Goal: Information Seeking & Learning: Learn about a topic

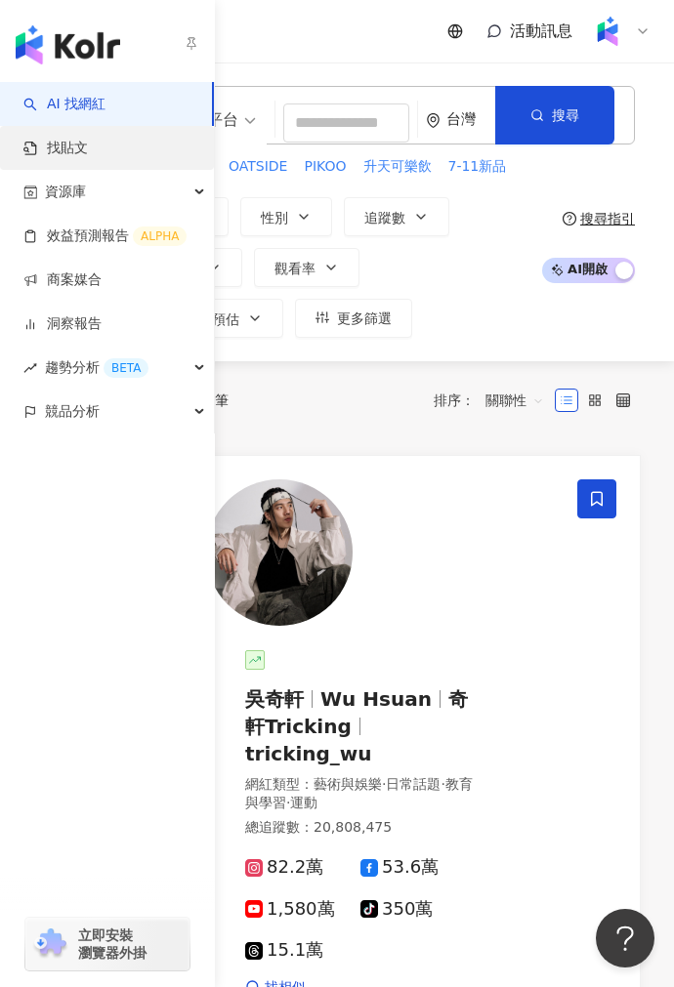
click at [88, 158] on link "找貼文" at bounding box center [55, 149] width 64 height 20
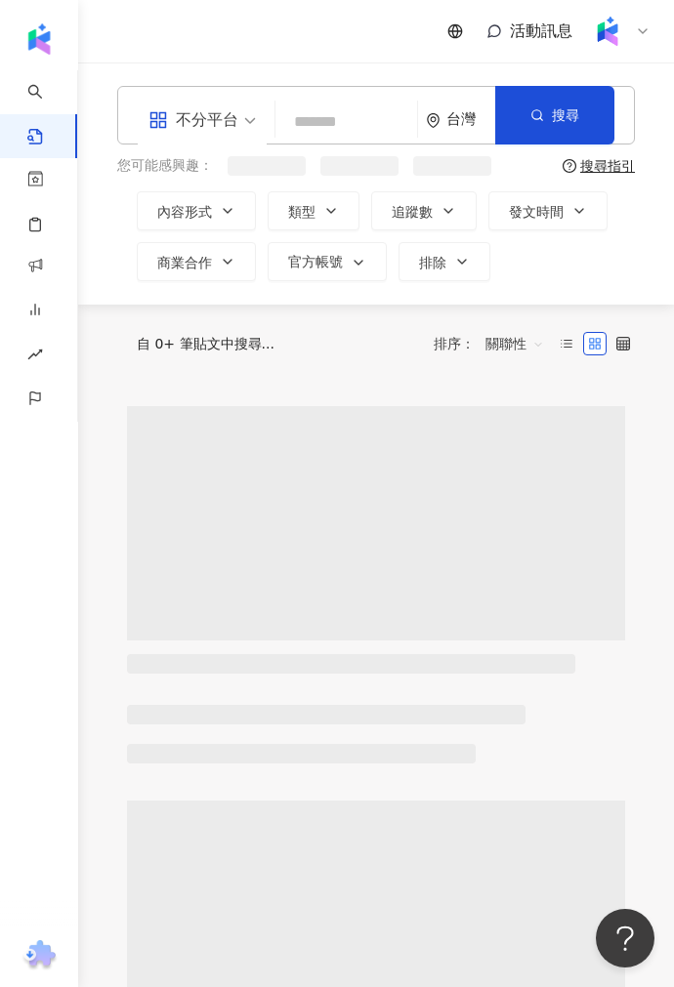
click at [301, 123] on input "search" at bounding box center [346, 122] width 126 height 42
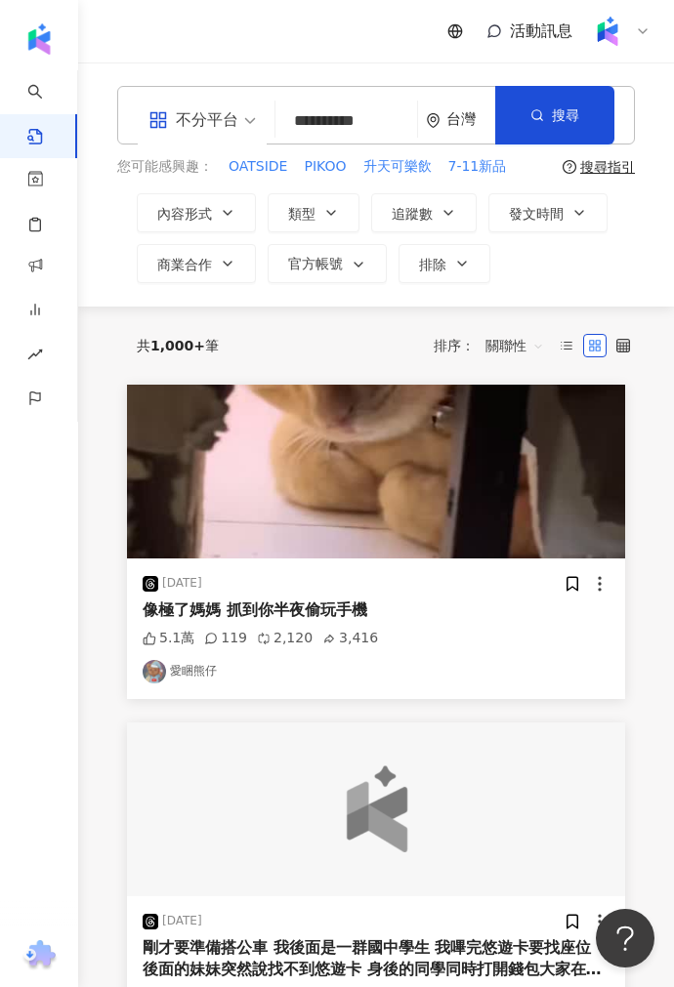
scroll to position [0, 17]
type input "**********"
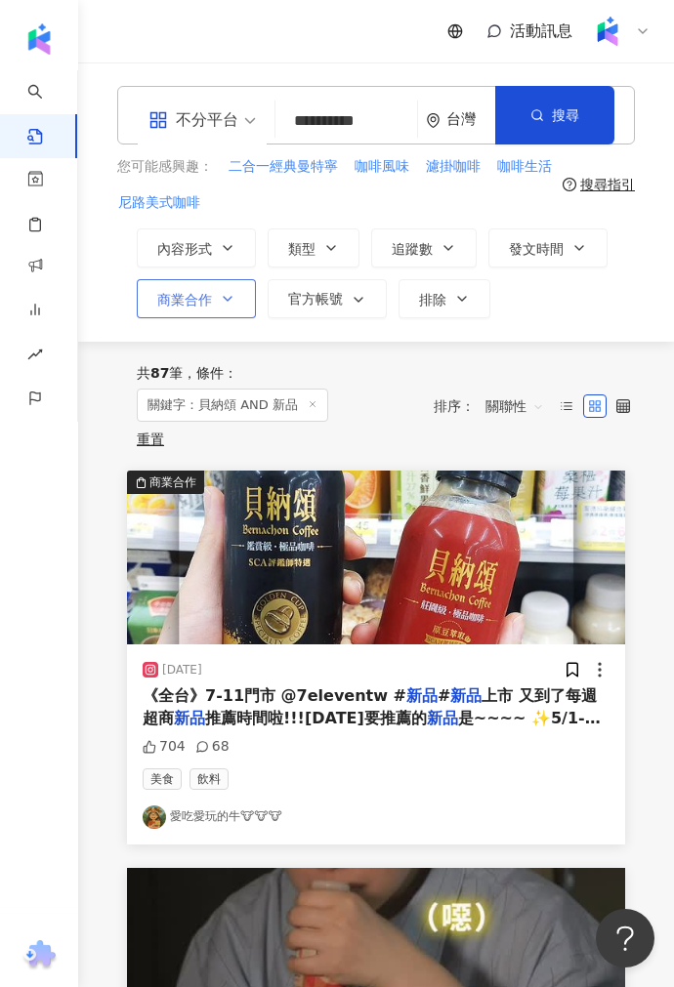
click at [231, 306] on icon "button" at bounding box center [228, 299] width 16 height 16
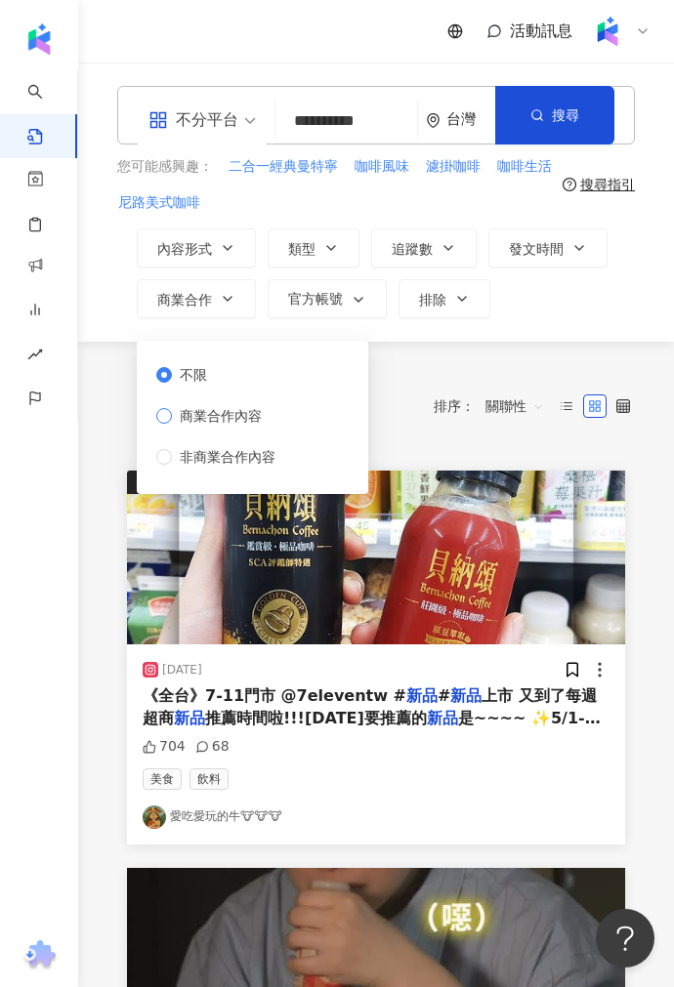
click at [227, 415] on span "商業合作內容" at bounding box center [221, 415] width 98 height 21
click at [510, 415] on span "關聯性" at bounding box center [514, 405] width 59 height 31
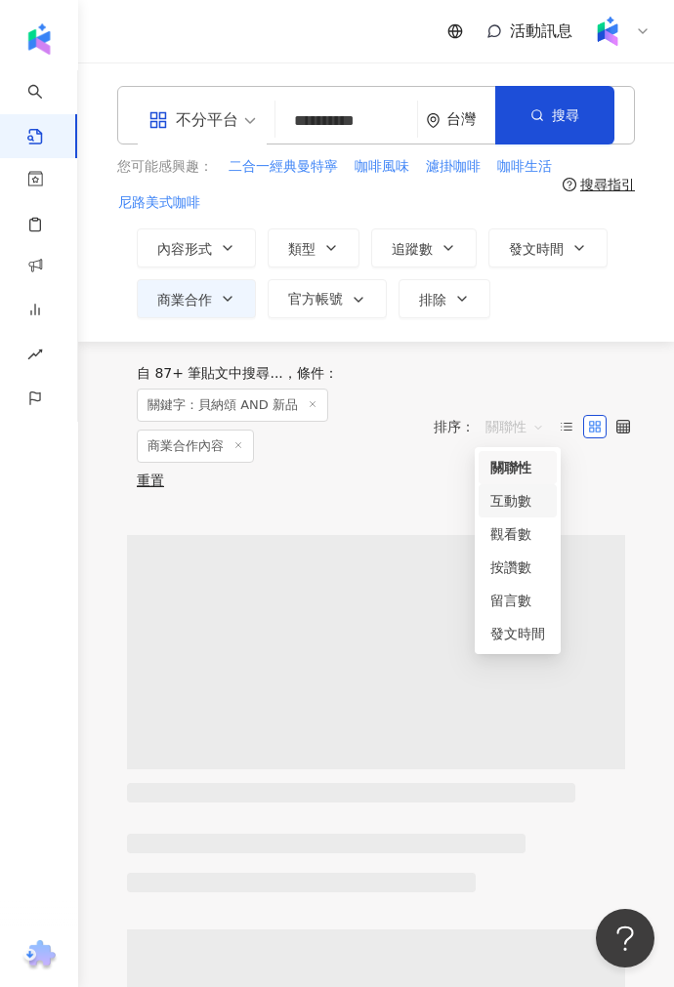
click at [513, 475] on div "關聯性" at bounding box center [517, 467] width 55 height 21
click at [515, 504] on div "自 87+ 筆貼文中搜尋... 條件 ： 關鍵字：貝納頌 AND 新品 商業合作內容 重置 排序： 關聯性 關聯性" at bounding box center [375, 427] width 517 height 170
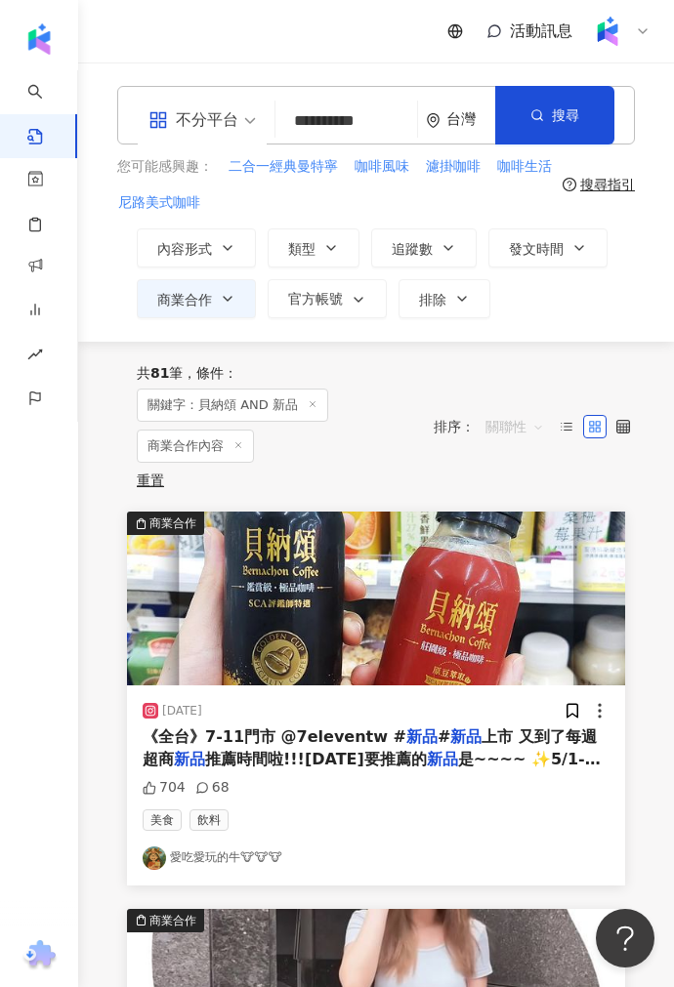
click at [509, 427] on span "關聯性" at bounding box center [514, 426] width 59 height 31
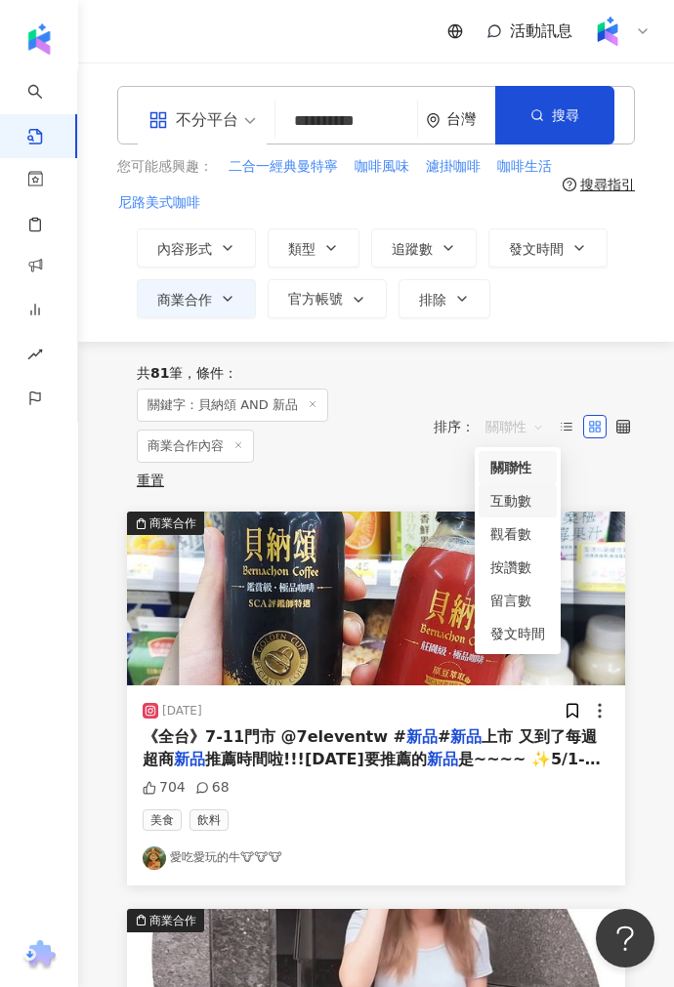
click at [517, 503] on div "互動數" at bounding box center [517, 500] width 55 height 21
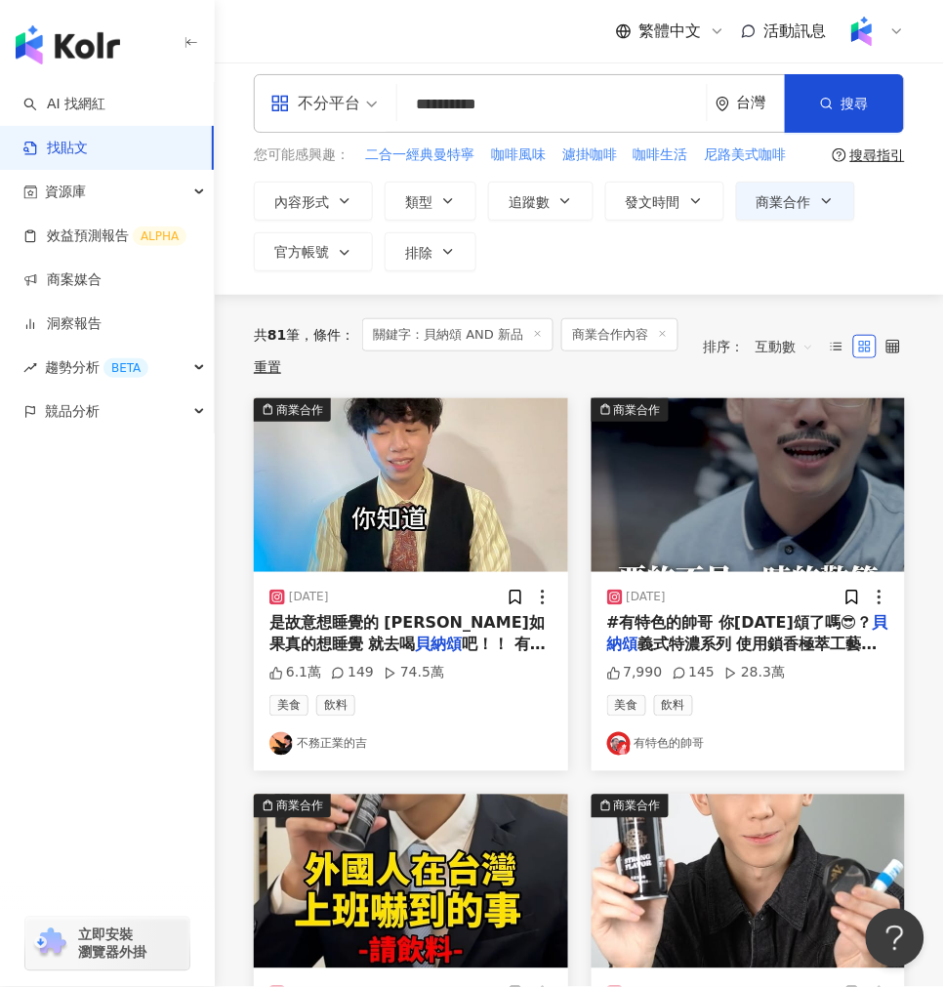
scroll to position [11, 0]
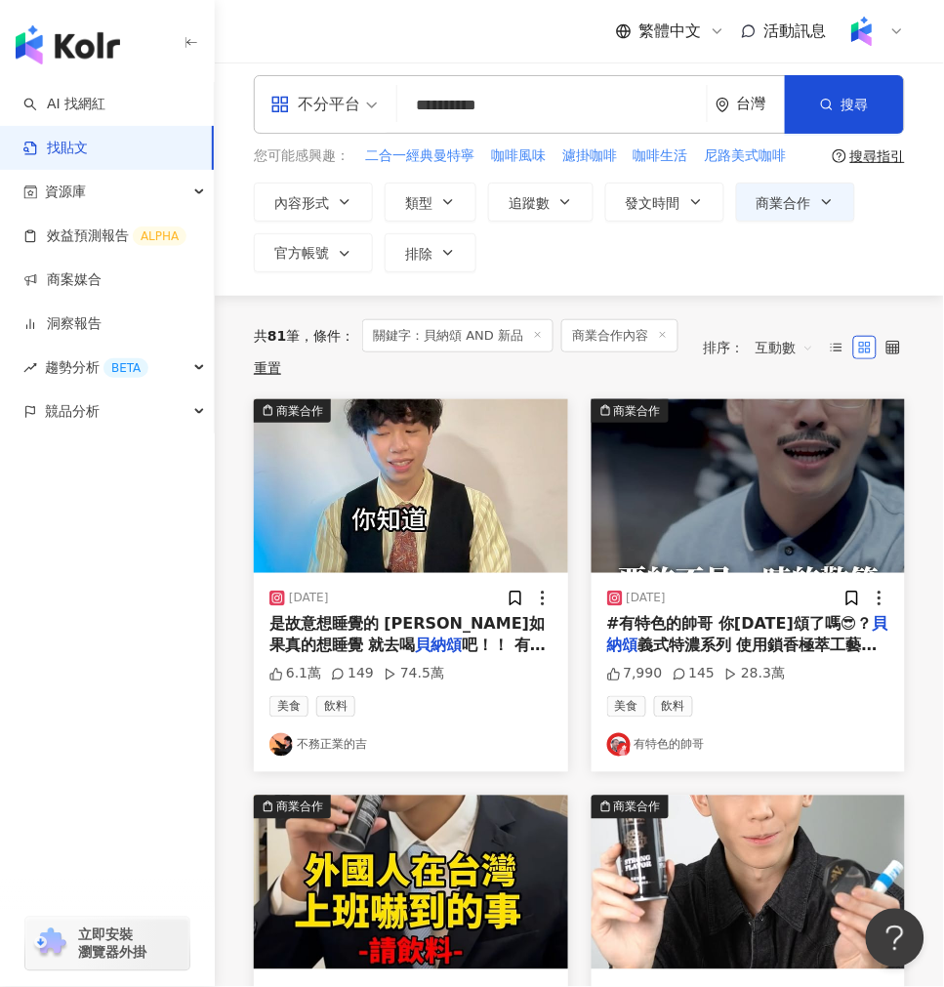
click at [193, 36] on icon "button" at bounding box center [192, 43] width 16 height 16
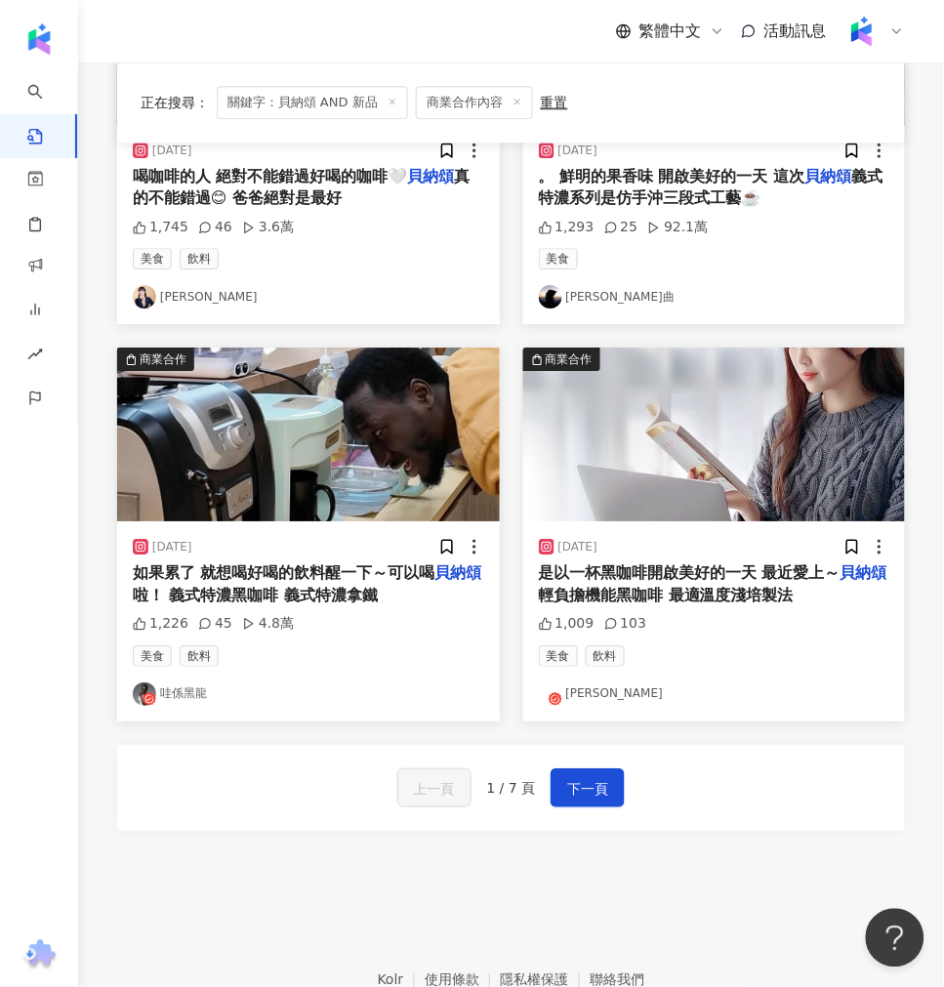
scroll to position [2132, 0]
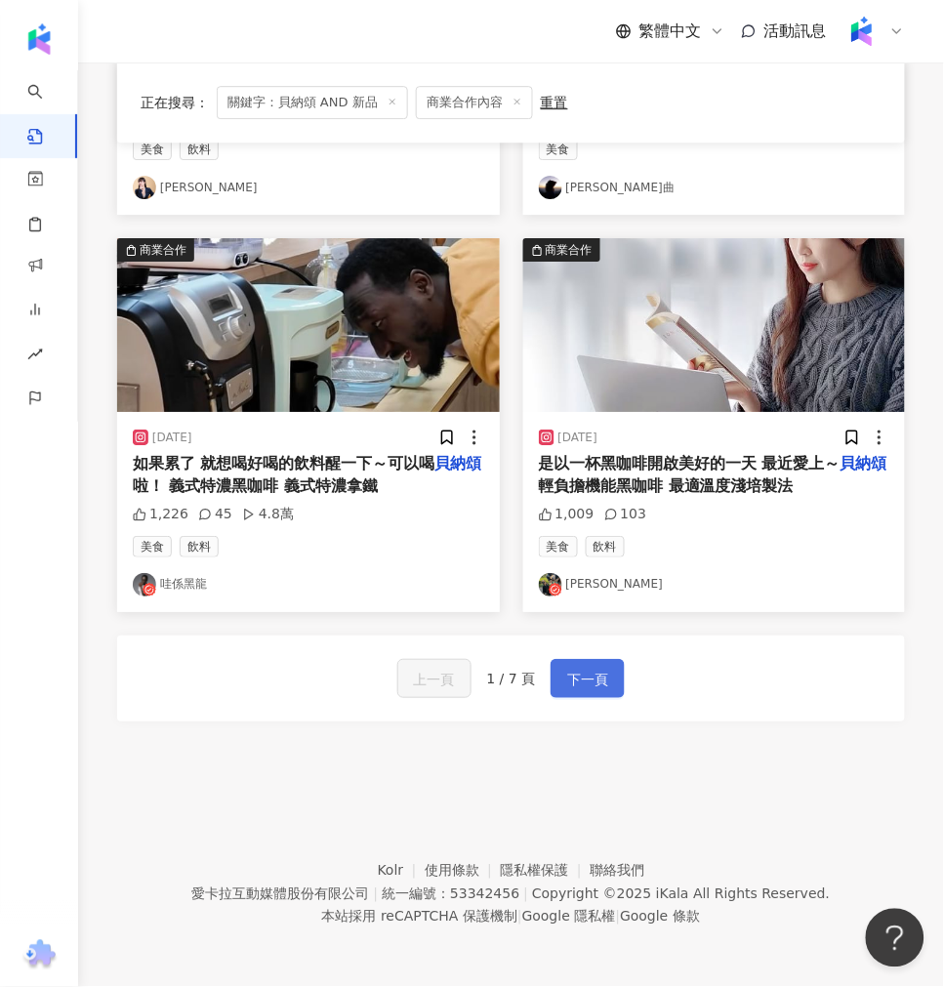
click at [584, 671] on span "下一頁" at bounding box center [587, 679] width 41 height 23
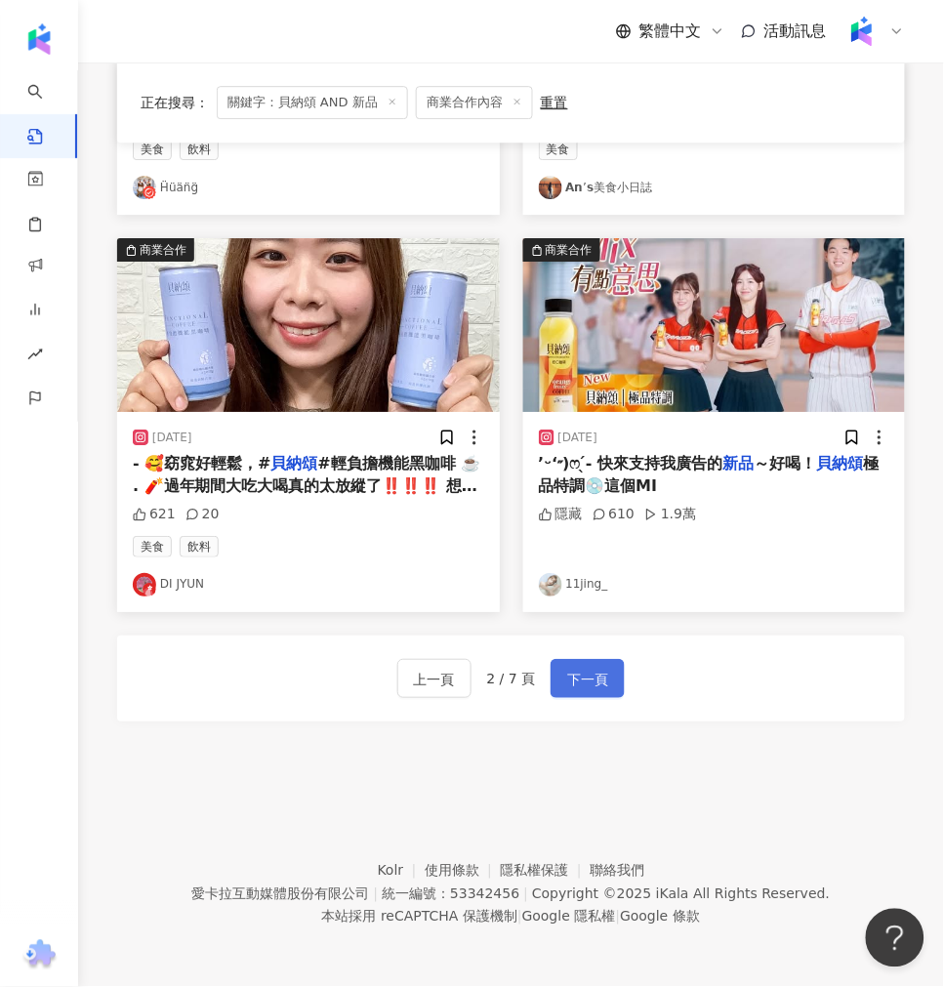
click at [611, 667] on button "下一頁" at bounding box center [588, 678] width 74 height 39
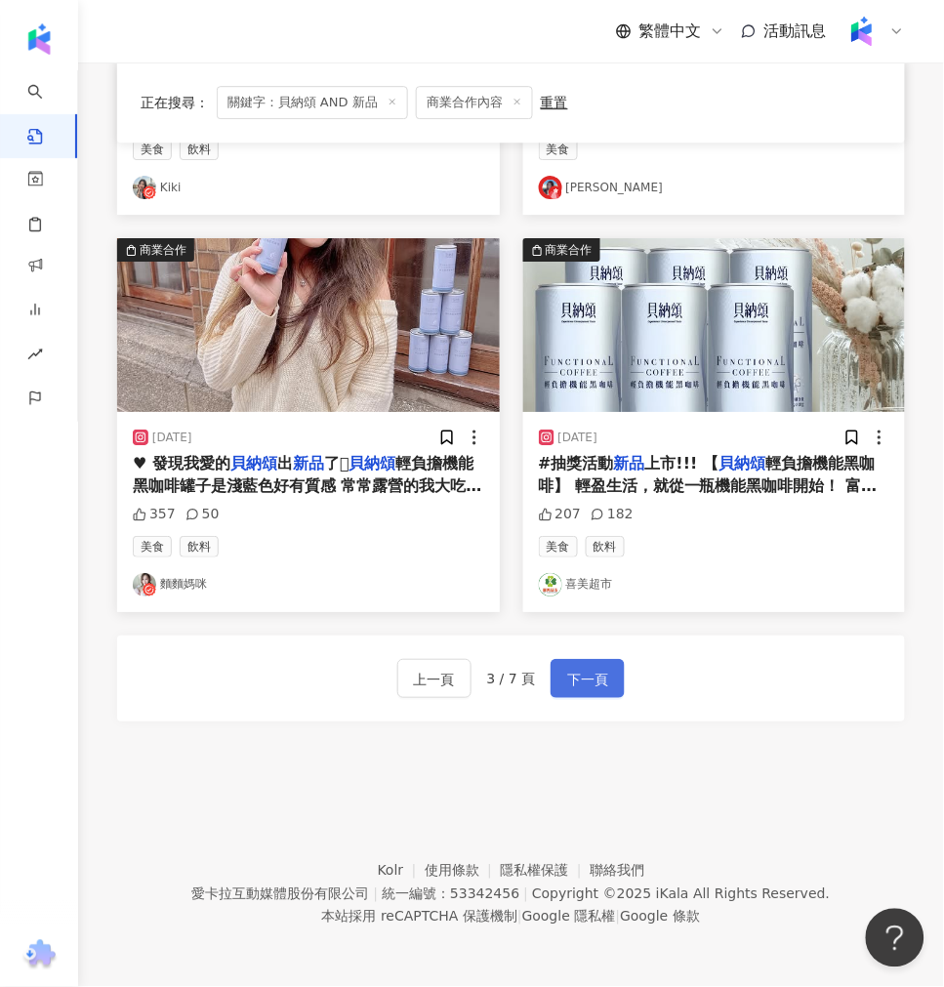
click at [576, 674] on span "下一頁" at bounding box center [587, 679] width 41 height 23
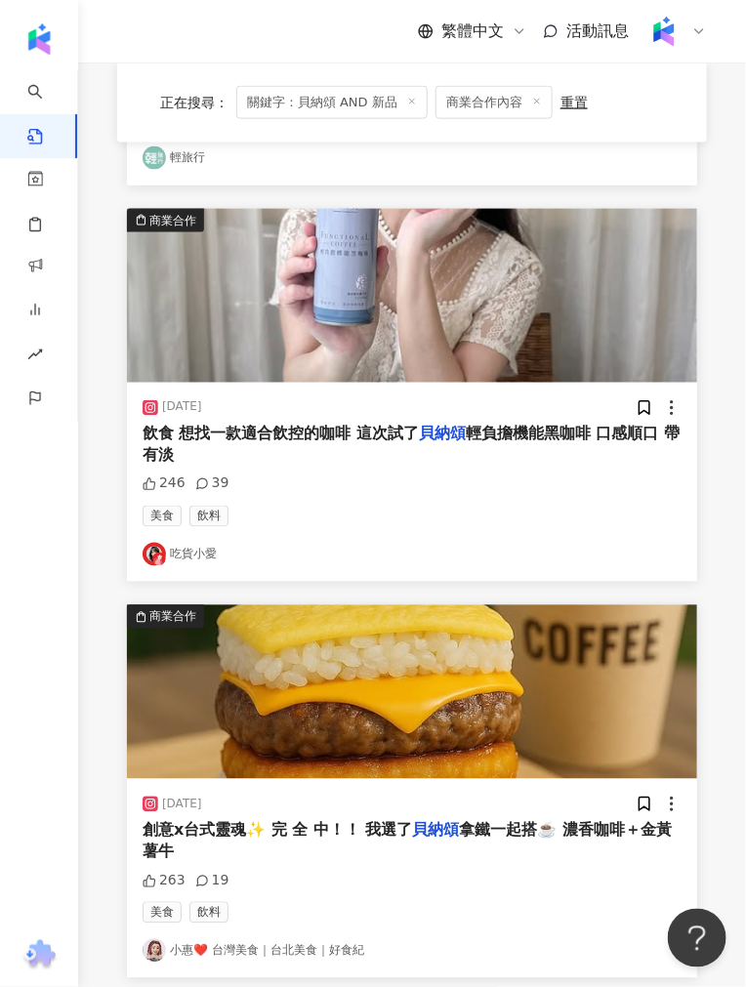
scroll to position [2177, 0]
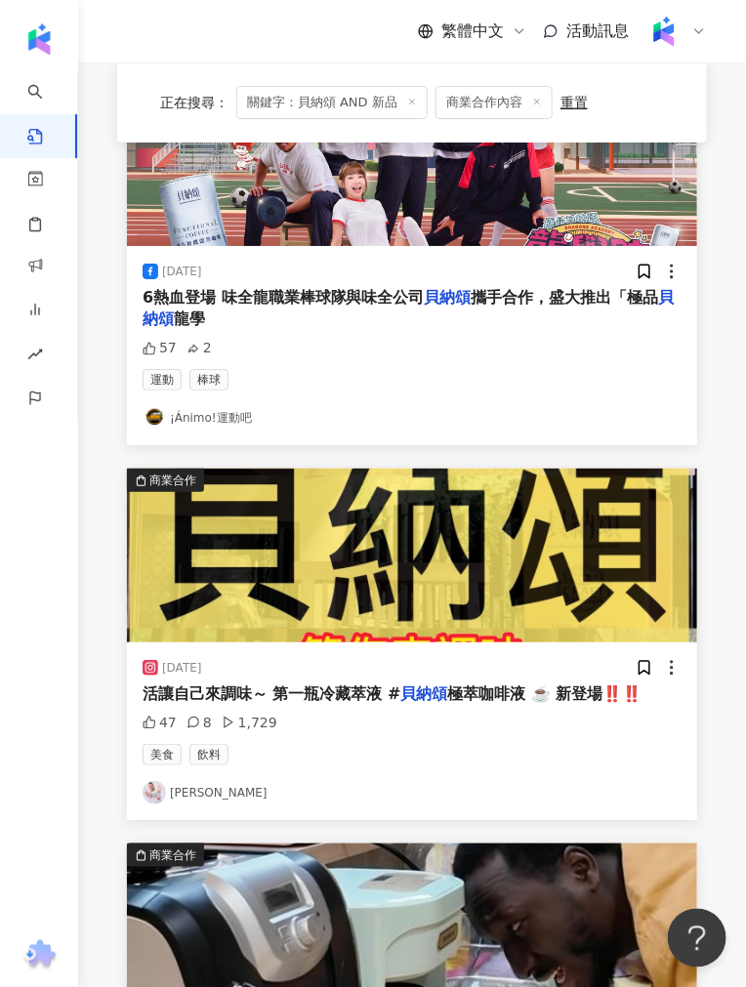
scroll to position [2168, 0]
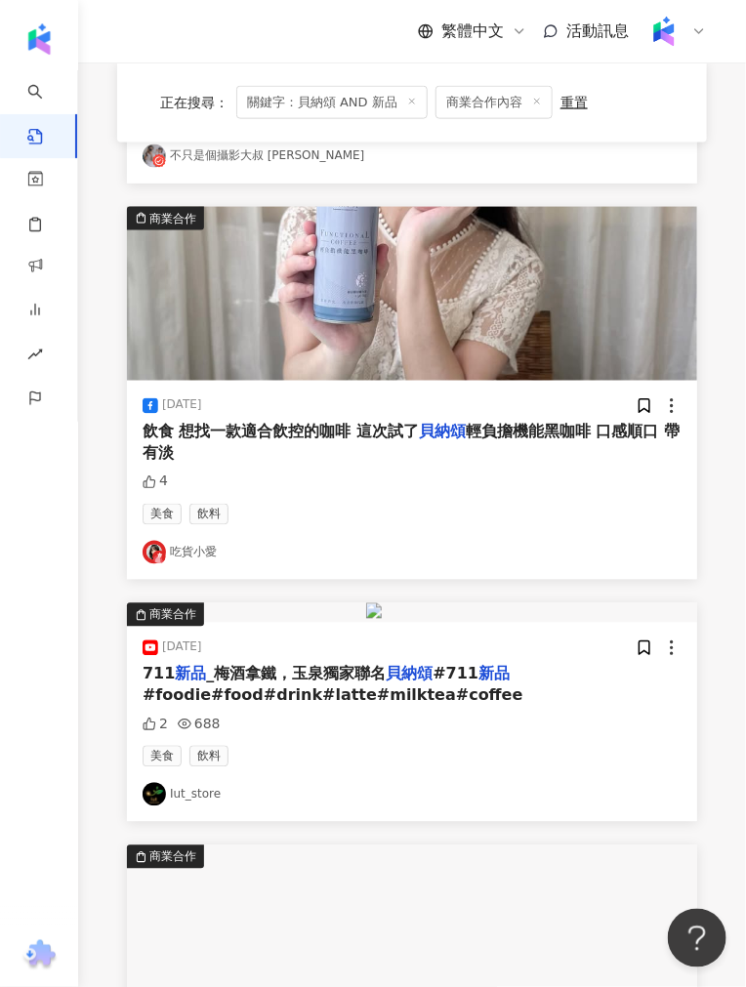
scroll to position [1779, 0]
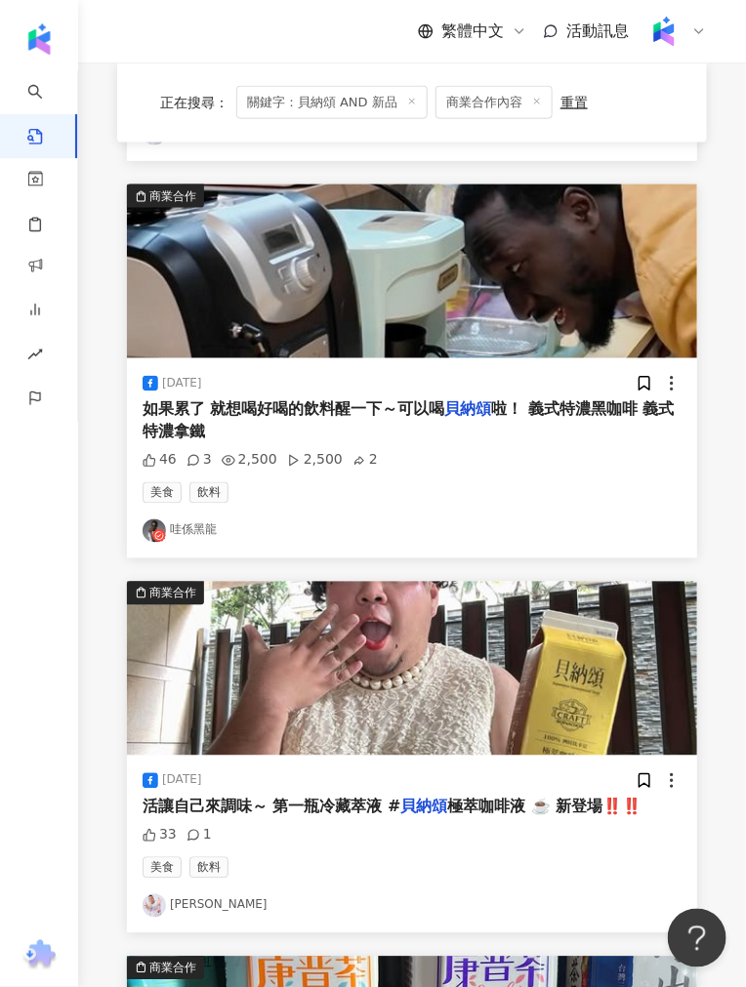
scroll to position [2168, 0]
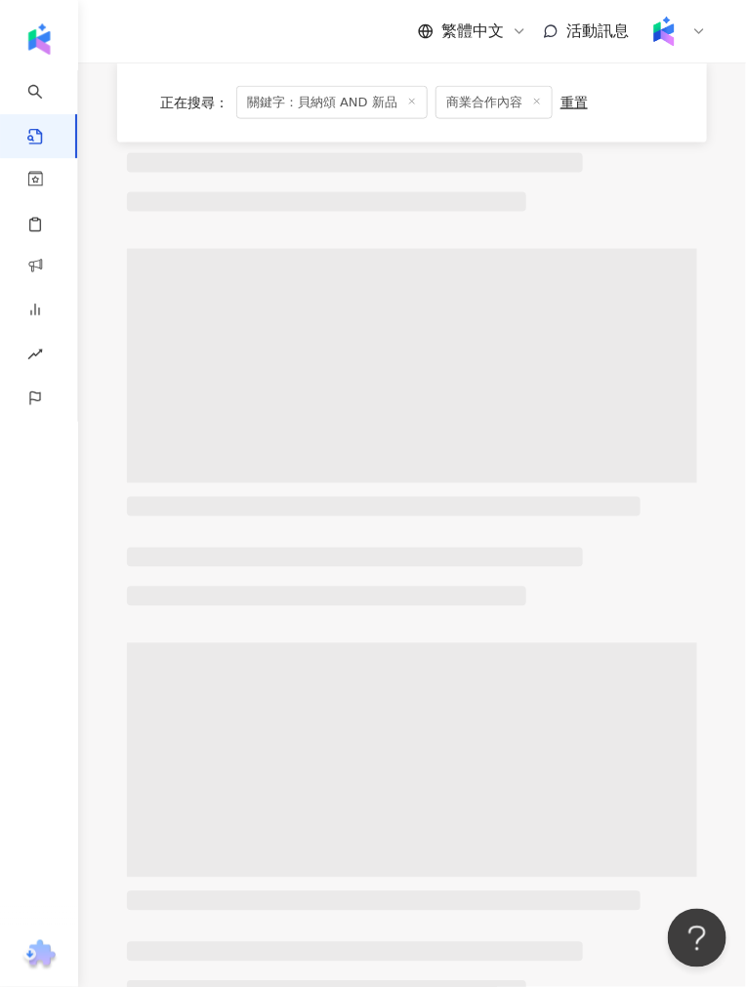
scroll to position [2177, 0]
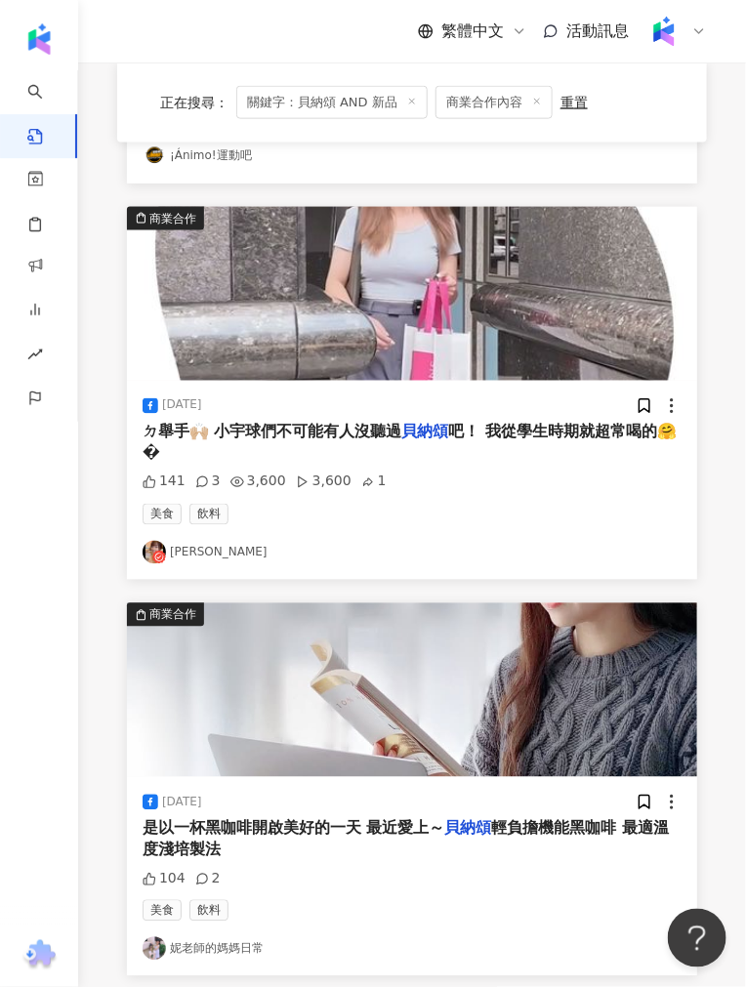
click at [435, 762] on div "商業合作 2025/3/31 剛好前陣子過年後想開始飲控 最近都在喝「 貝納頌 輕負擔機能黑咖啡」 取代平常喝的咖 207 37 美食 飲料 杯緣子フチ子の生…" at bounding box center [412, 635] width 590 height 4780
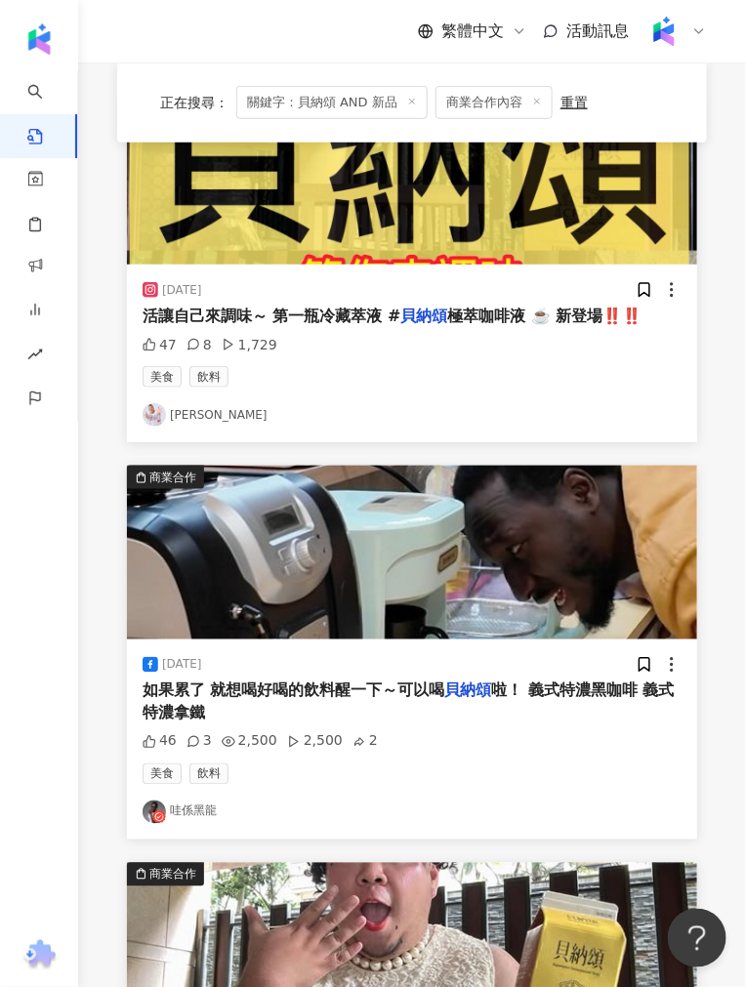
scroll to position [1842, 0]
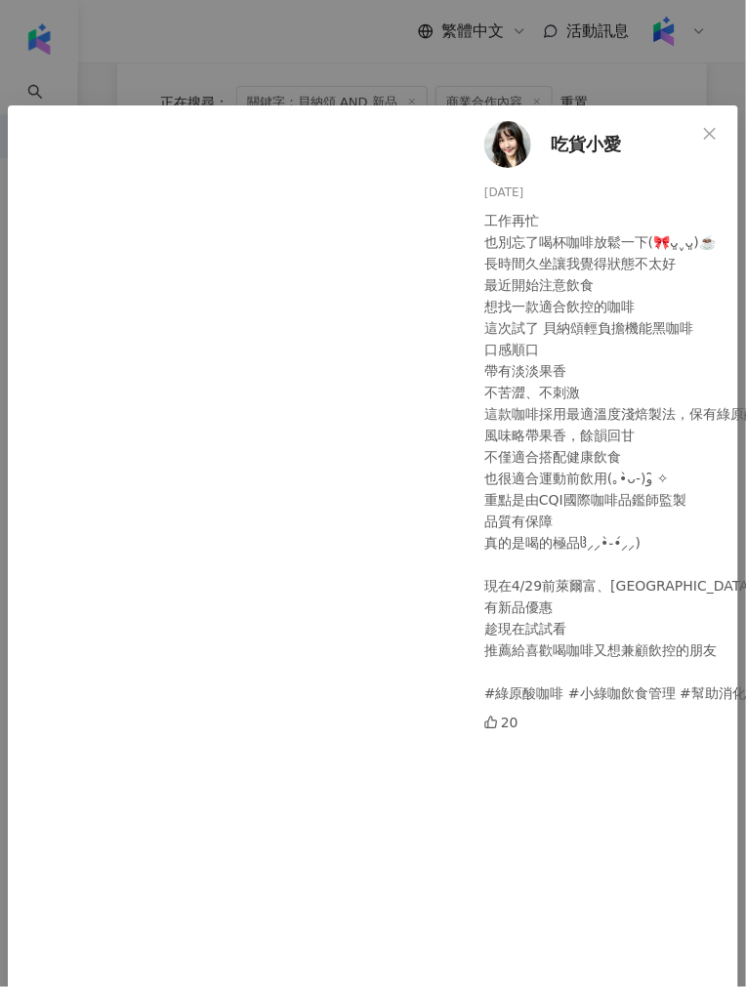
click at [541, 133] on div "吃貨小愛 2025/3/24 工作再忙 也別忘了喝杯咖啡放鬆一下(🎀ᴗ͈ˬᴗ͈)☕️ 長時間久坐讓我覺得狀態不太好 最近開始注意飲食 想找一款適合飲控的咖啡 …" at bounding box center [674, 575] width 426 height 940
click at [552, 133] on span "吃貨小愛" at bounding box center [586, 144] width 70 height 27
click at [317, 52] on div "吃貨小愛 2025/3/24 工作再忙 也別忘了喝杯咖啡放鬆一下(🎀ᴗ͈ˬᴗ͈)☕️ 長時間久坐讓我覺得狀態不太好 最近開始注意飲食 想找一款適合飲控的咖啡 …" at bounding box center [373, 493] width 746 height 987
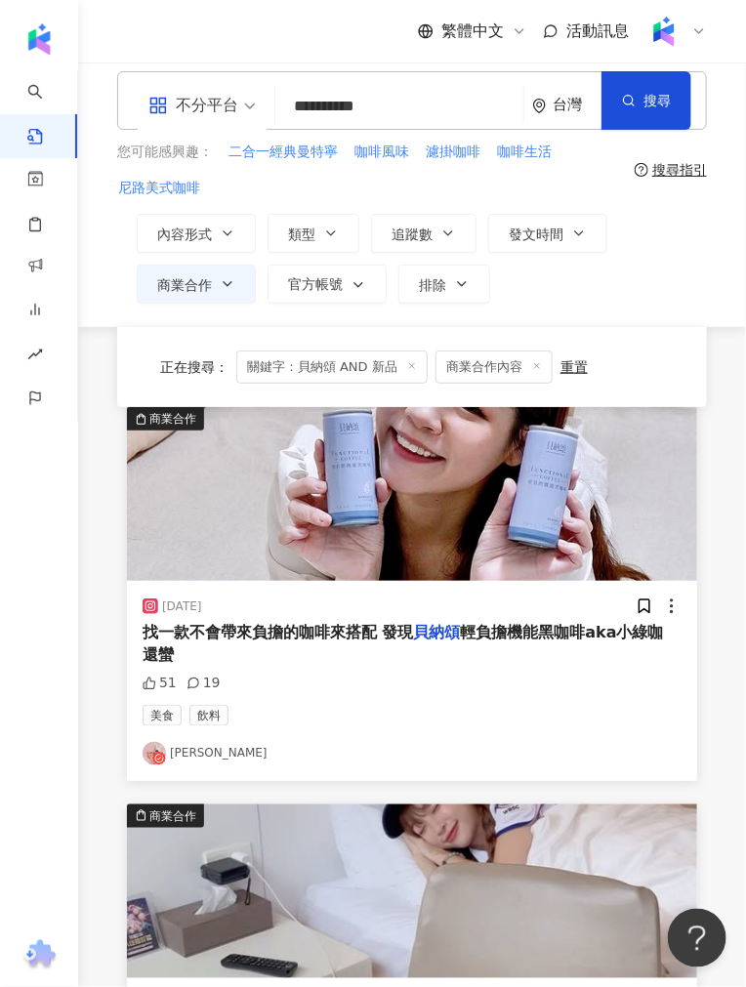
scroll to position [0, 0]
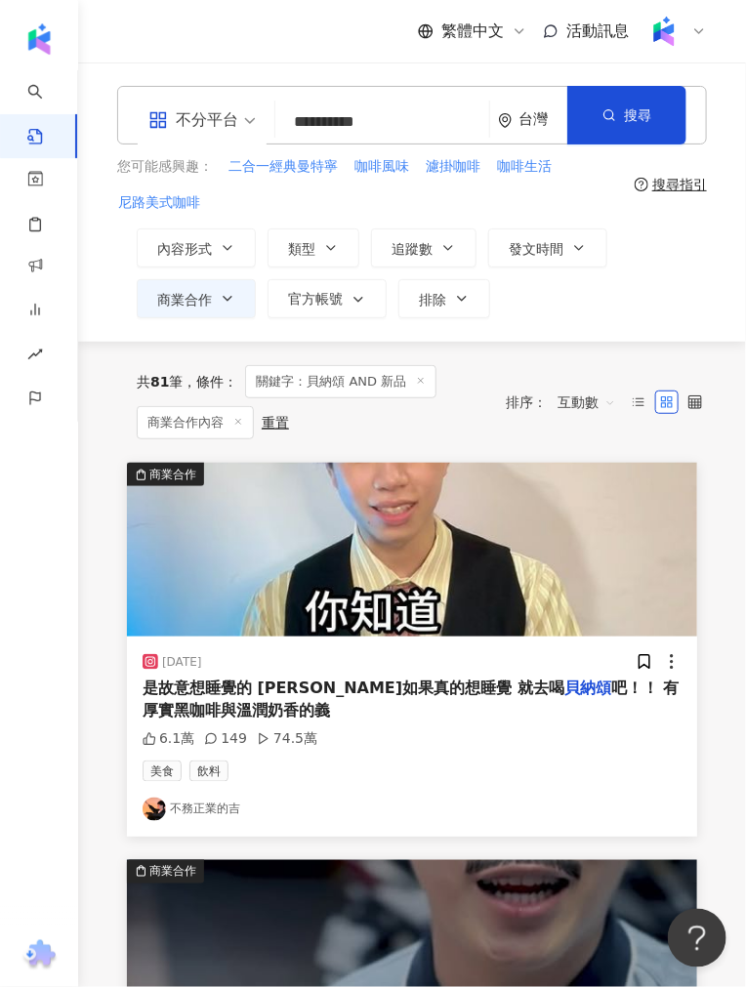
drag, startPoint x: 325, startPoint y: 111, endPoint x: 239, endPoint y: 125, distance: 87.0
click at [239, 125] on div "**********" at bounding box center [412, 115] width 590 height 59
click at [298, 123] on input "**********" at bounding box center [382, 122] width 198 height 42
drag, startPoint x: 277, startPoint y: 120, endPoint x: 324, endPoint y: 115, distance: 47.1
click at [324, 115] on input "**********" at bounding box center [382, 122] width 198 height 42
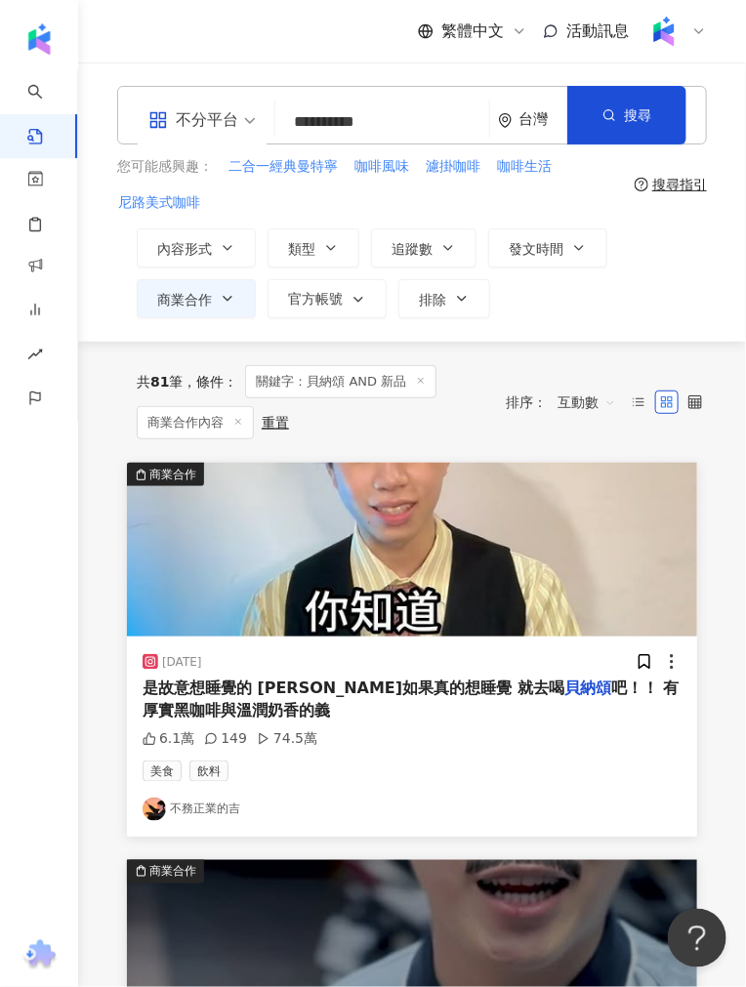
paste input "****"
drag, startPoint x: 347, startPoint y: 125, endPoint x: 506, endPoint y: 123, distance: 159.1
click at [501, 117] on div "**********" at bounding box center [412, 115] width 590 height 59
type input "*******"
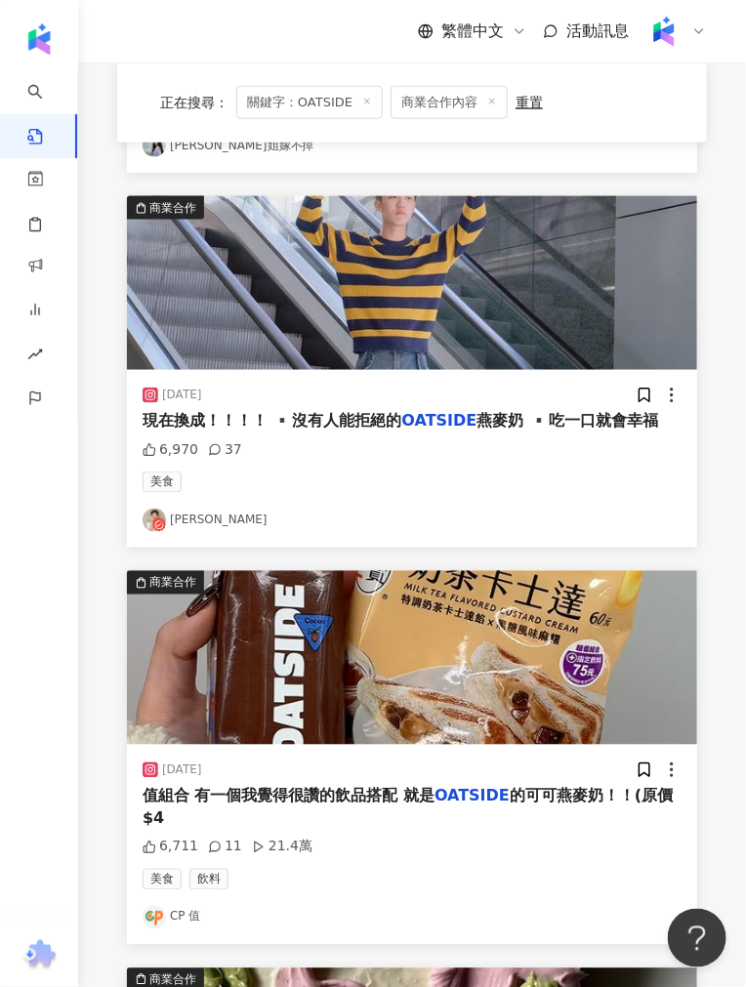
scroll to position [2125, 0]
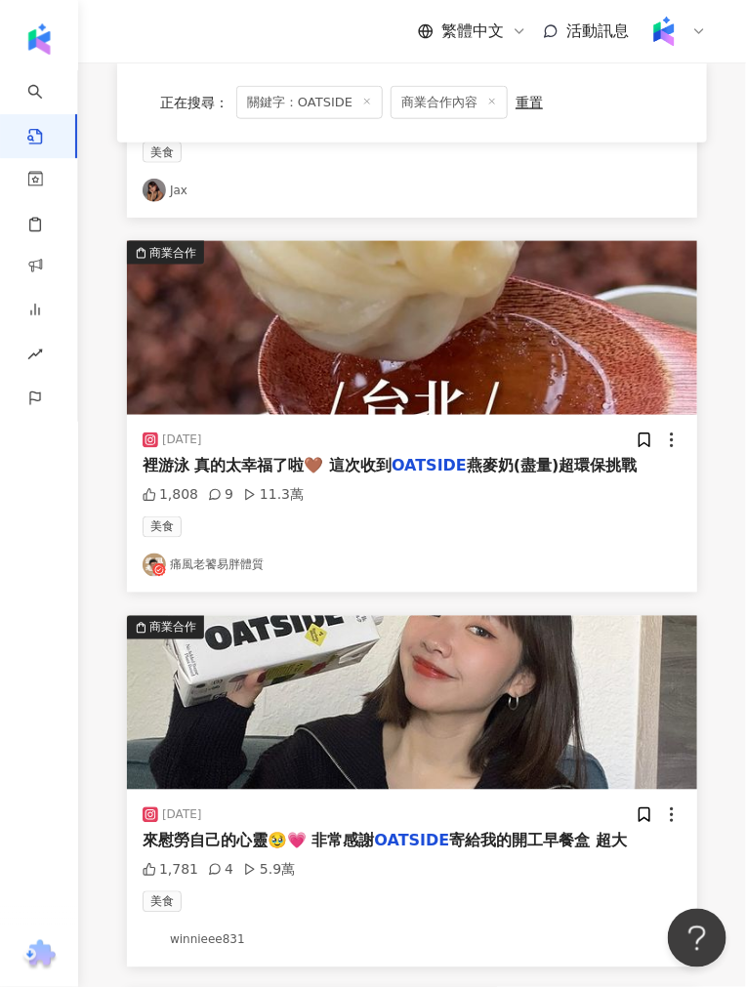
scroll to position [2084, 0]
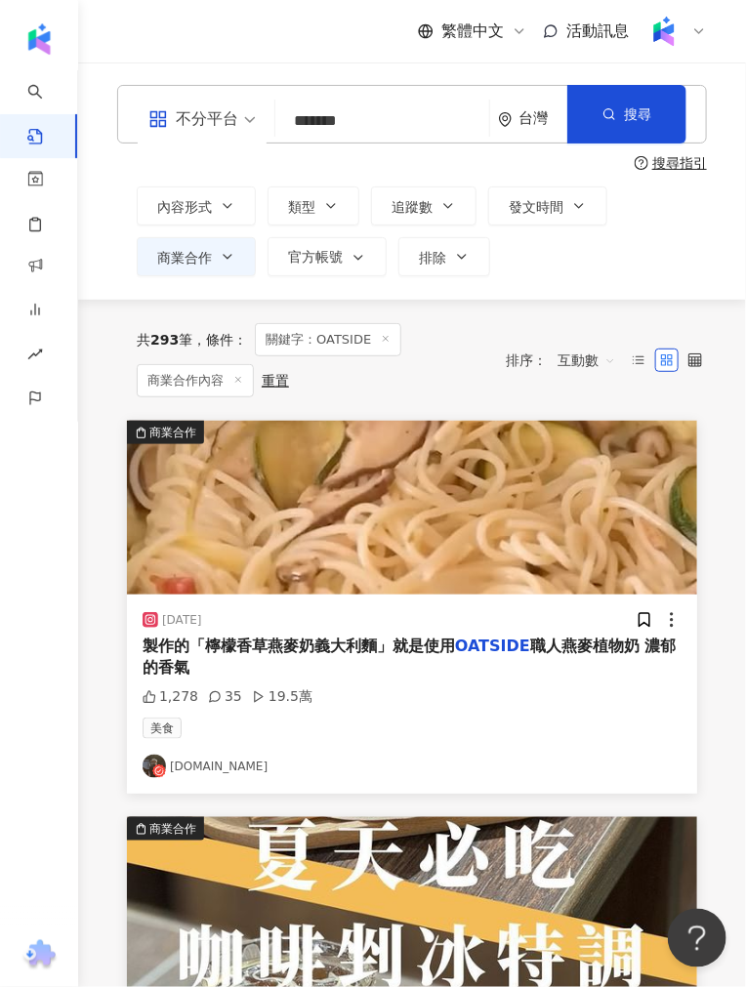
scroll to position [0, 0]
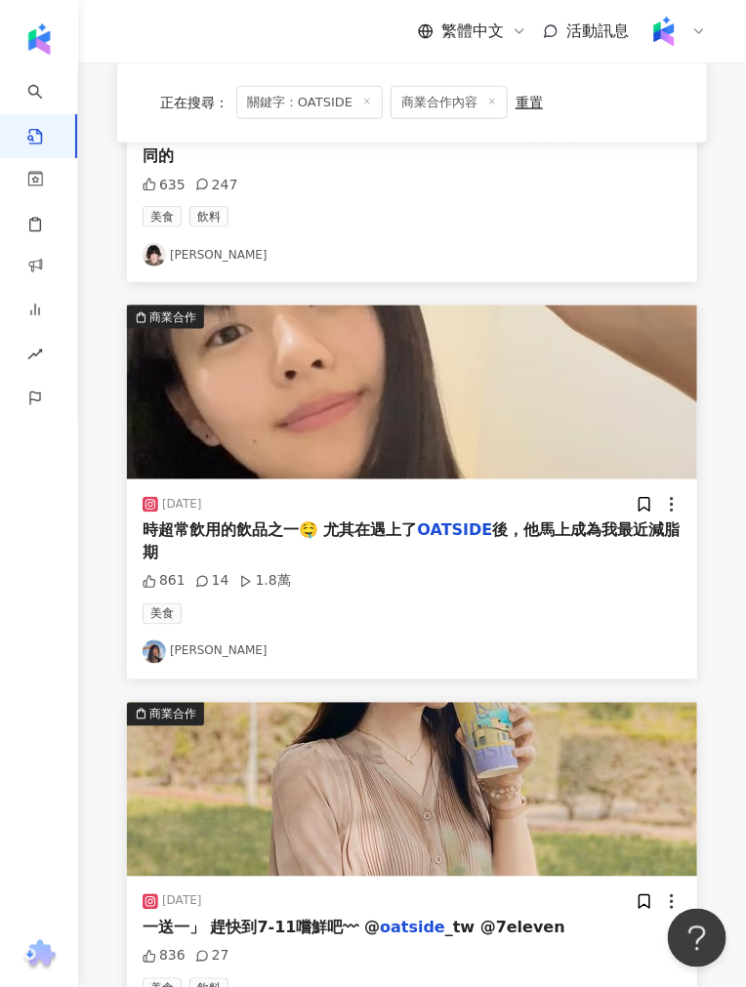
scroll to position [2125, 0]
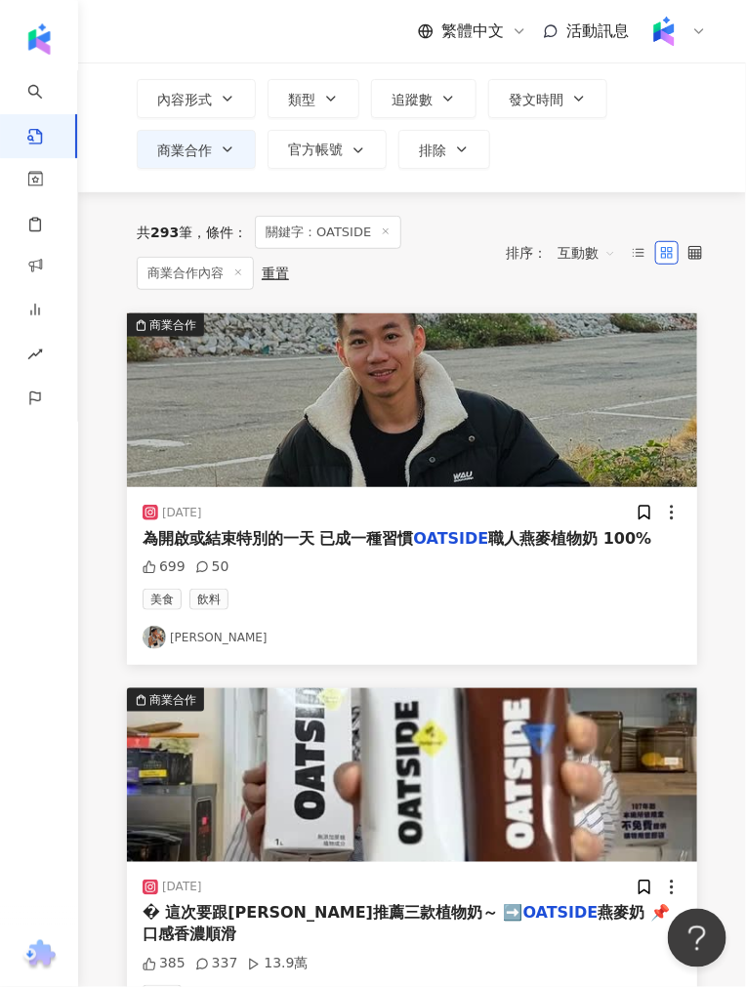
scroll to position [0, 0]
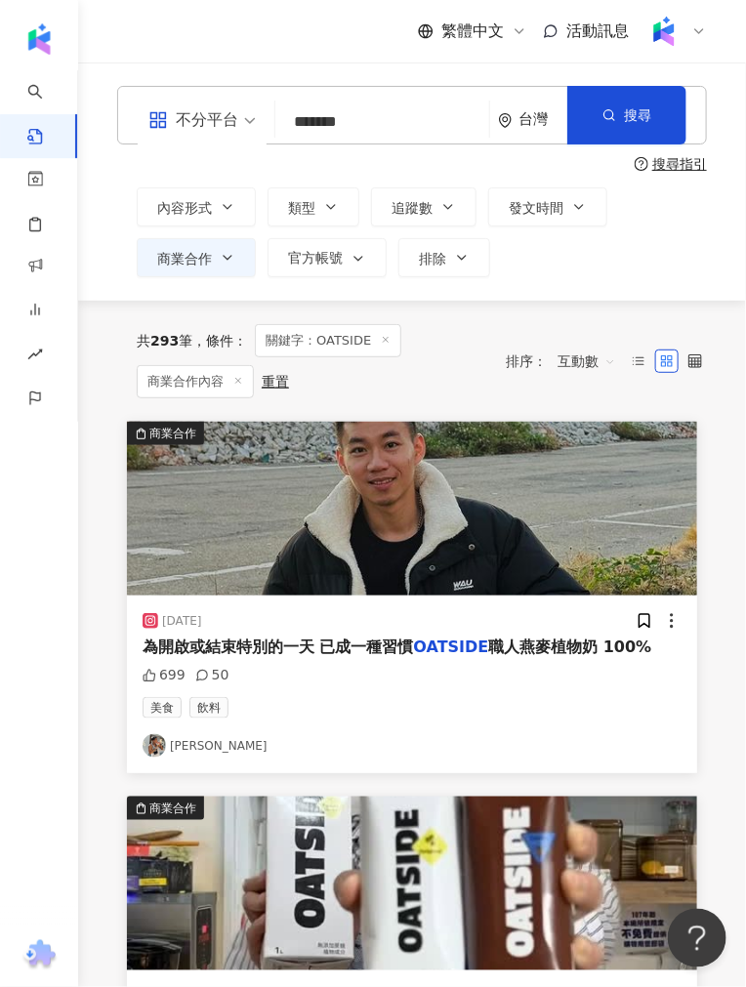
click at [379, 127] on input "*******" at bounding box center [382, 122] width 198 height 42
click at [222, 249] on button "商業合作" at bounding box center [196, 257] width 119 height 39
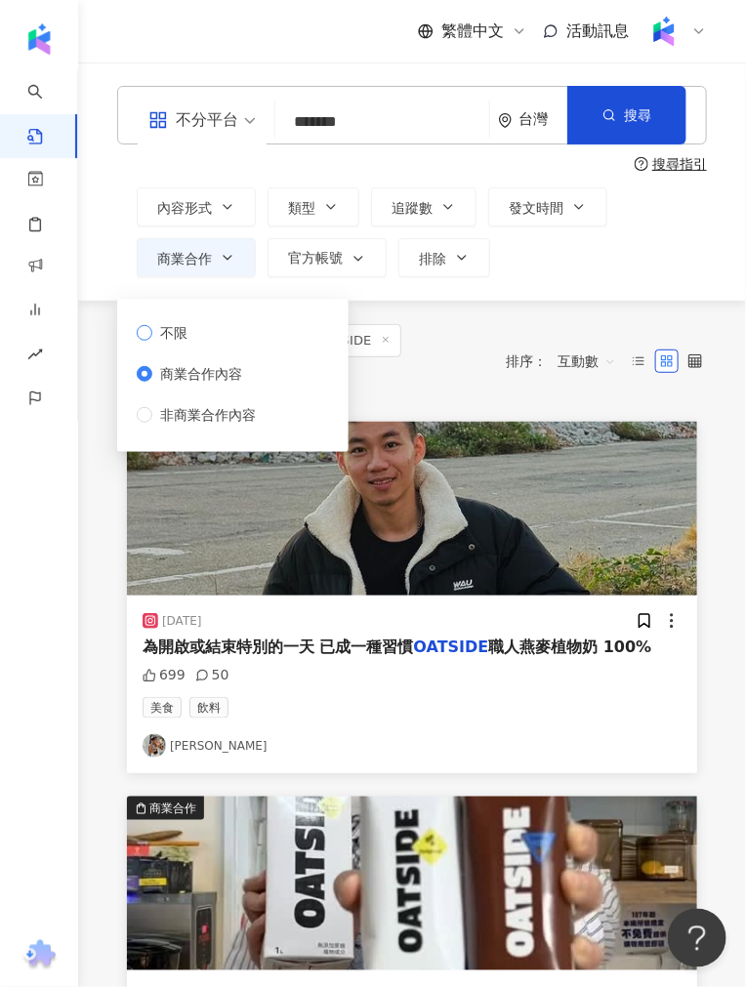
click at [205, 335] on label "不限" at bounding box center [200, 332] width 127 height 21
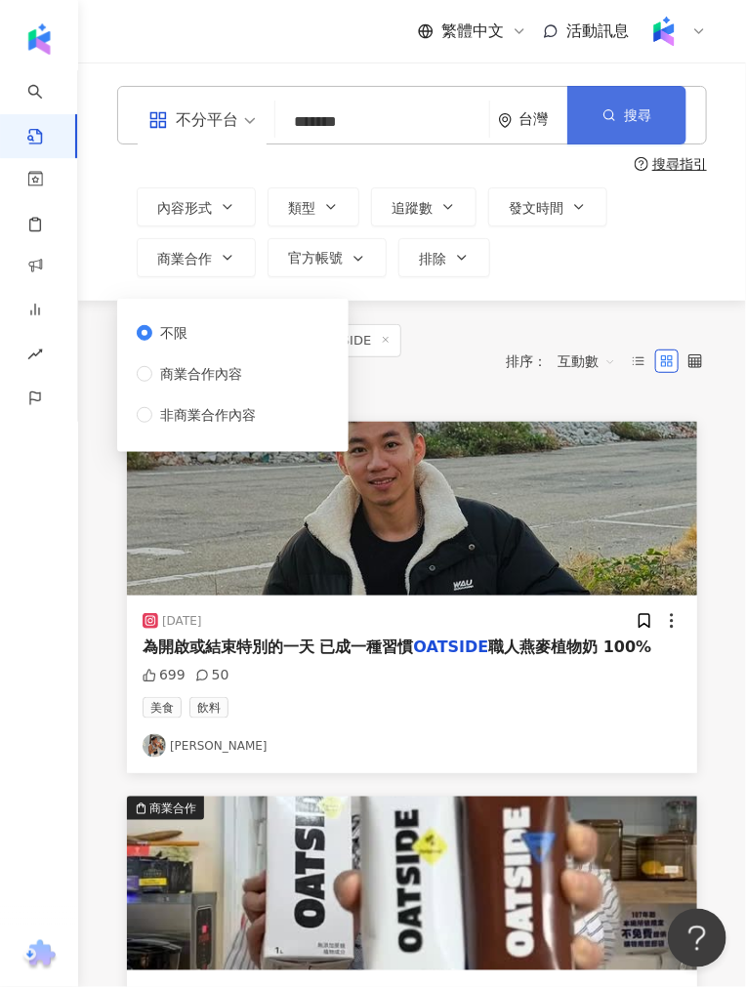
click at [610, 109] on button "搜尋" at bounding box center [626, 115] width 119 height 59
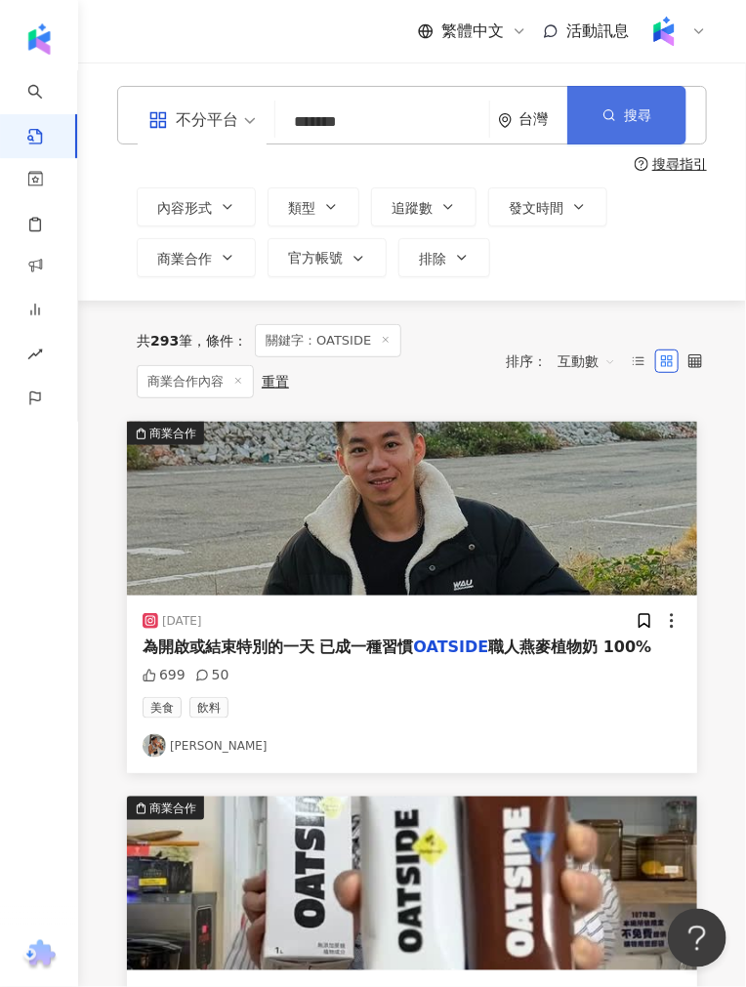
click at [651, 115] on span "搜尋" at bounding box center [637, 115] width 27 height 16
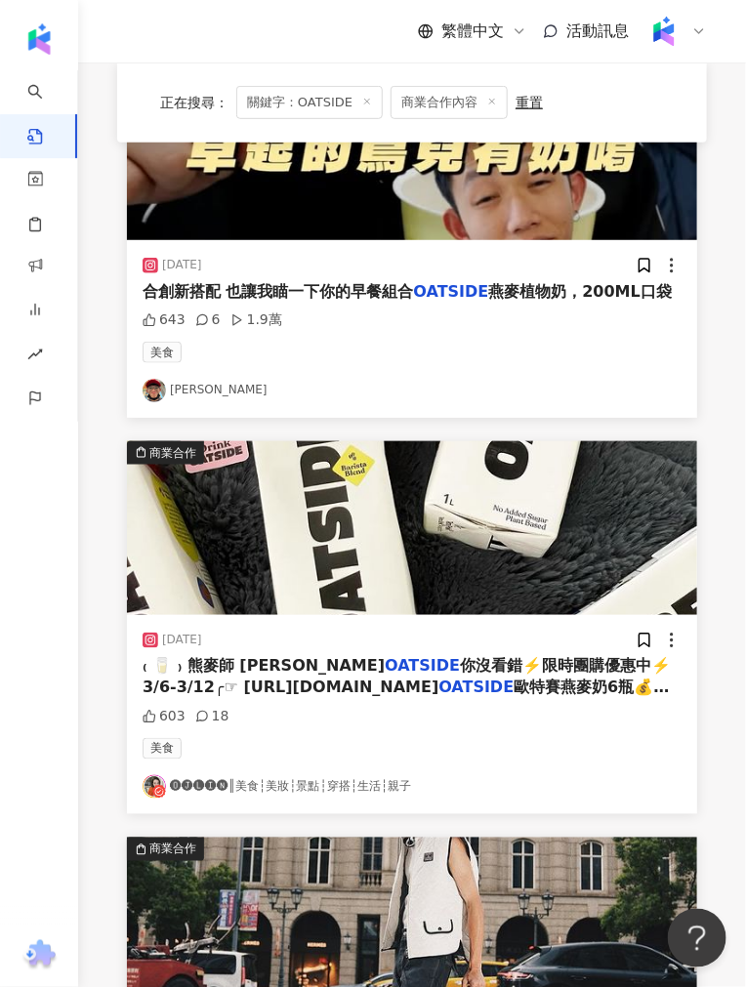
scroll to position [2135, 0]
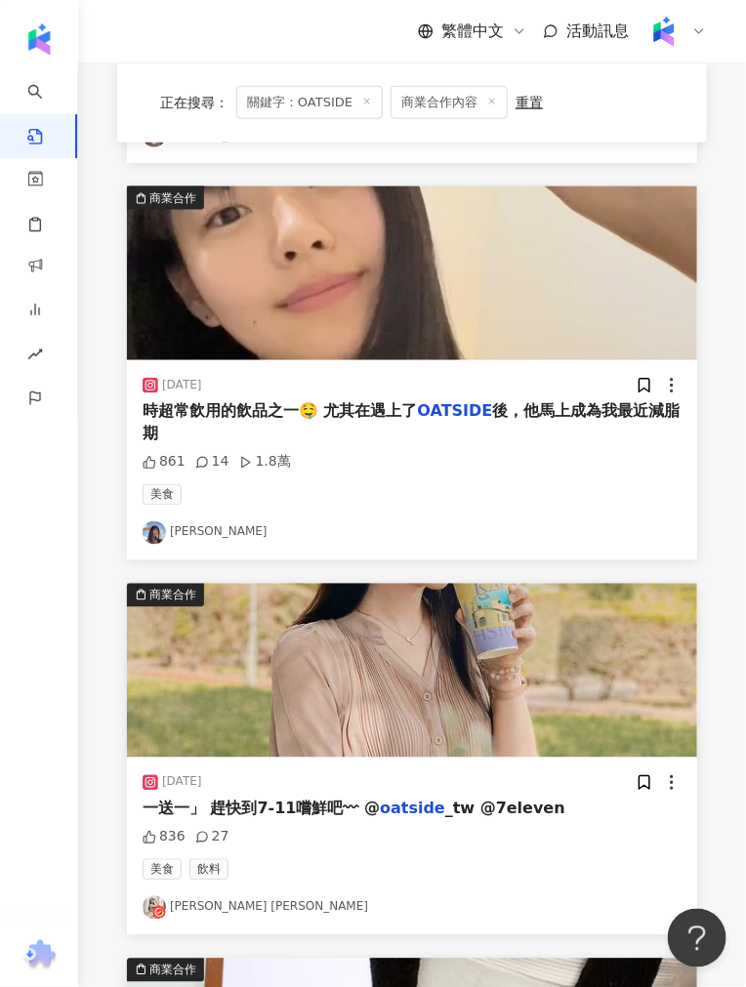
scroll to position [2125, 0]
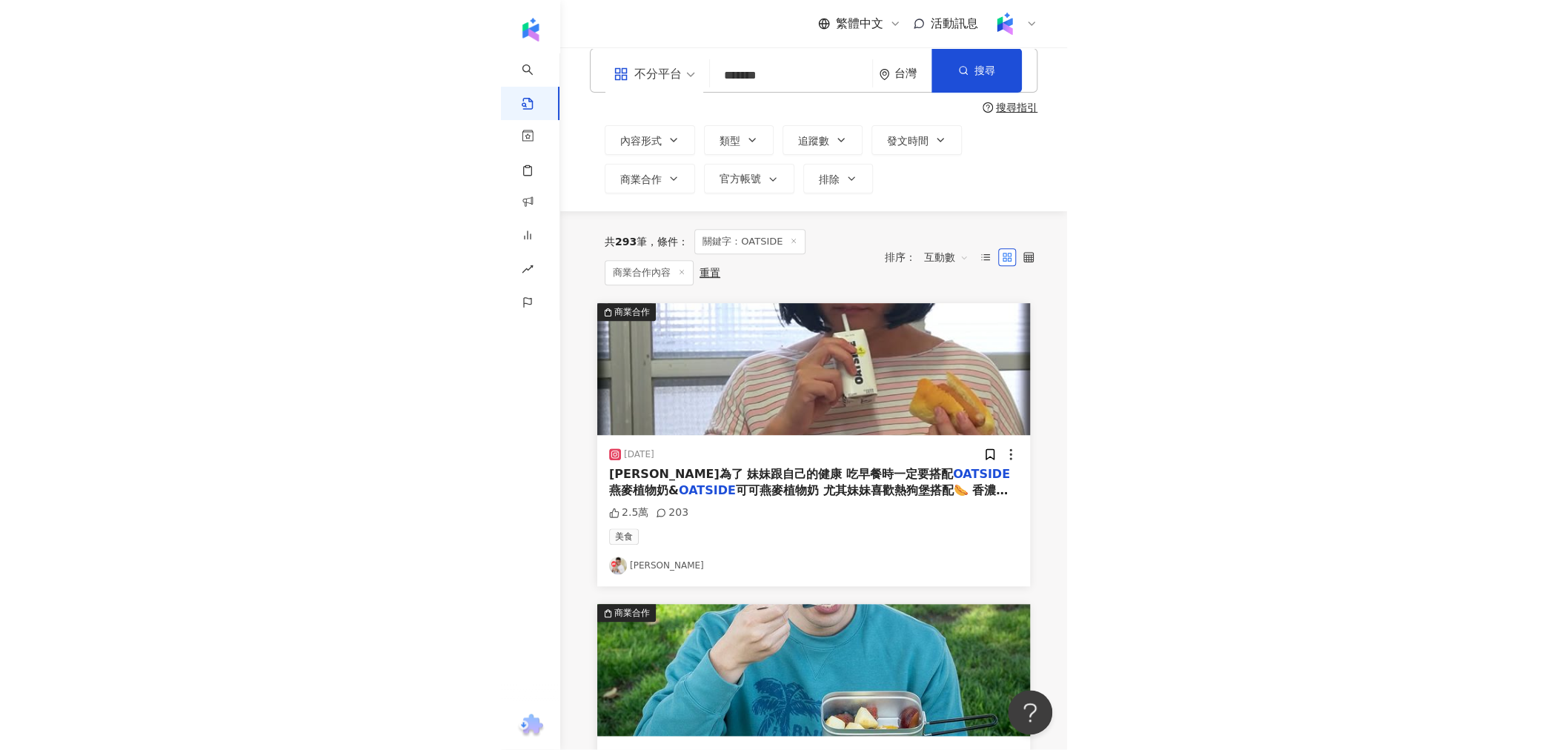
scroll to position [0, 0]
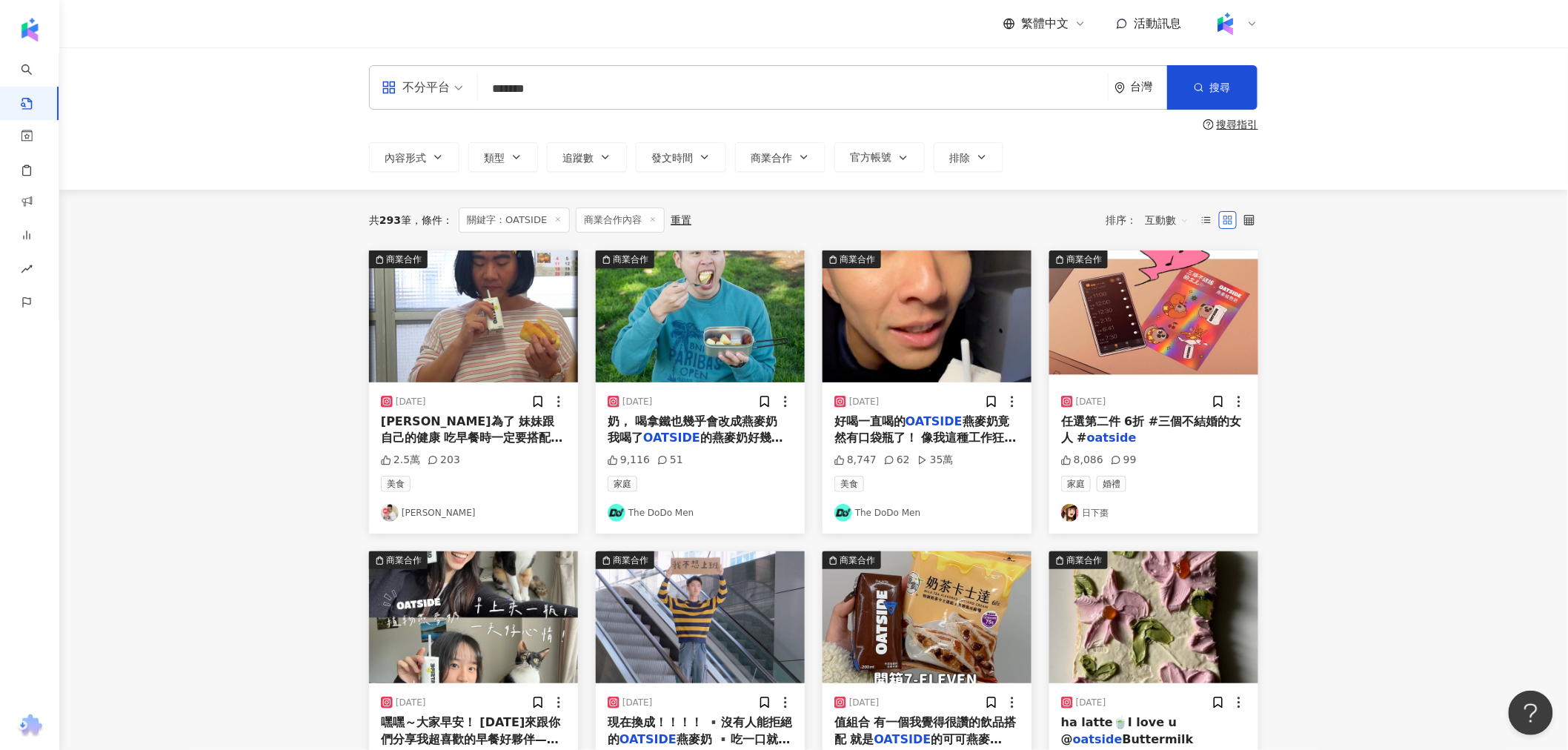
click at [566, 82] on input "*******" at bounding box center [793, 89] width 618 height 32
click at [566, 154] on span "發文時間" at bounding box center [672, 158] width 42 height 12
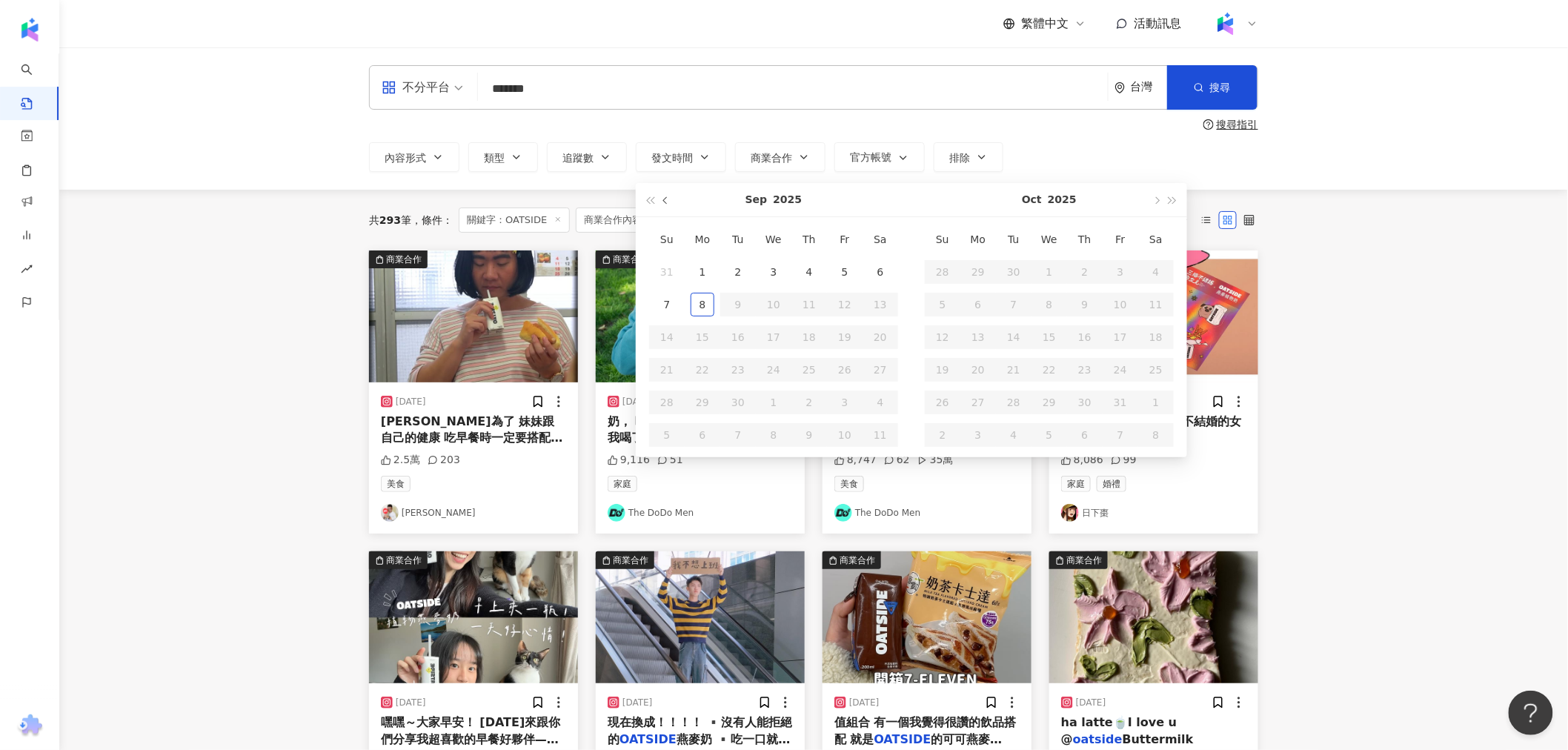
click at [566, 205] on button "button" at bounding box center [666, 200] width 16 height 33
type input "**********"
click at [566, 270] on div "1" at bounding box center [667, 272] width 24 height 24
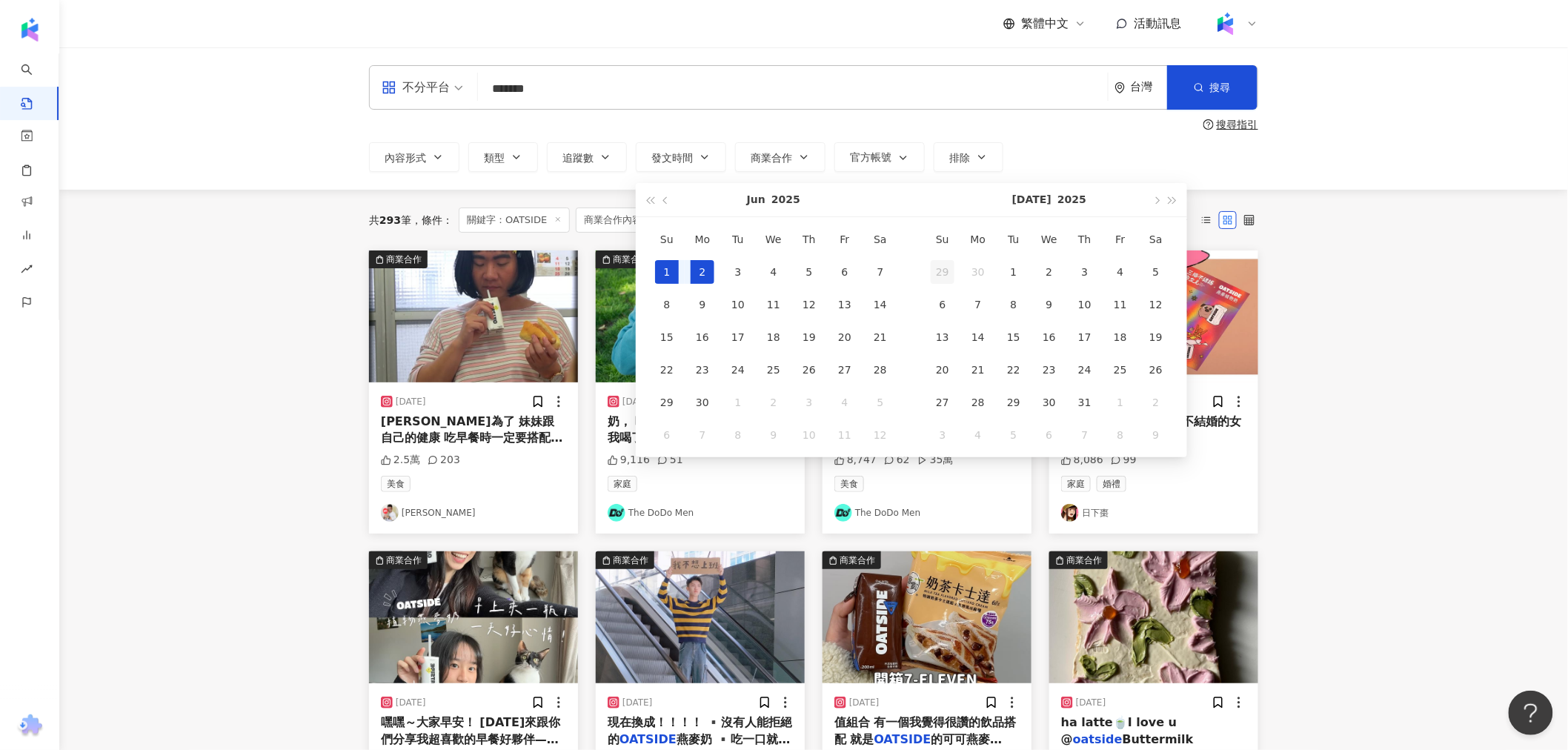
type input "**********"
click at [566, 205] on button "button" at bounding box center [1172, 200] width 16 height 33
click at [566, 203] on button "button" at bounding box center [1156, 200] width 16 height 33
click at [566, 203] on span "button" at bounding box center [650, 200] width 8 height 8
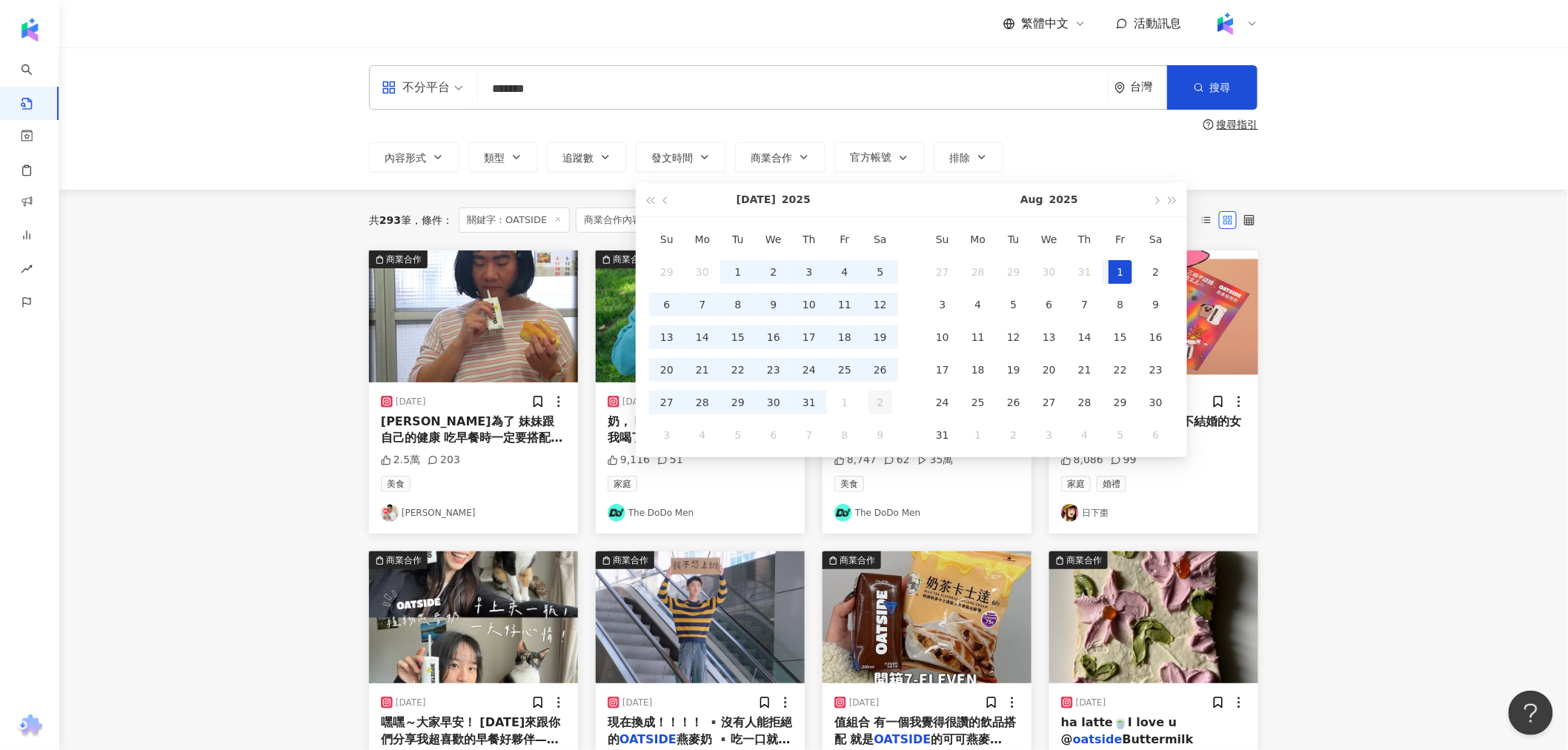
type input "**********"
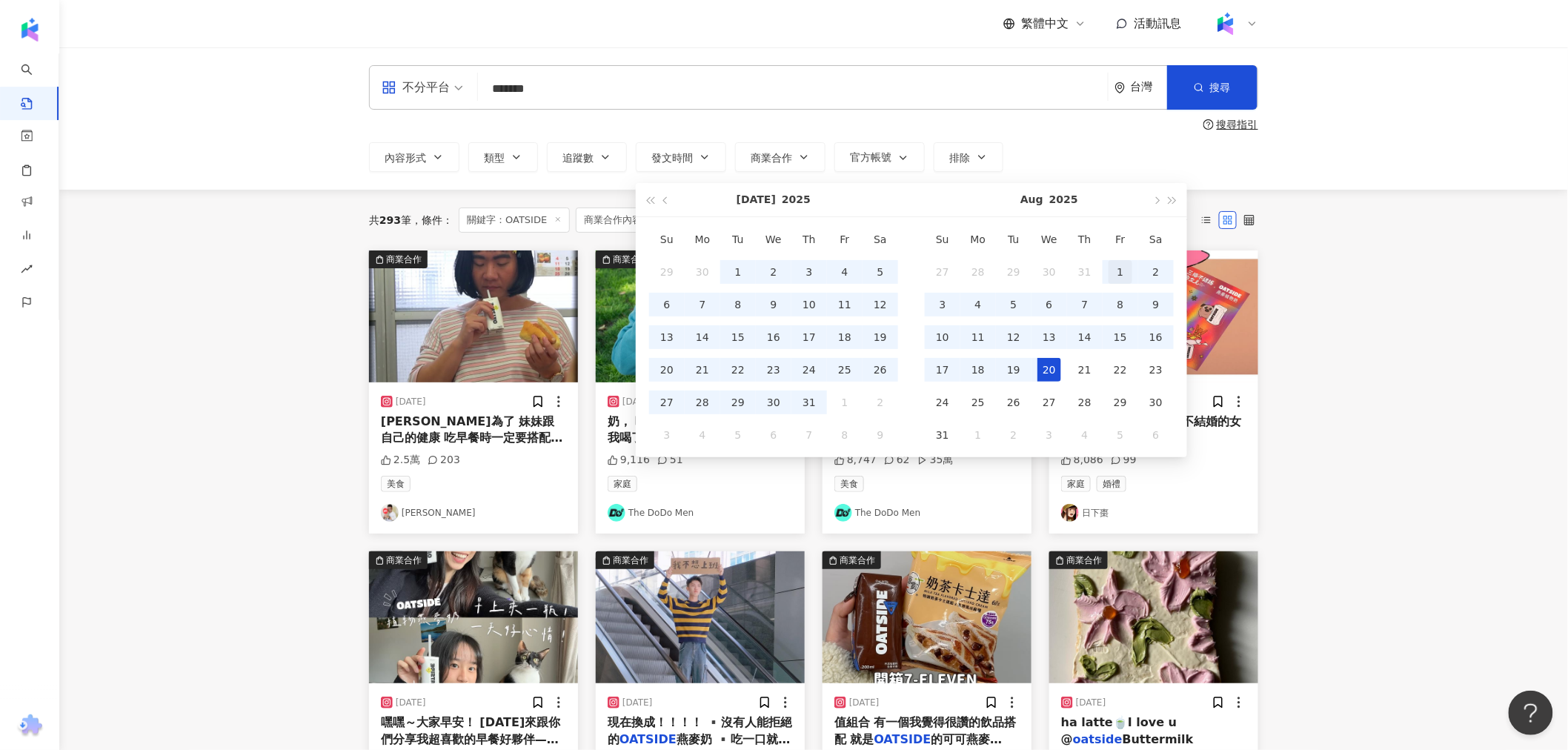
type input "**********"
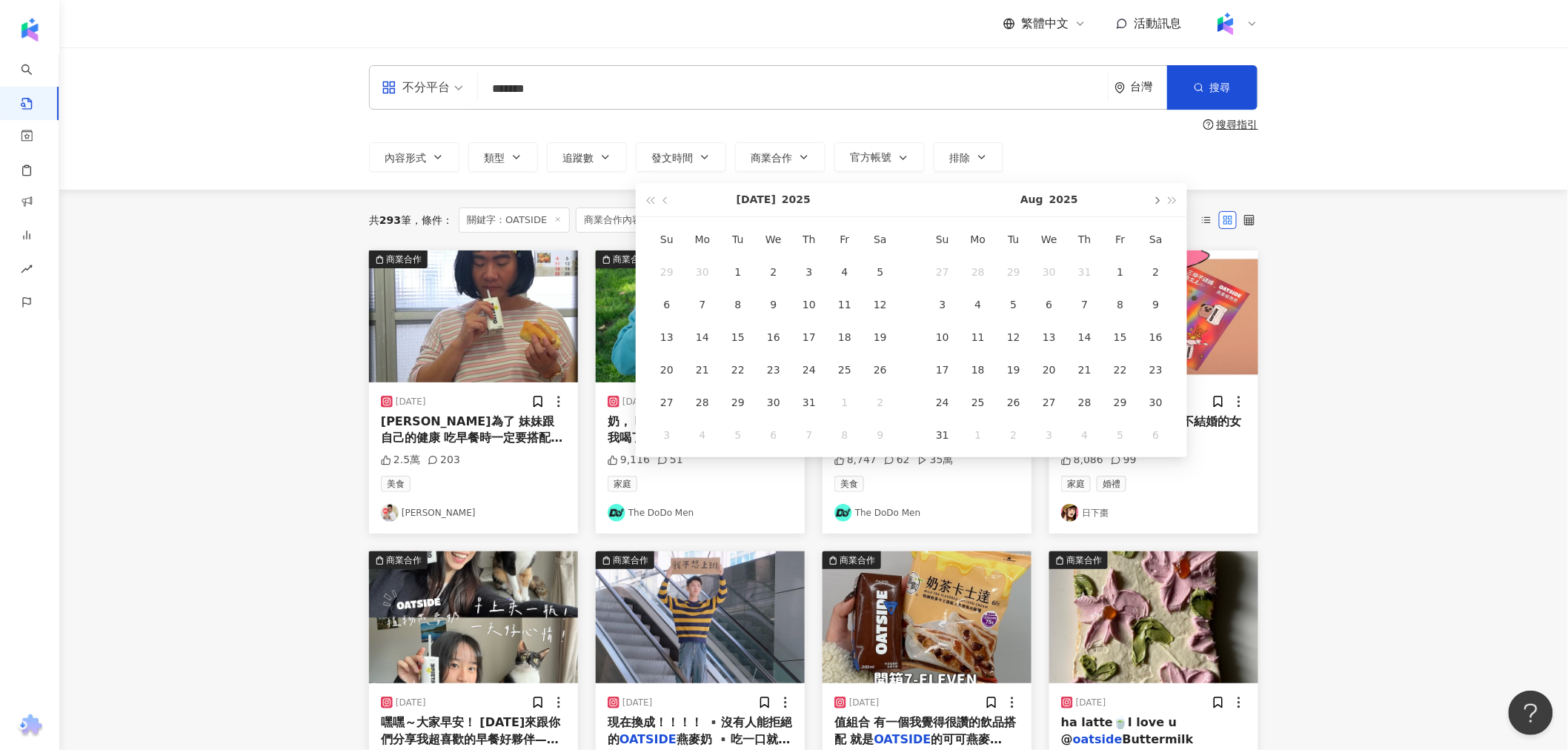
click at [566, 200] on button "button" at bounding box center [1156, 200] width 16 height 33
type input "**********"
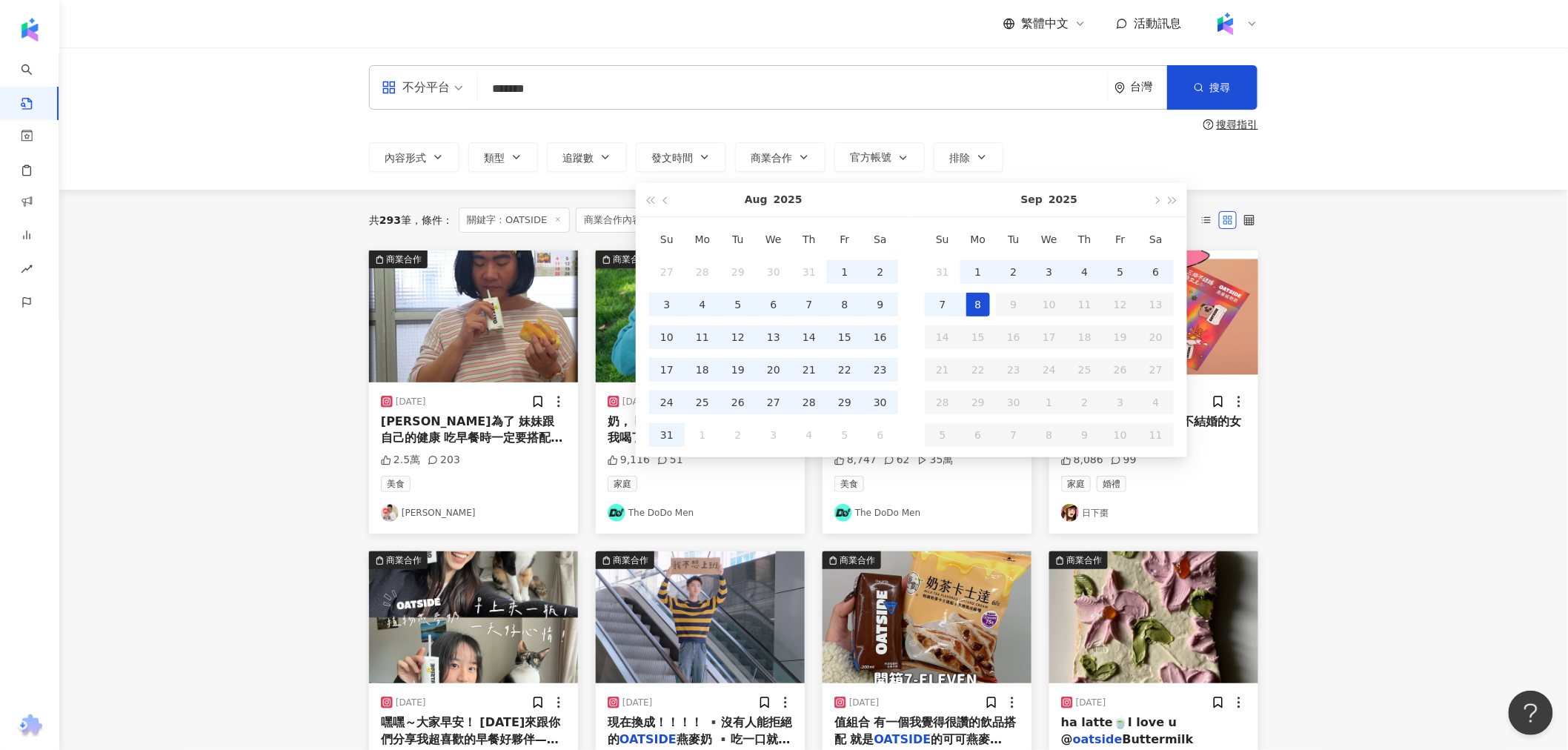
click at [566, 299] on div "8" at bounding box center [978, 304] width 24 height 24
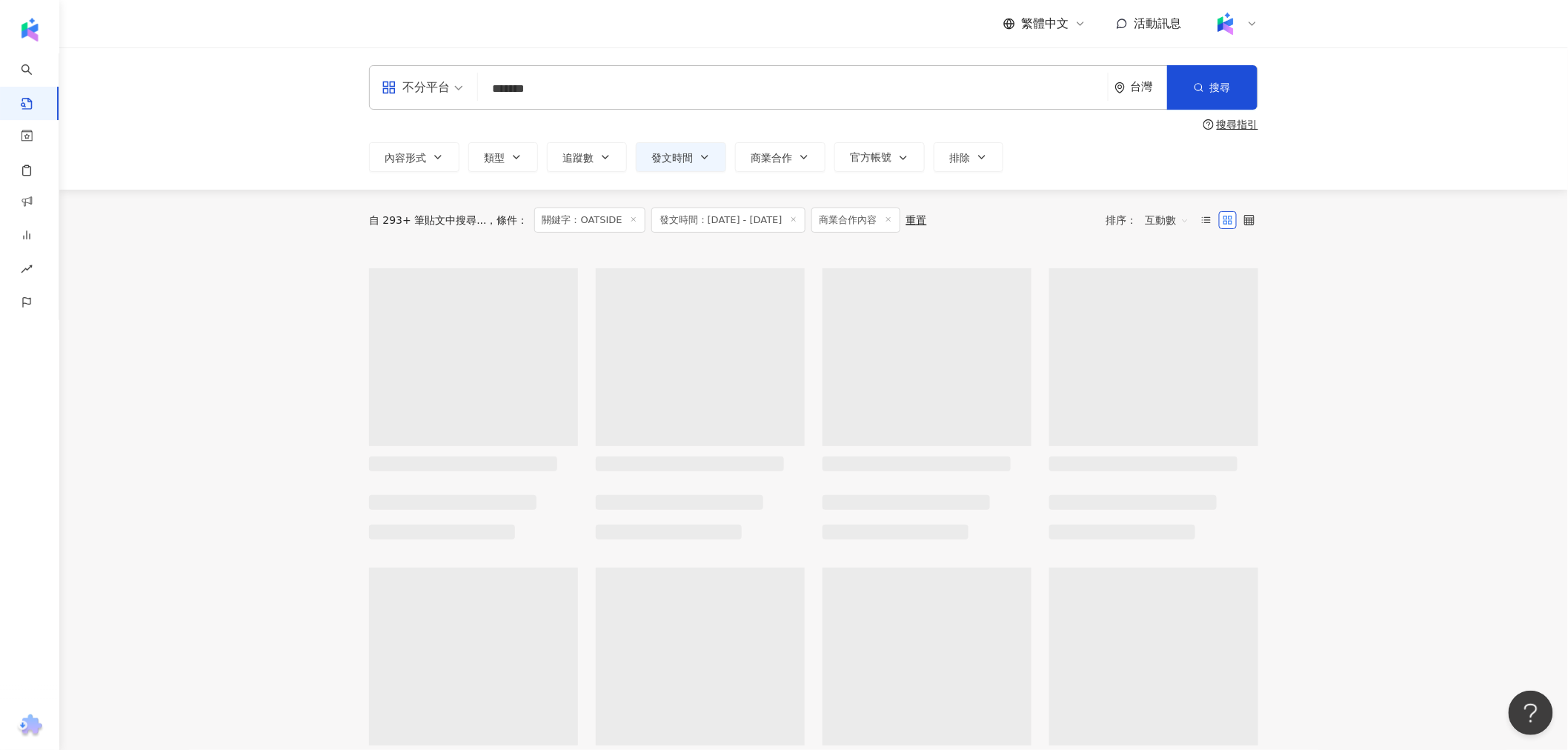
type input "**********"
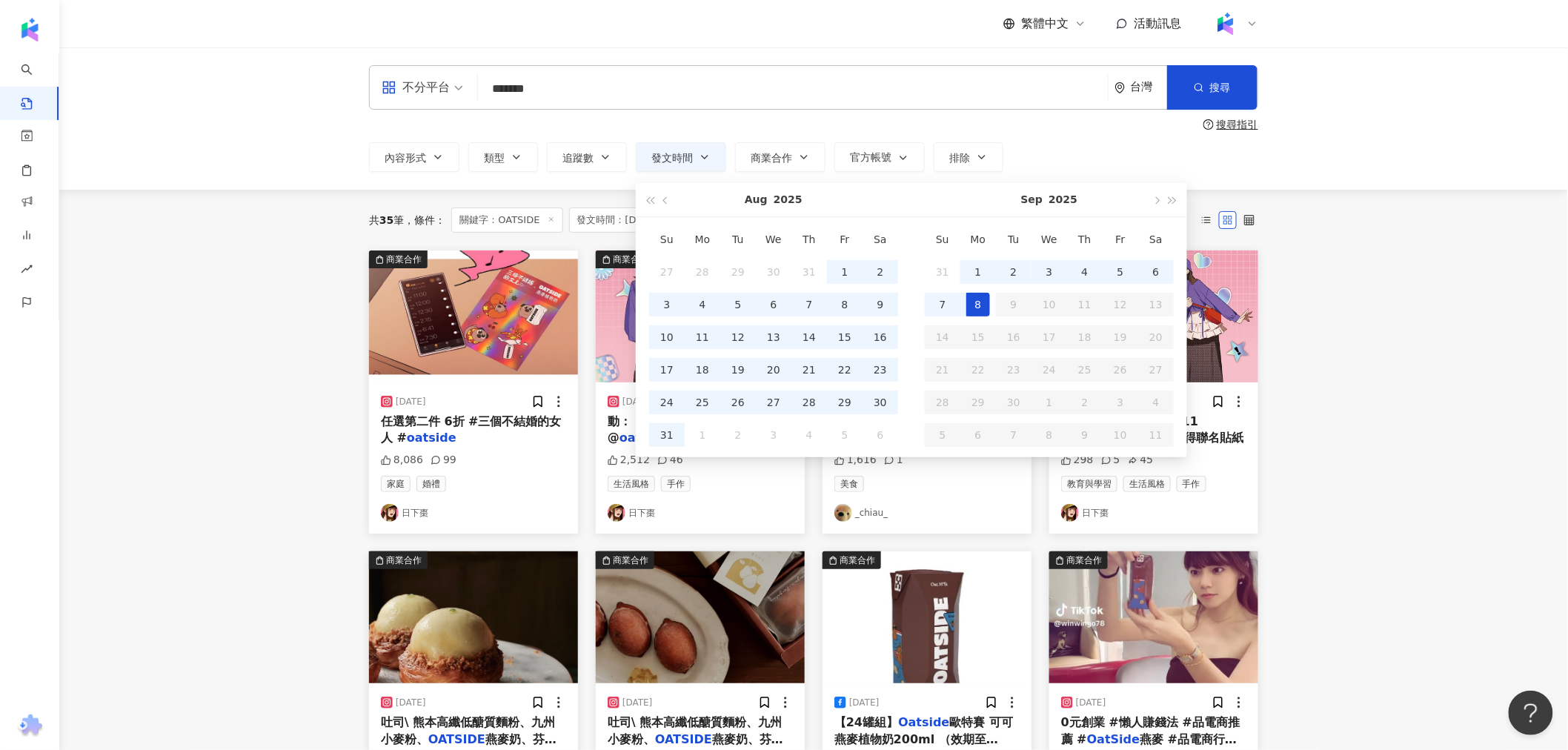
type input "**********"
click at [226, 478] on main "**********" at bounding box center [813, 651] width 1509 height 1209
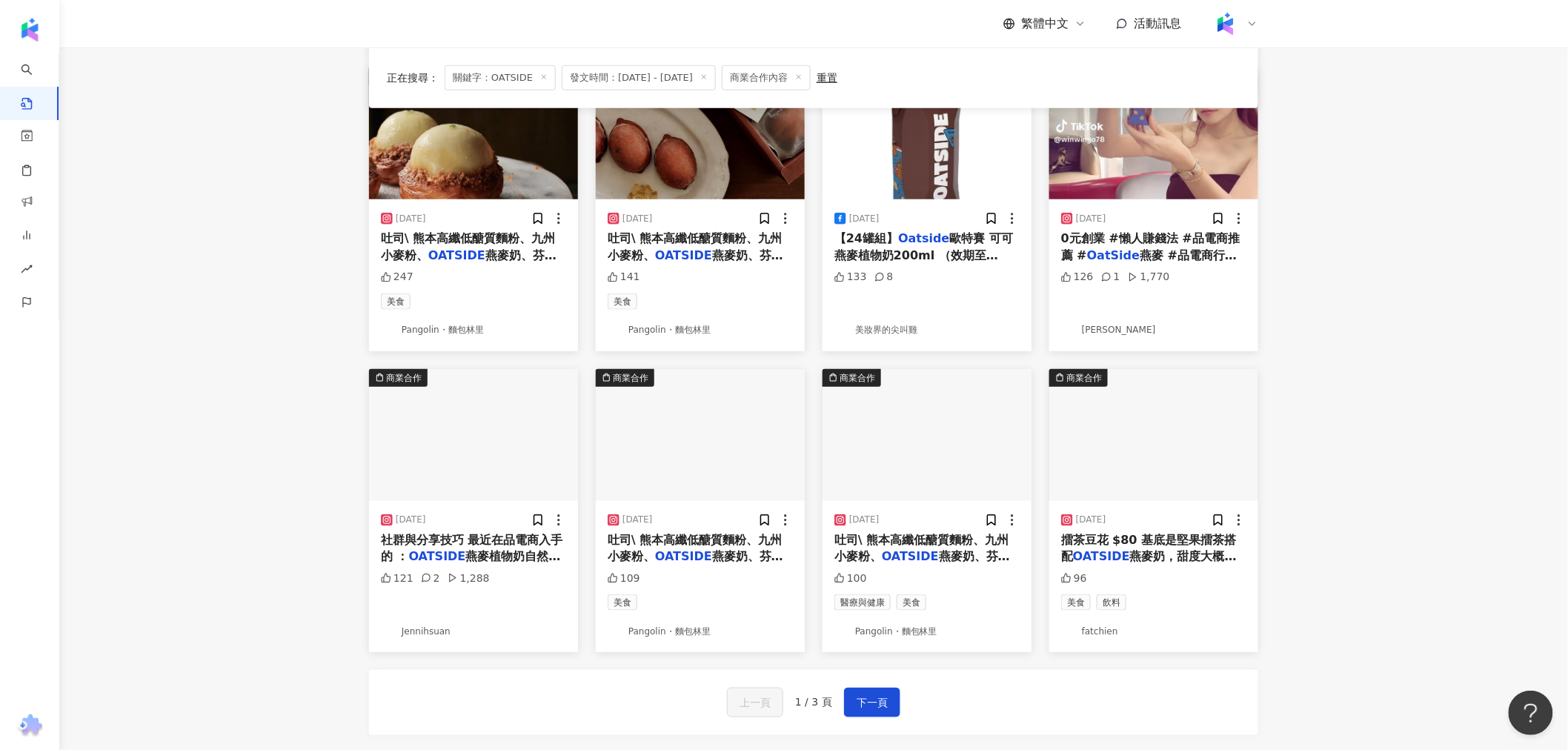
scroll to position [575, 0]
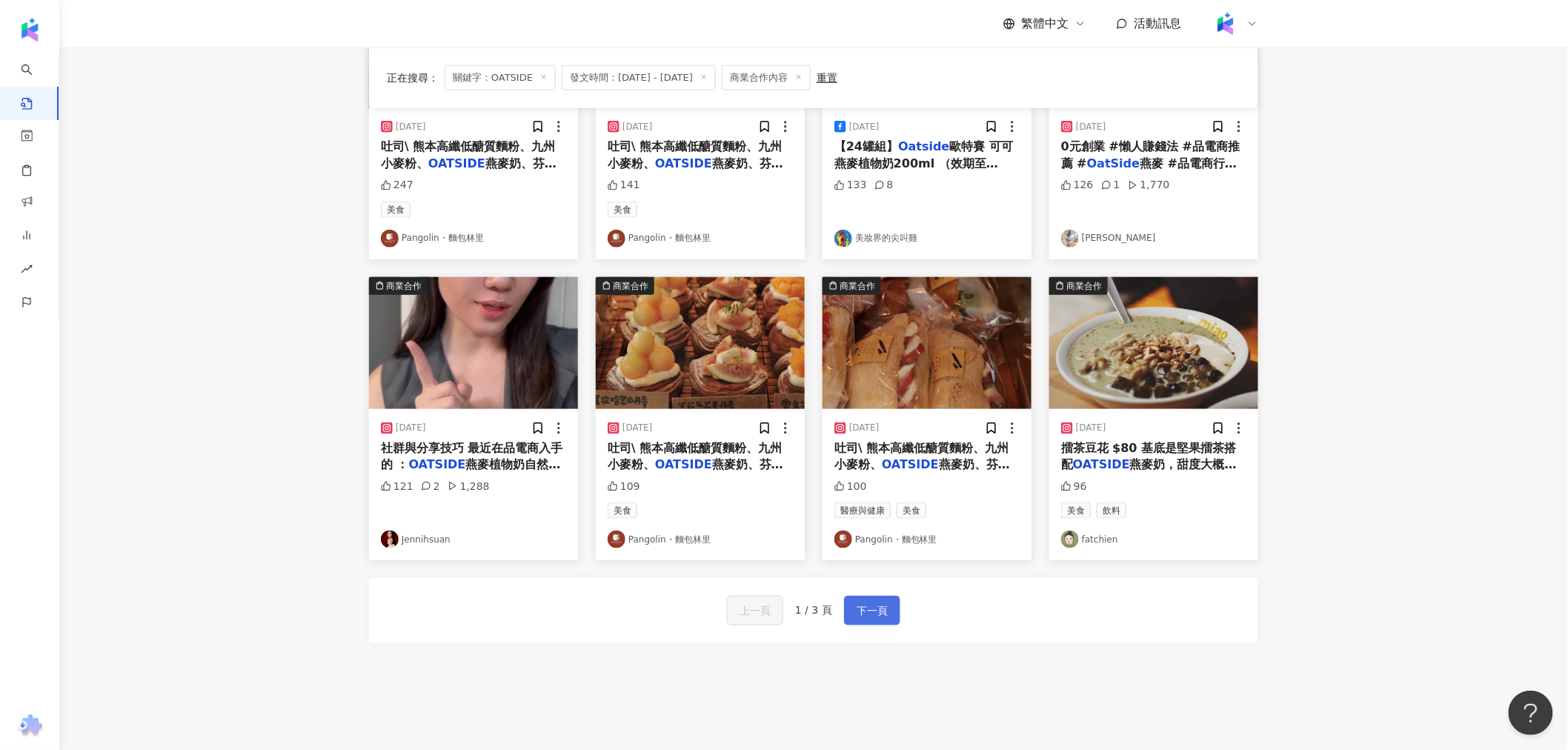
click at [566, 613] on span "下一頁" at bounding box center [872, 611] width 31 height 17
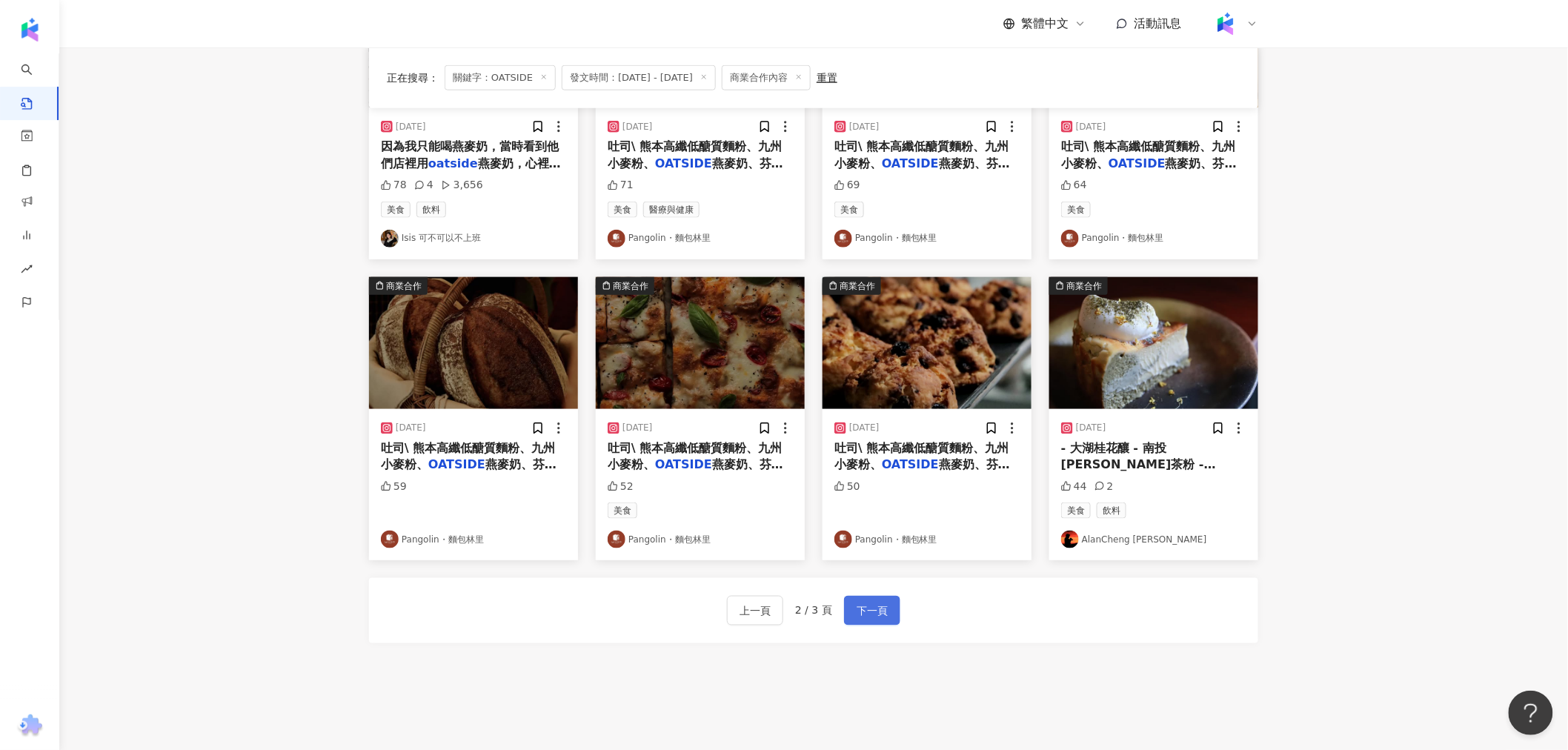
click at [566, 616] on span "下一頁" at bounding box center [872, 611] width 31 height 17
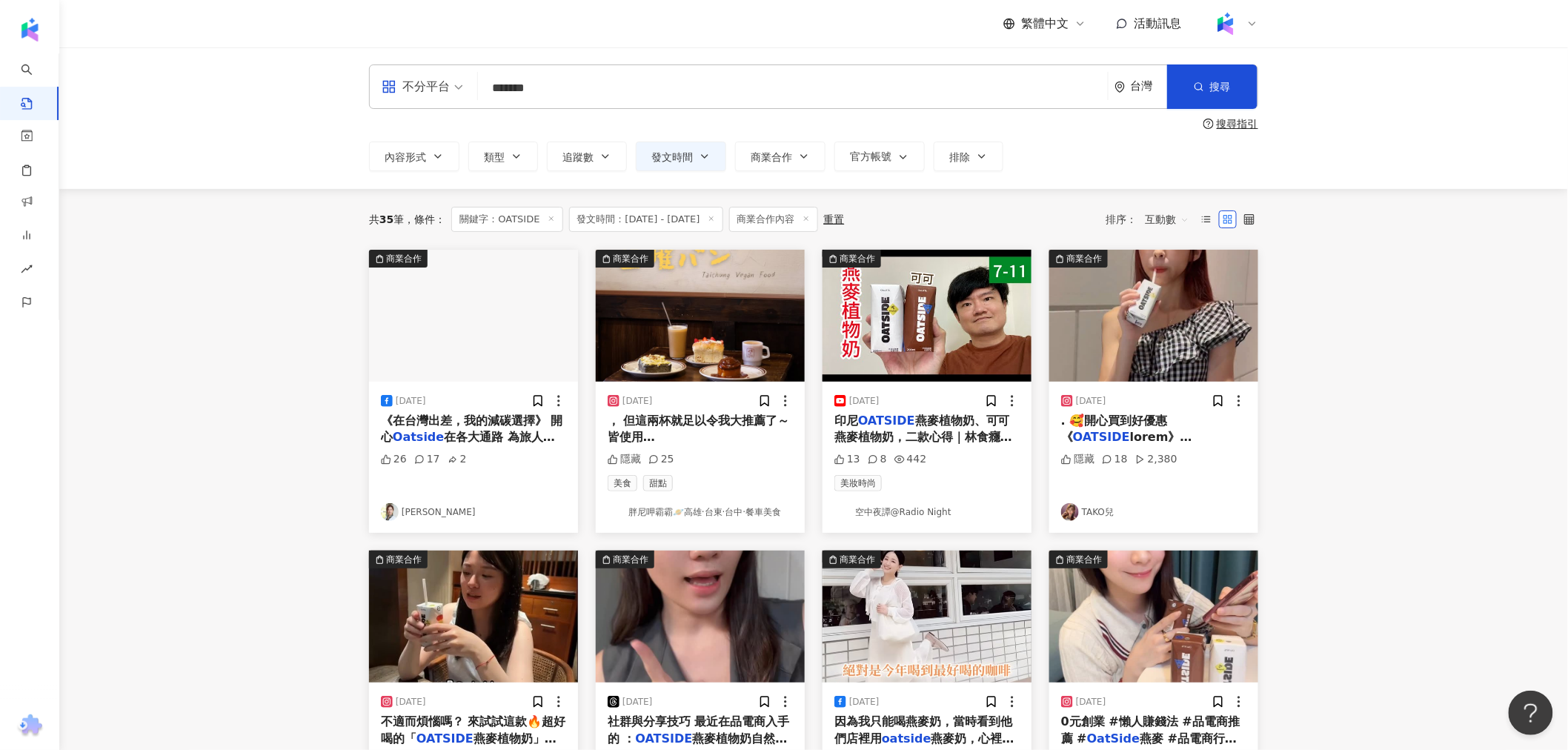
scroll to position [0, 0]
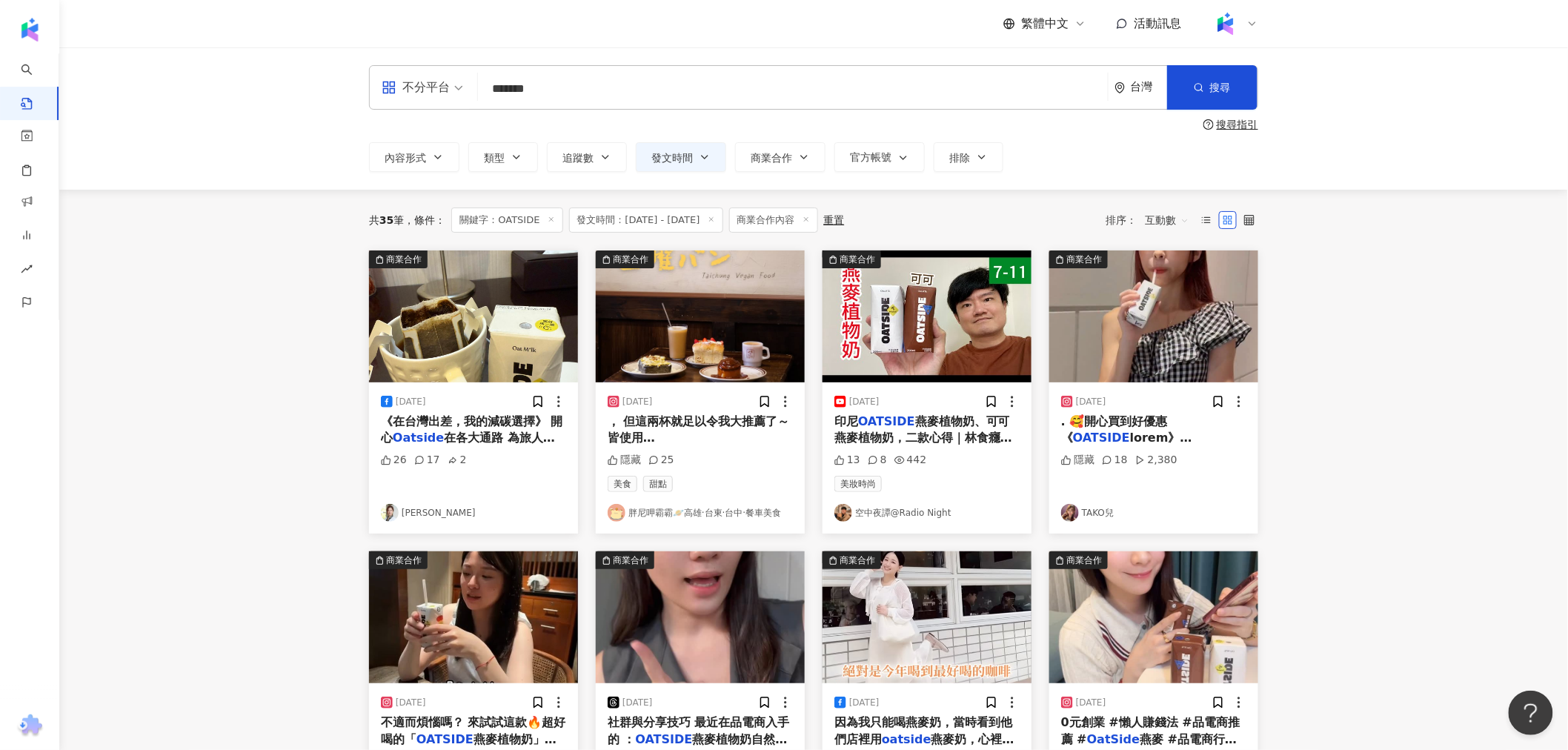
click at [566, 219] on span "發文時間：[DATE] - [DATE]" at bounding box center [646, 219] width 154 height 25
click at [566, 220] on icon at bounding box center [711, 219] width 8 height 8
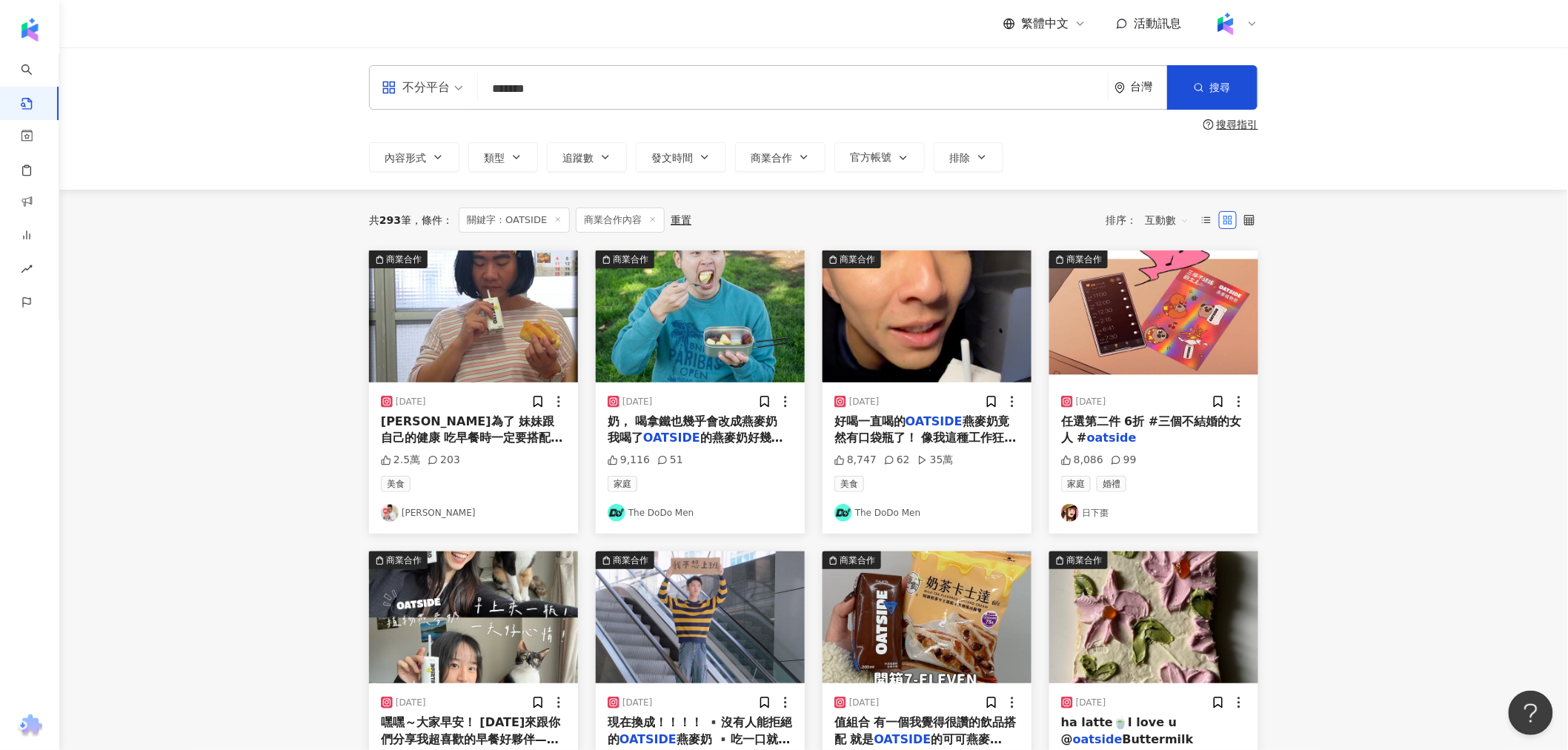
click at [566, 222] on icon at bounding box center [653, 219] width 8 height 8
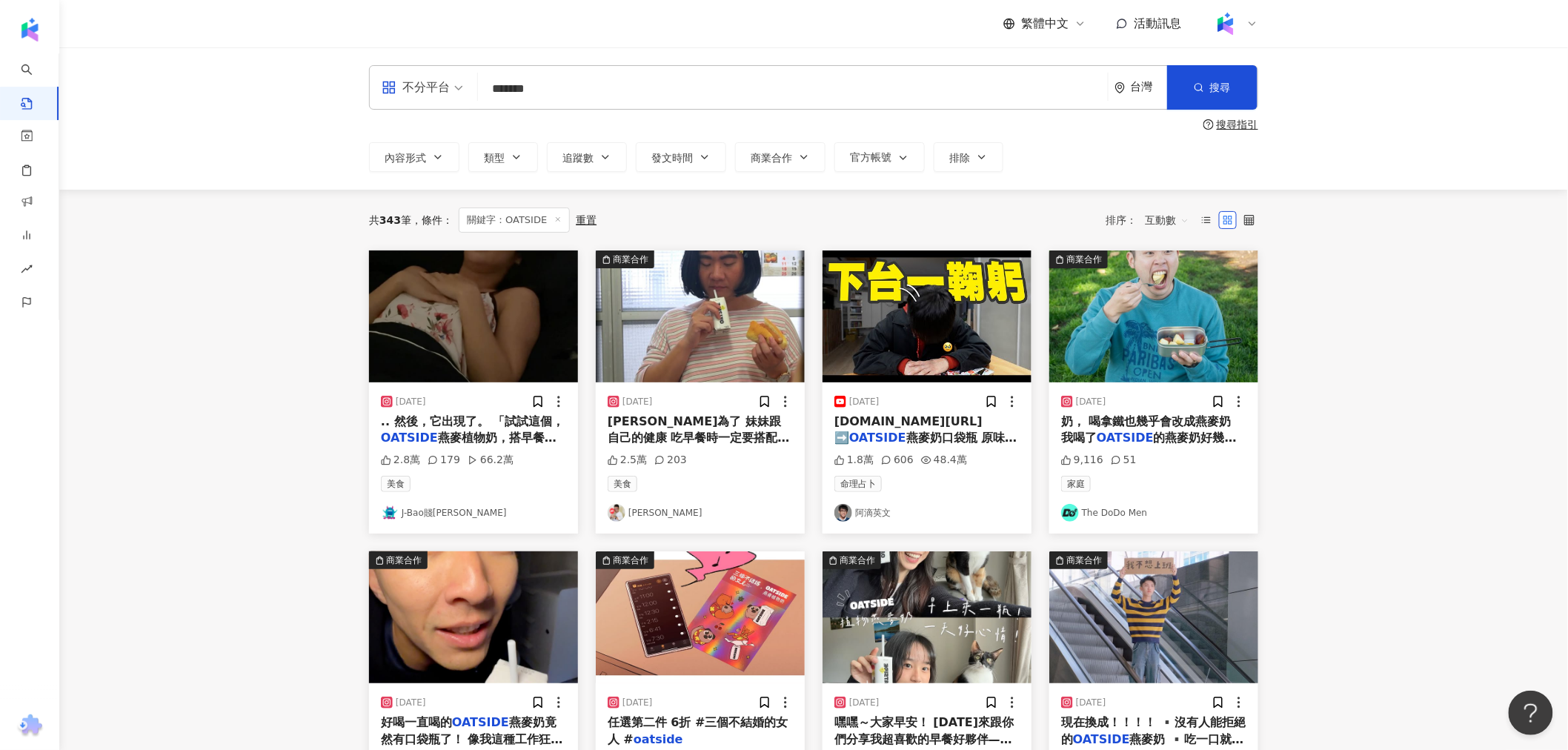
click at [566, 337] on img "button" at bounding box center [926, 317] width 209 height 132
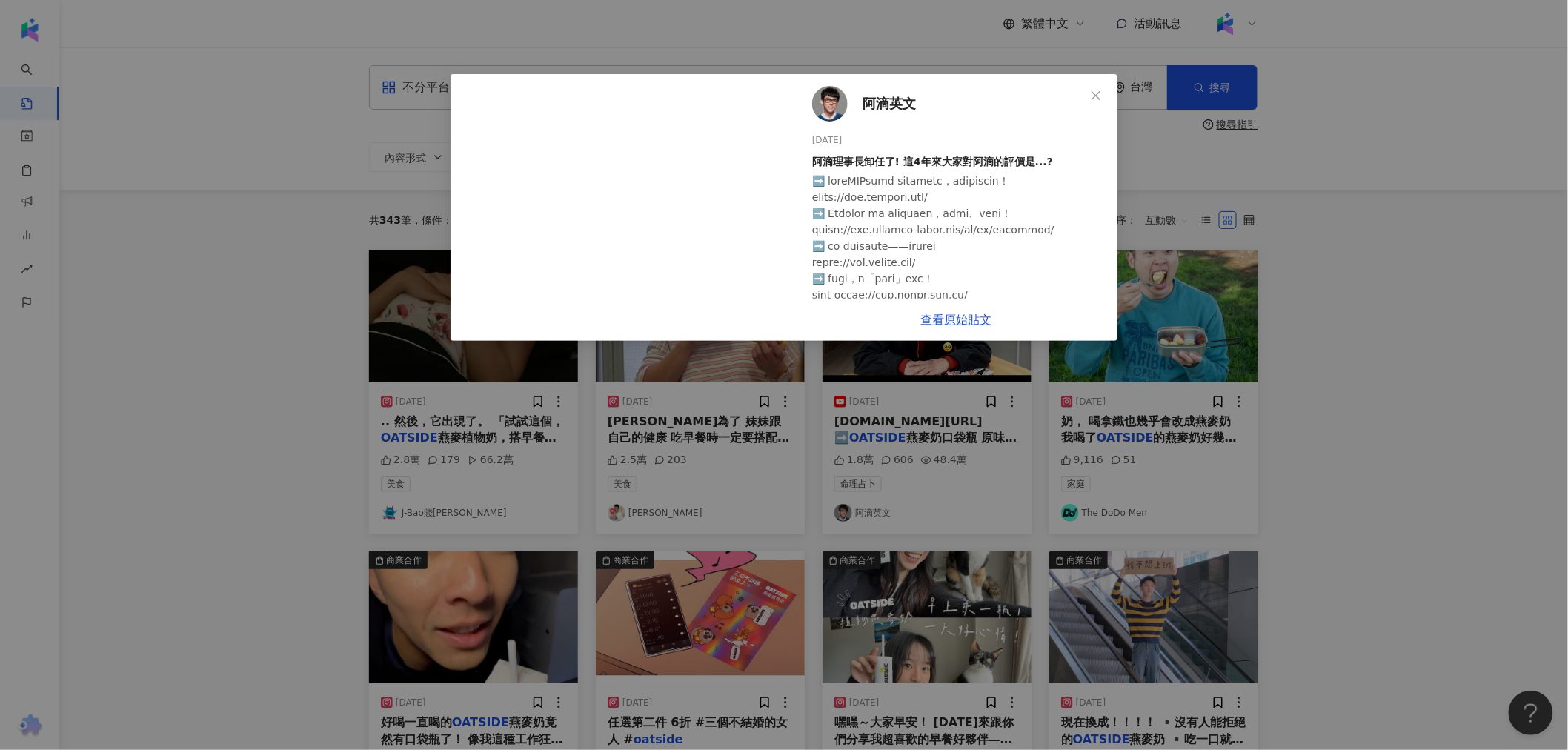
click at [566, 336] on div "阿滴英文 [DATE] 阿滴理事長卸任了! 這4年來大家對阿滴的評價是...? 1.8萬 606 48.4萬 查看原始貼文" at bounding box center [784, 375] width 1568 height 750
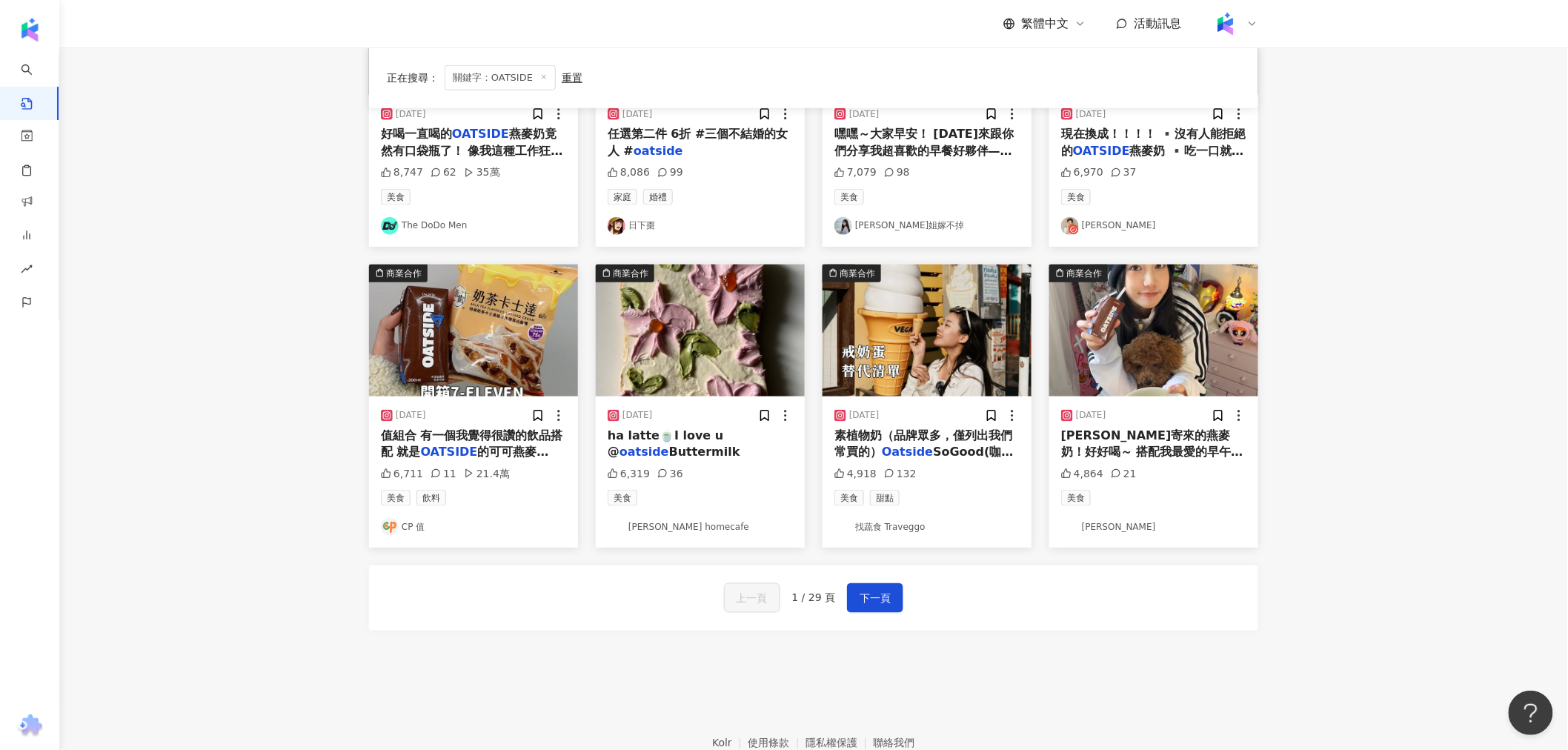
scroll to position [590, 0]
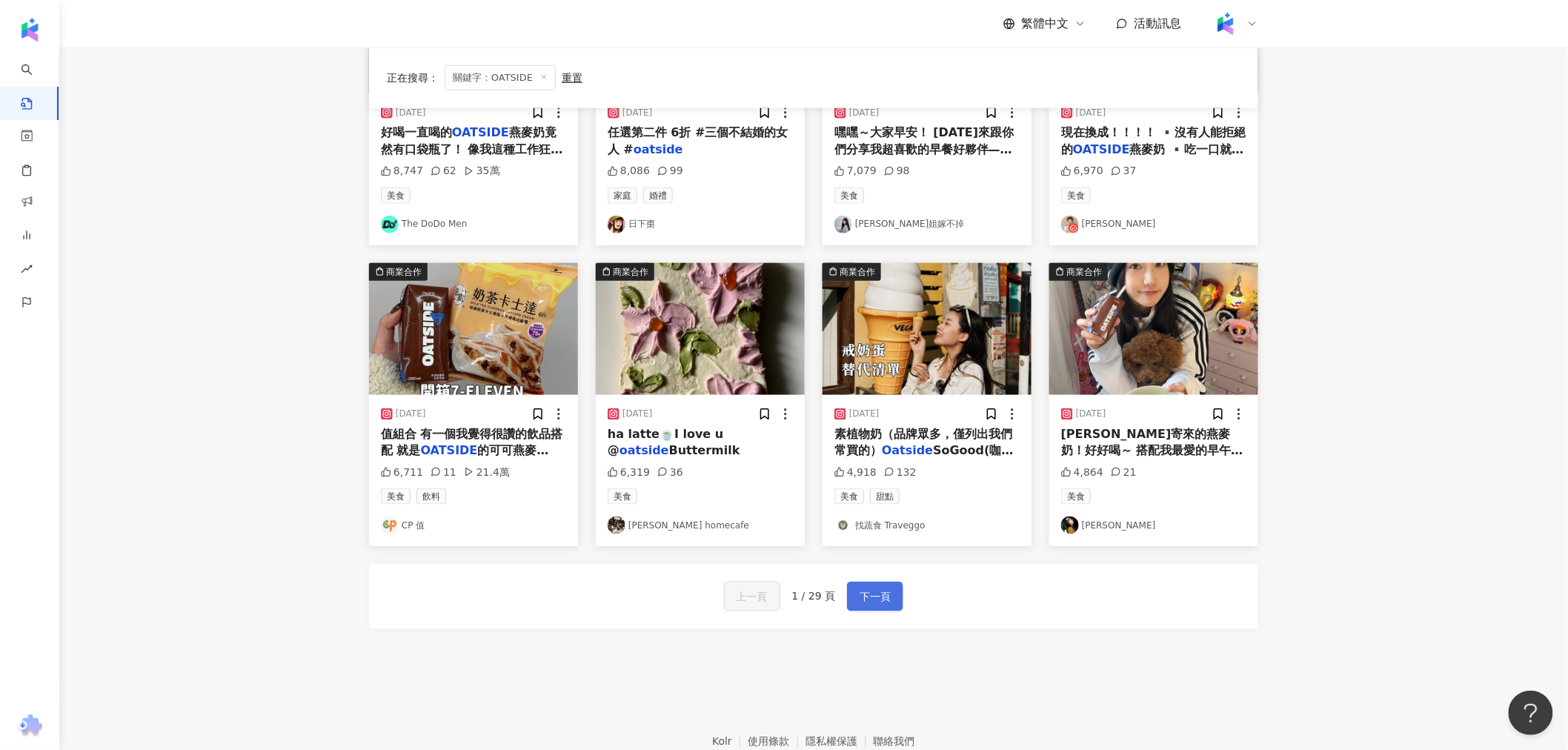
click at [566, 602] on span "下一頁" at bounding box center [875, 597] width 31 height 17
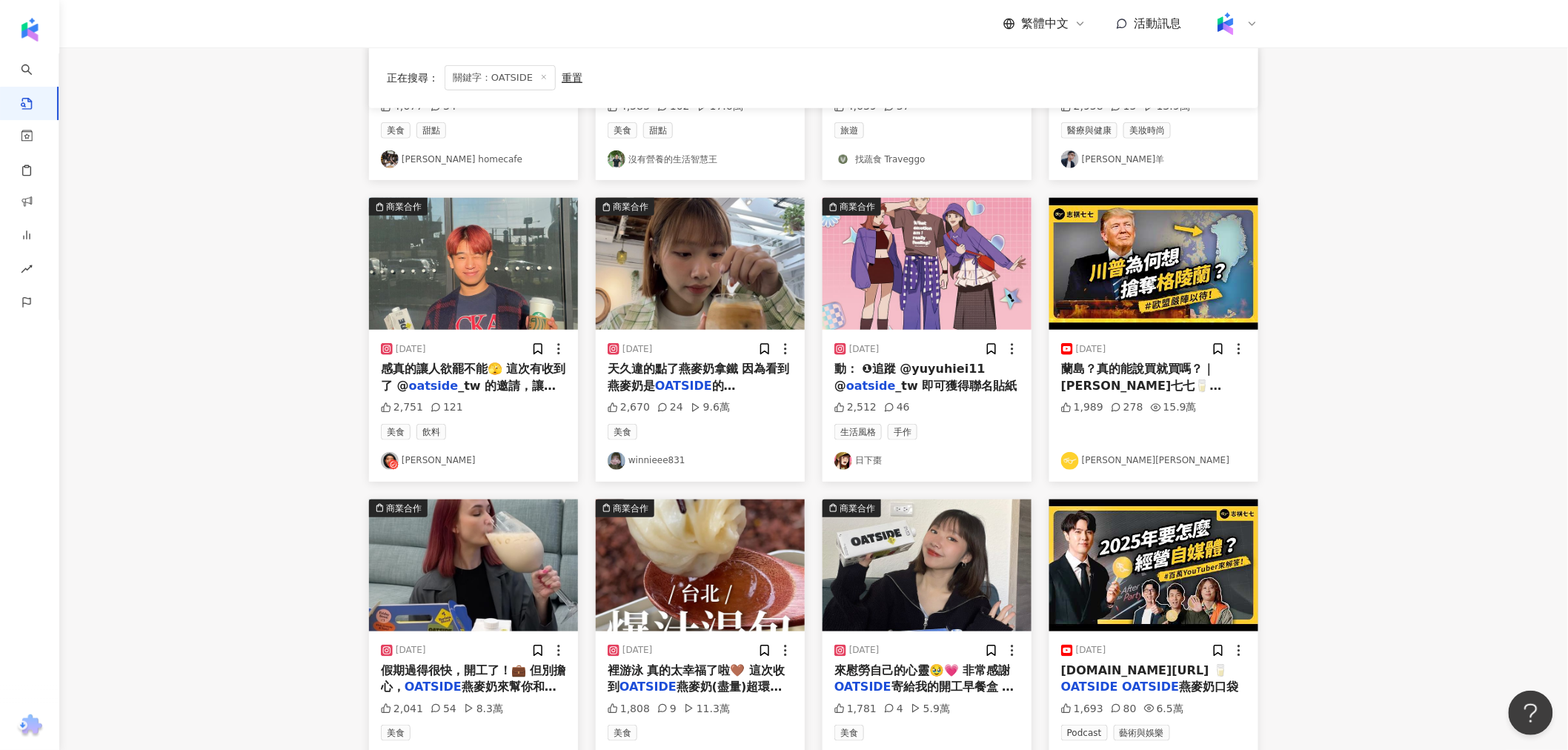
scroll to position [353, 0]
click at [566, 553] on img "button" at bounding box center [700, 566] width 209 height 132
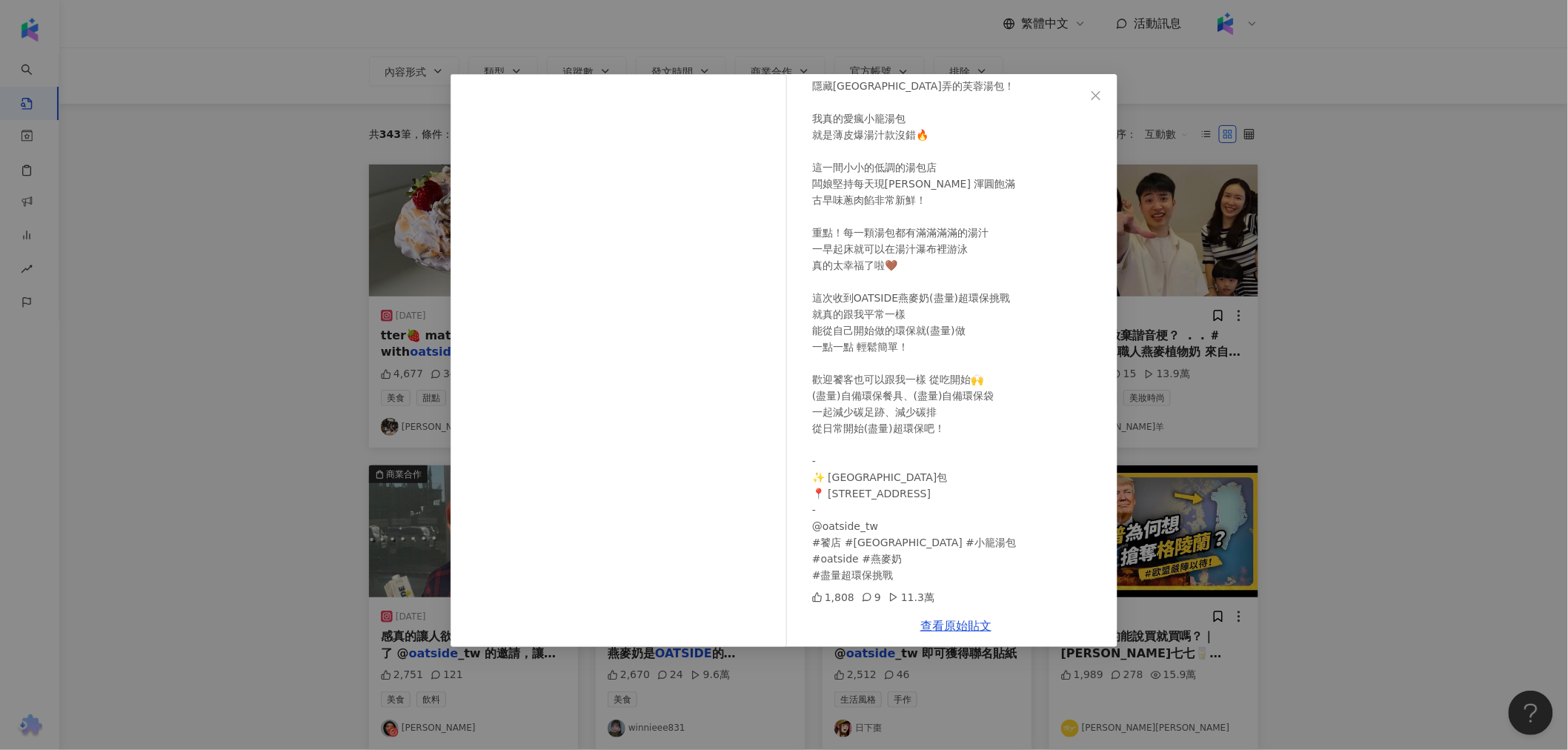
scroll to position [0, 0]
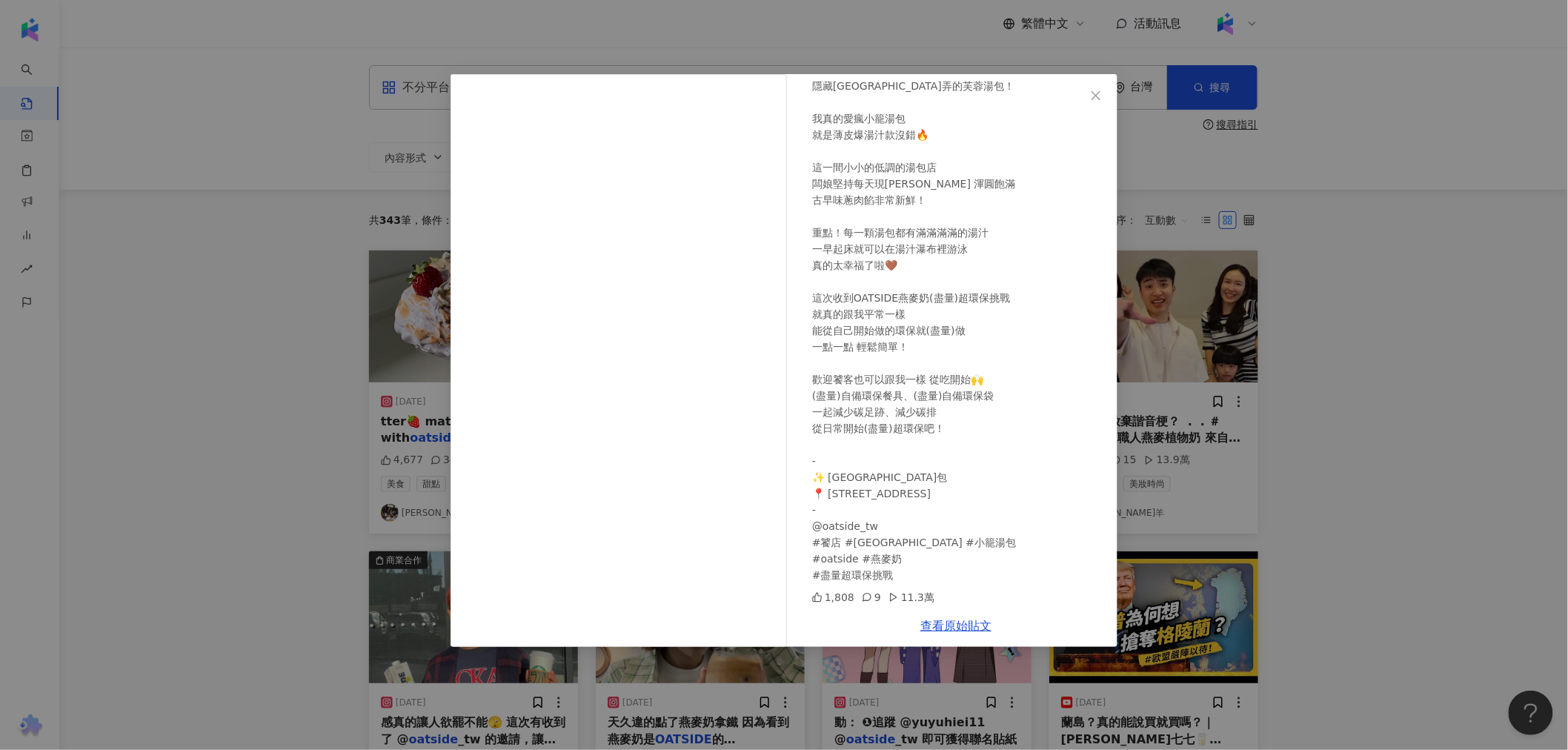
click at [566, 422] on div "痛風老饕易胖體質 [DATE] 隱藏[GEOGRAPHIC_DATA]弄的芙蓉湯包！ 我真的愛瘋小籠湯包 就是薄皮爆湯汁款沒錯🔥 這一間小小的低調的湯包店 闆…" at bounding box center [784, 375] width 1568 height 750
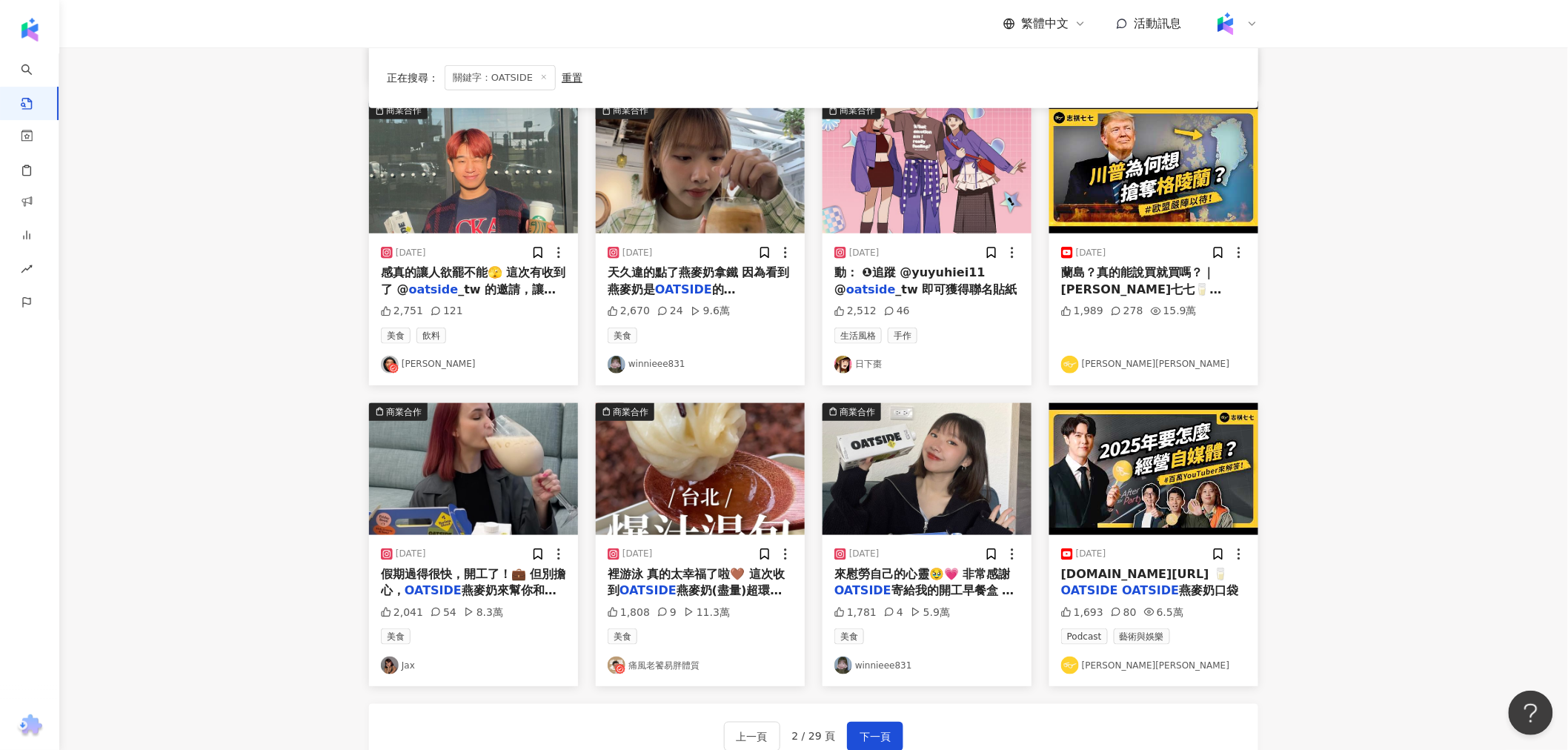
scroll to position [411, 0]
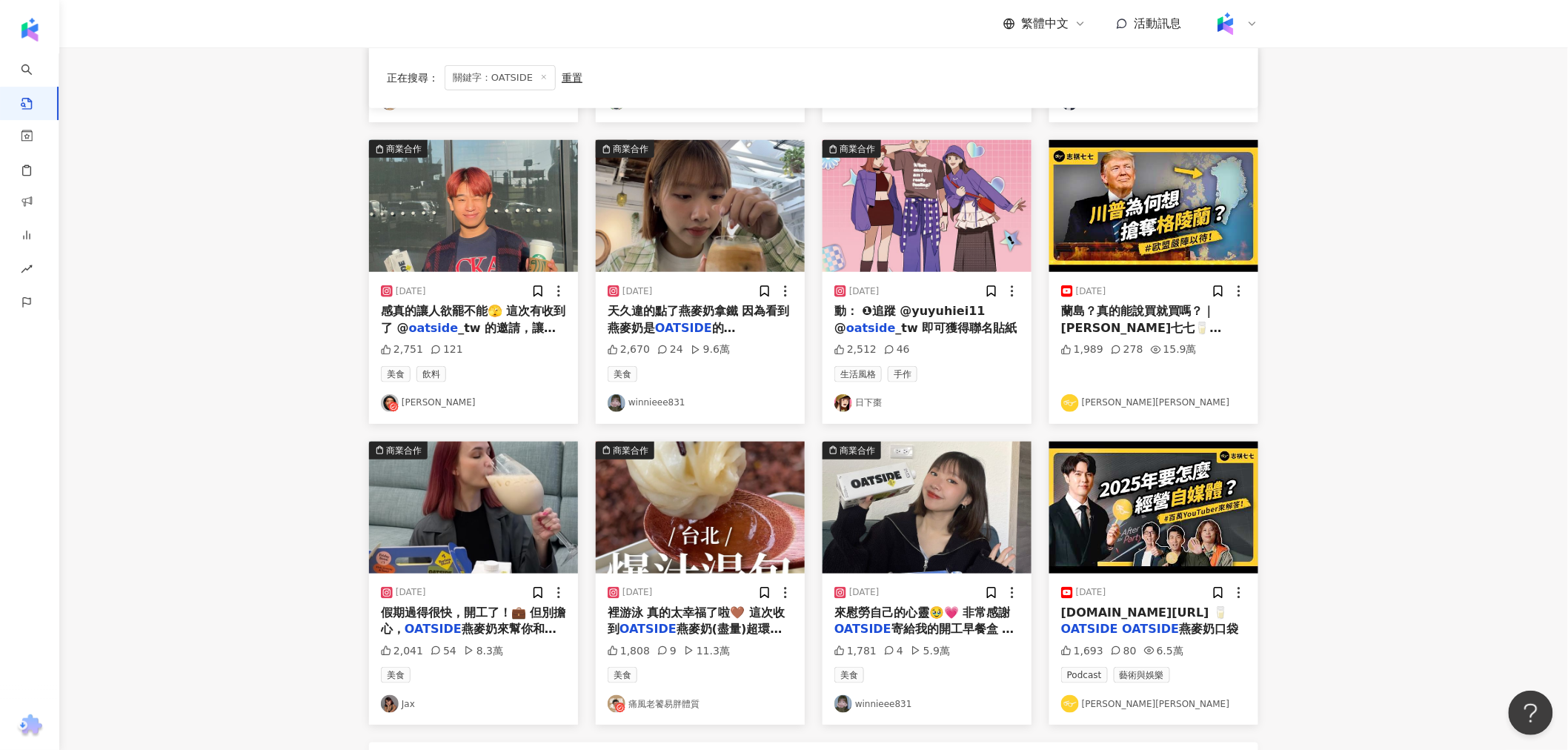
click at [566, 257] on img "button" at bounding box center [1153, 206] width 209 height 132
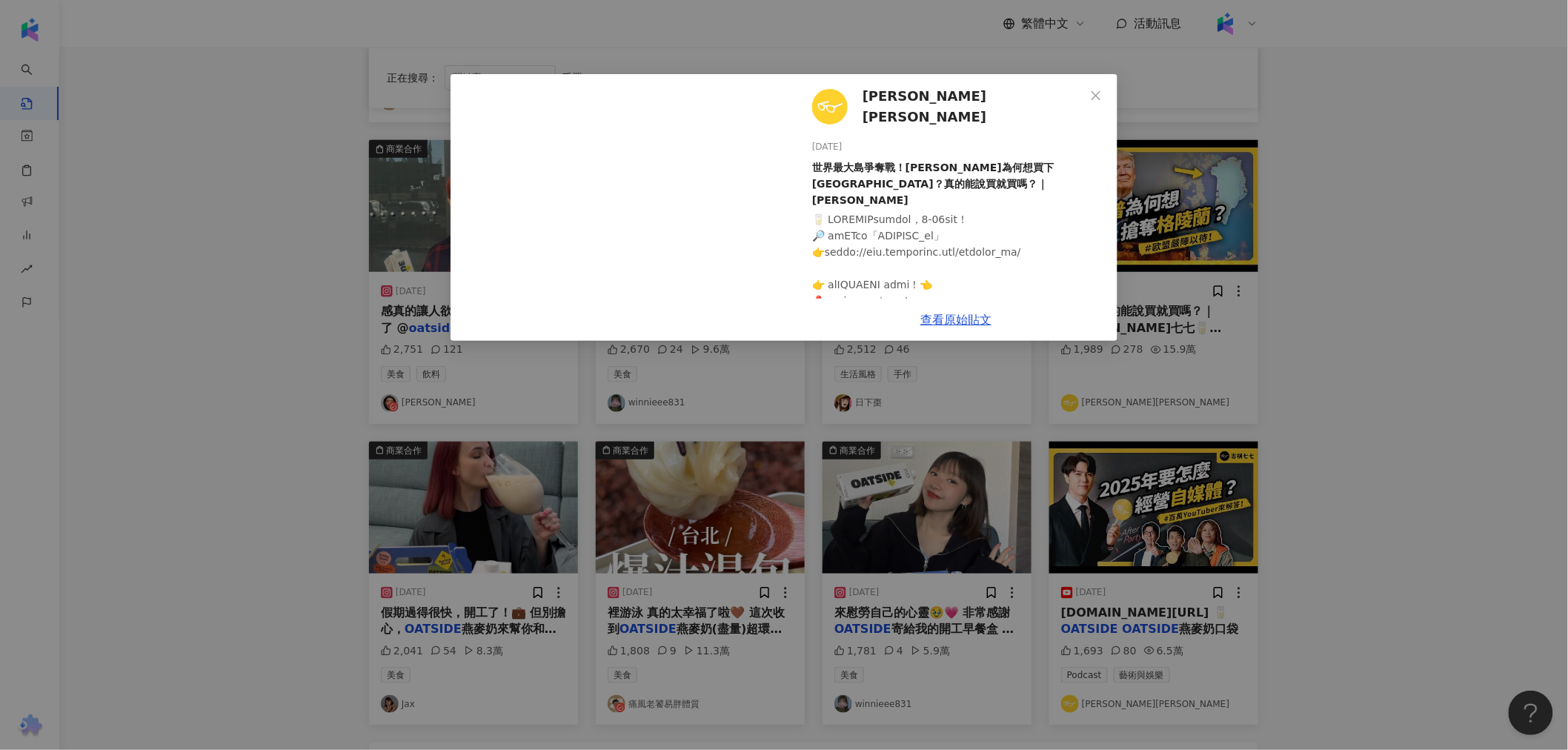
click at [566, 430] on div "[PERSON_NAME]七七 [DATE] 世界最大島爭奪戰！[PERSON_NAME]為何想買下[GEOGRAPHIC_DATA]？真的能說買就買嗎？｜[…" at bounding box center [784, 375] width 1568 height 750
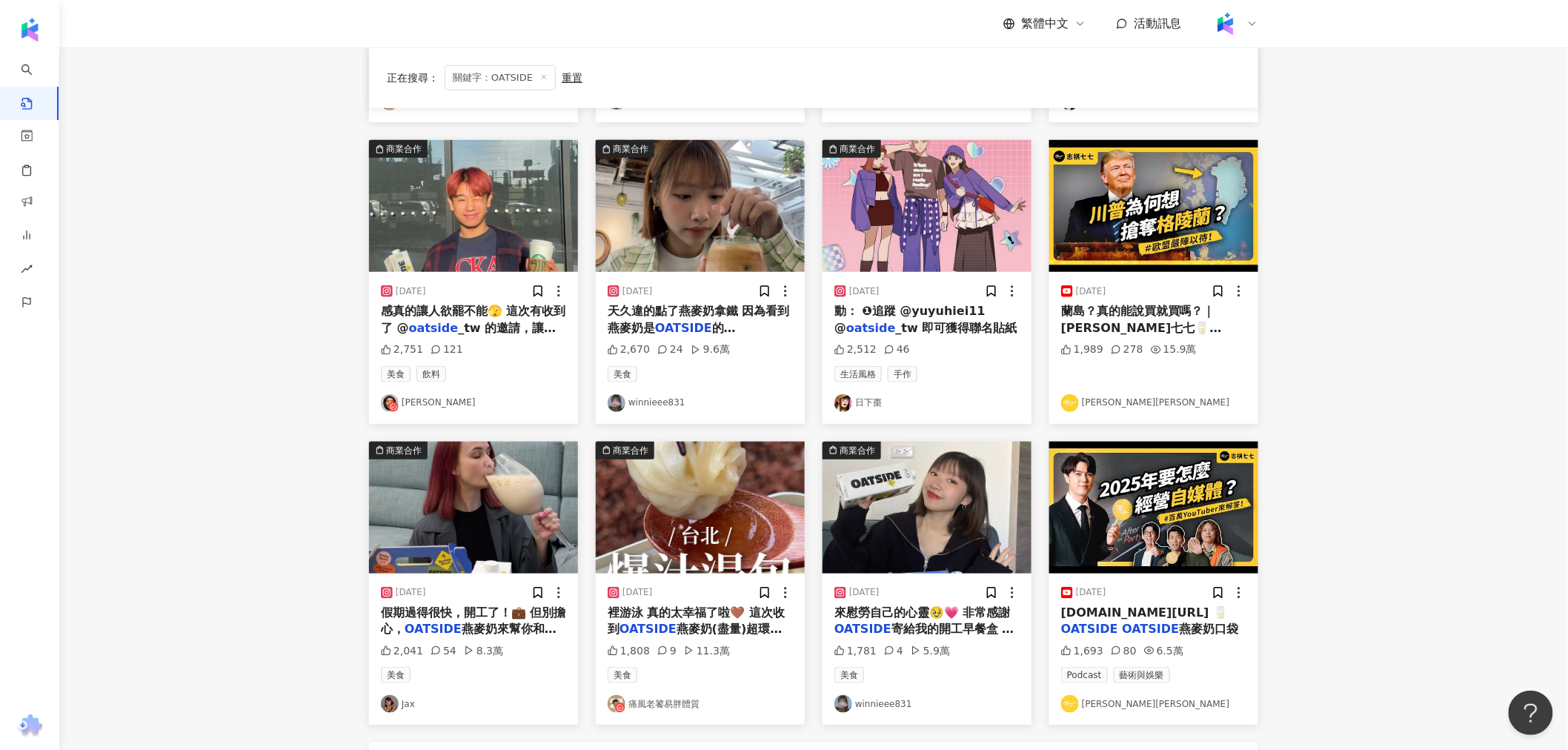
click at [566, 224] on img "button" at bounding box center [1153, 206] width 209 height 132
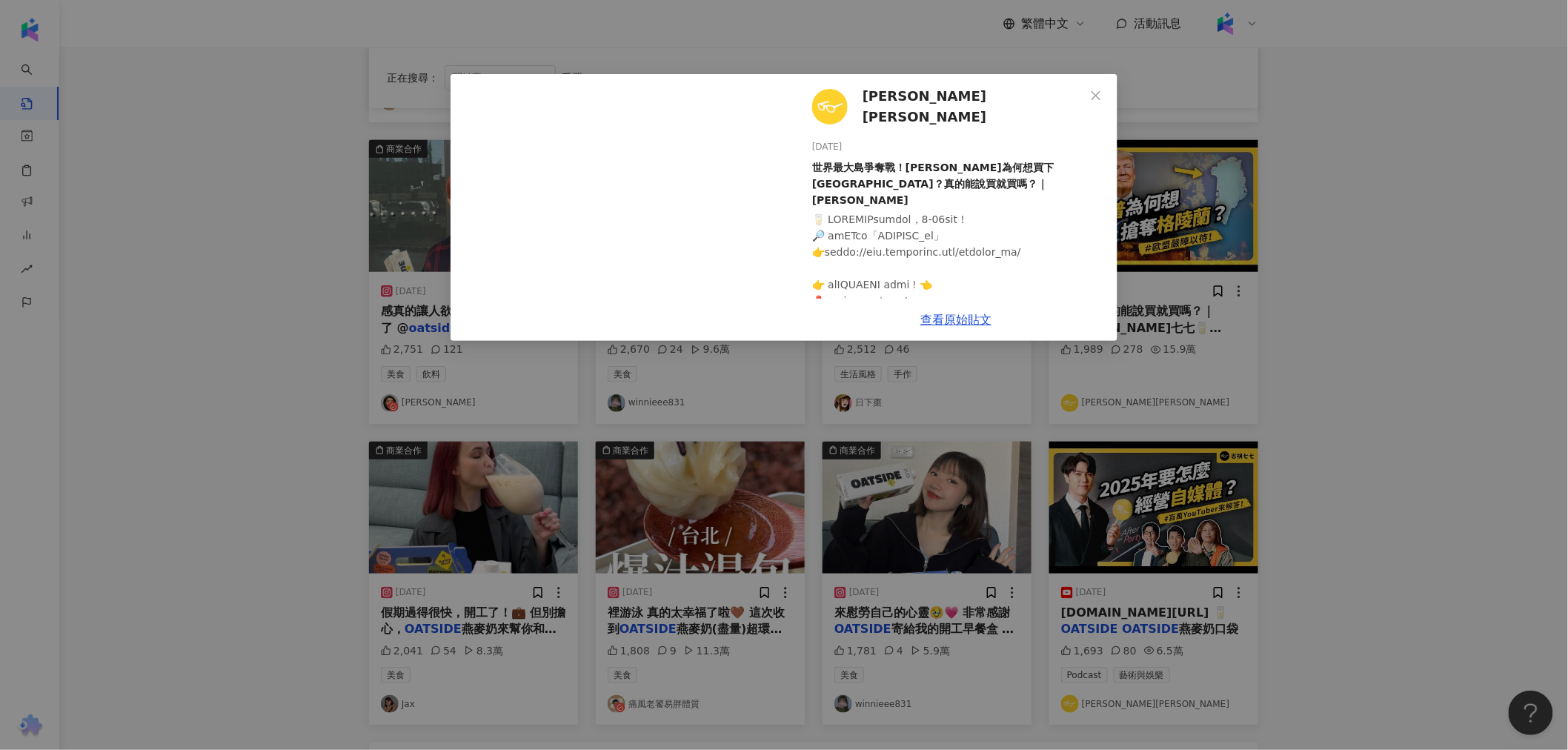
click at [566, 320] on div "[PERSON_NAME]七七 [DATE] 世界最大島爭奪戰！[PERSON_NAME]為何想買下[GEOGRAPHIC_DATA]？真的能說買就買嗎？｜[…" at bounding box center [784, 375] width 1568 height 750
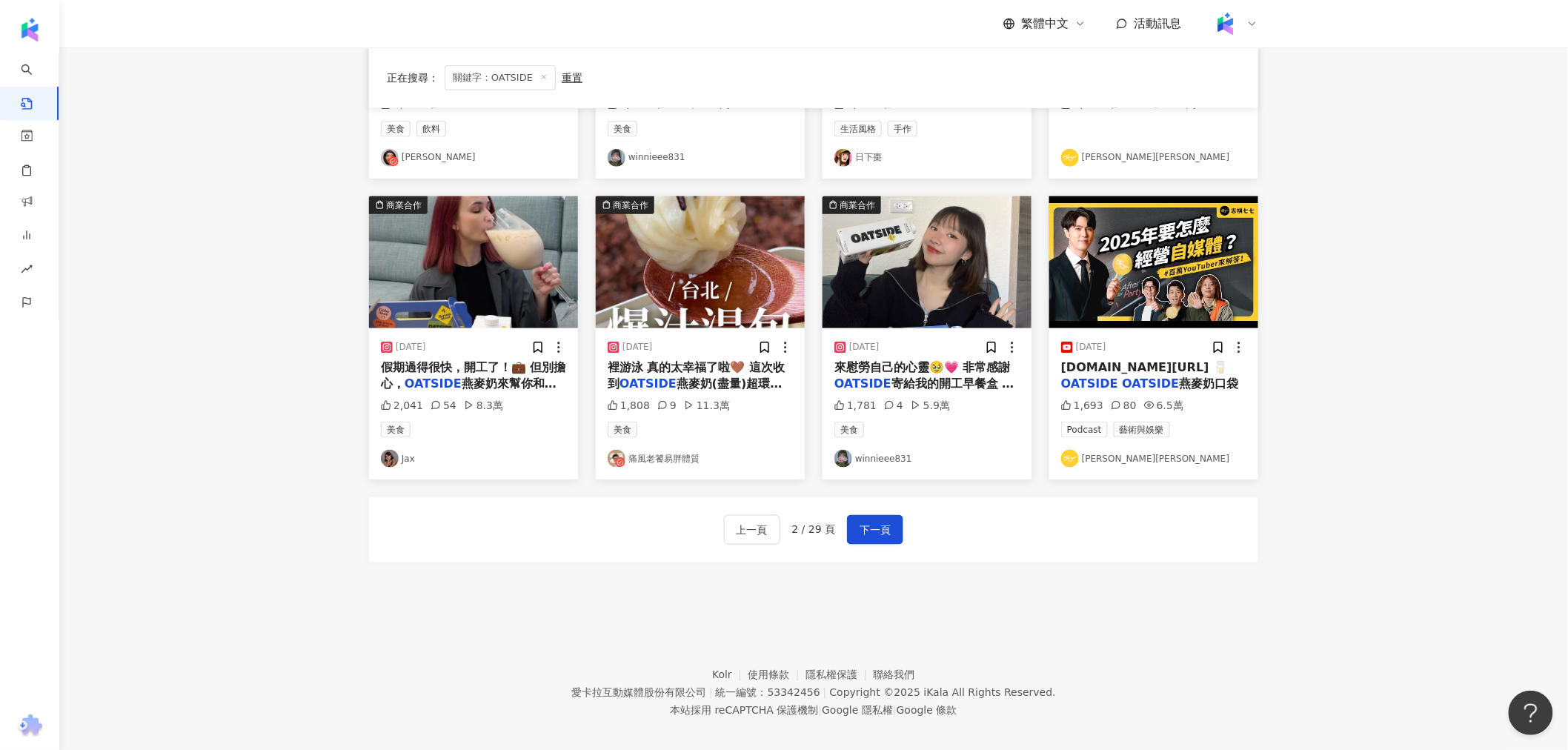
scroll to position [670, 0]
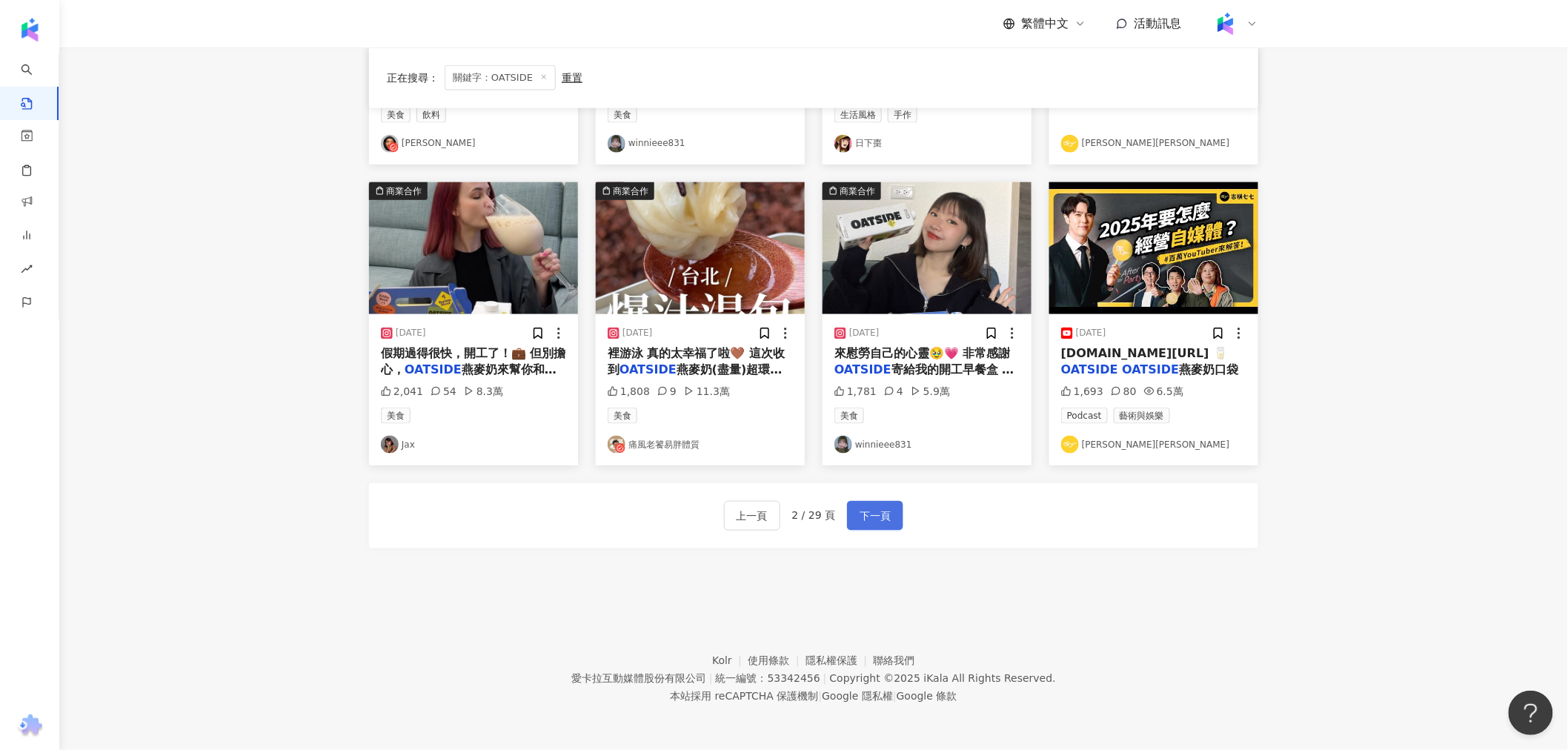
click at [566, 506] on button "下一頁" at bounding box center [875, 515] width 56 height 30
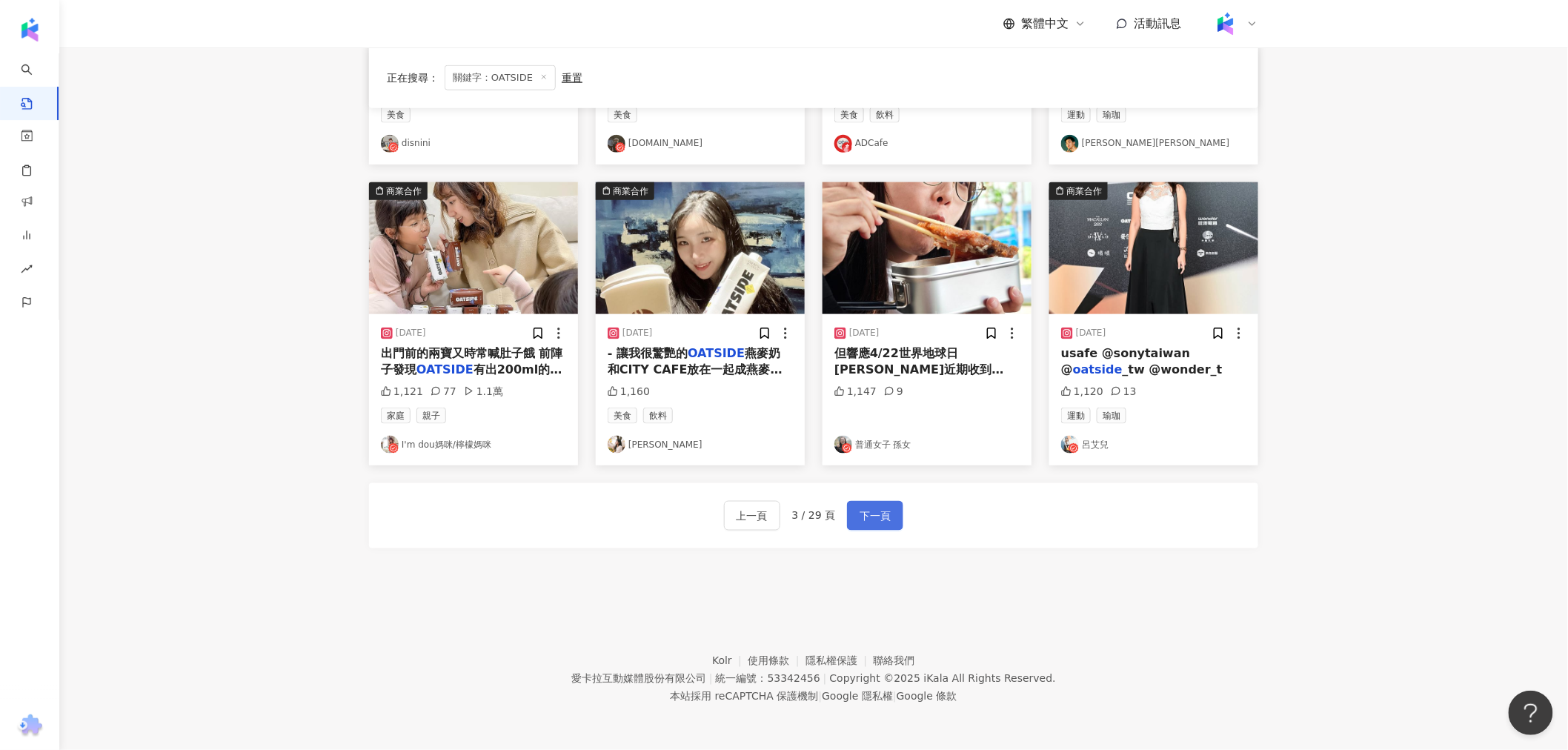
click at [566, 528] on button "下一頁" at bounding box center [875, 515] width 56 height 30
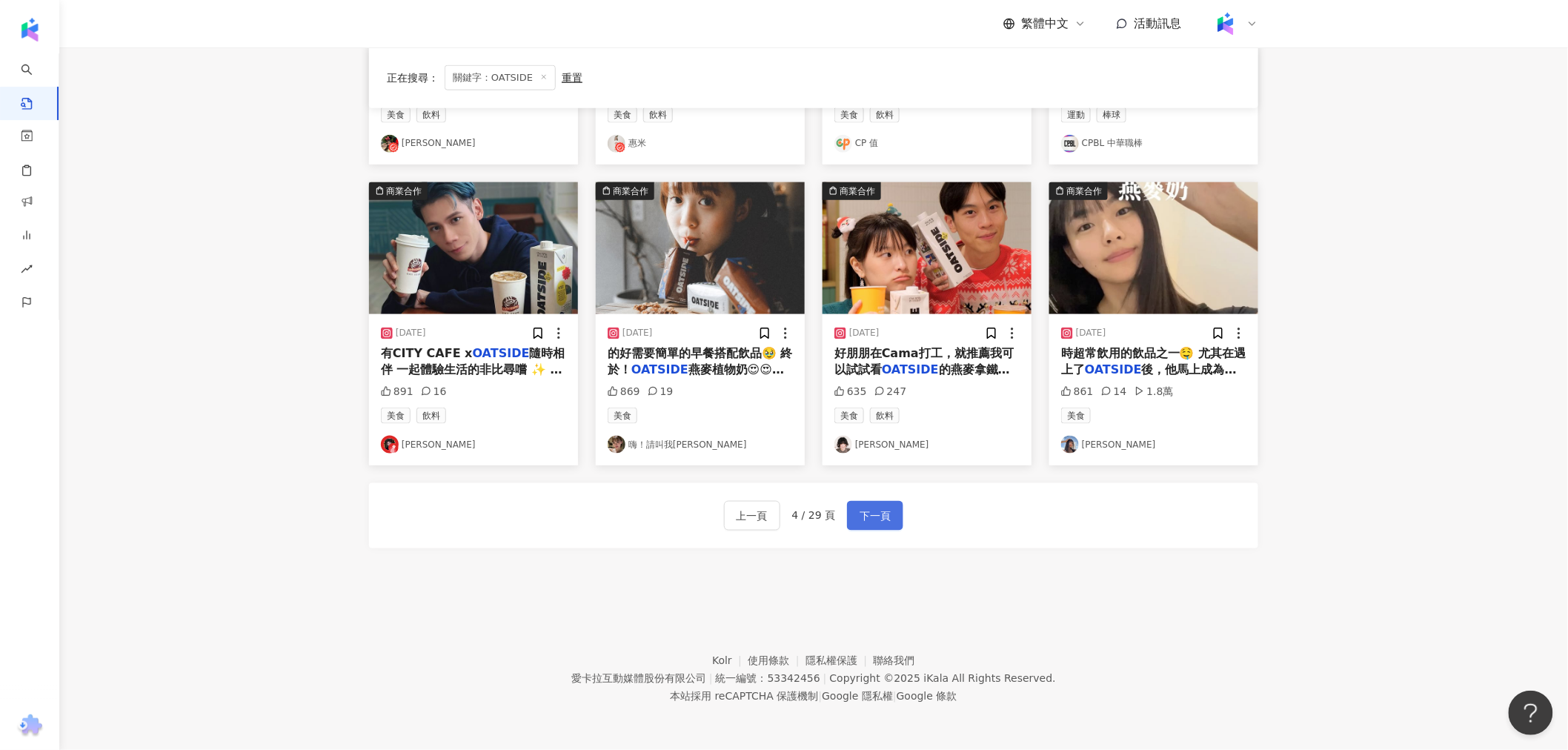
click at [566, 510] on span "下一頁" at bounding box center [875, 516] width 31 height 17
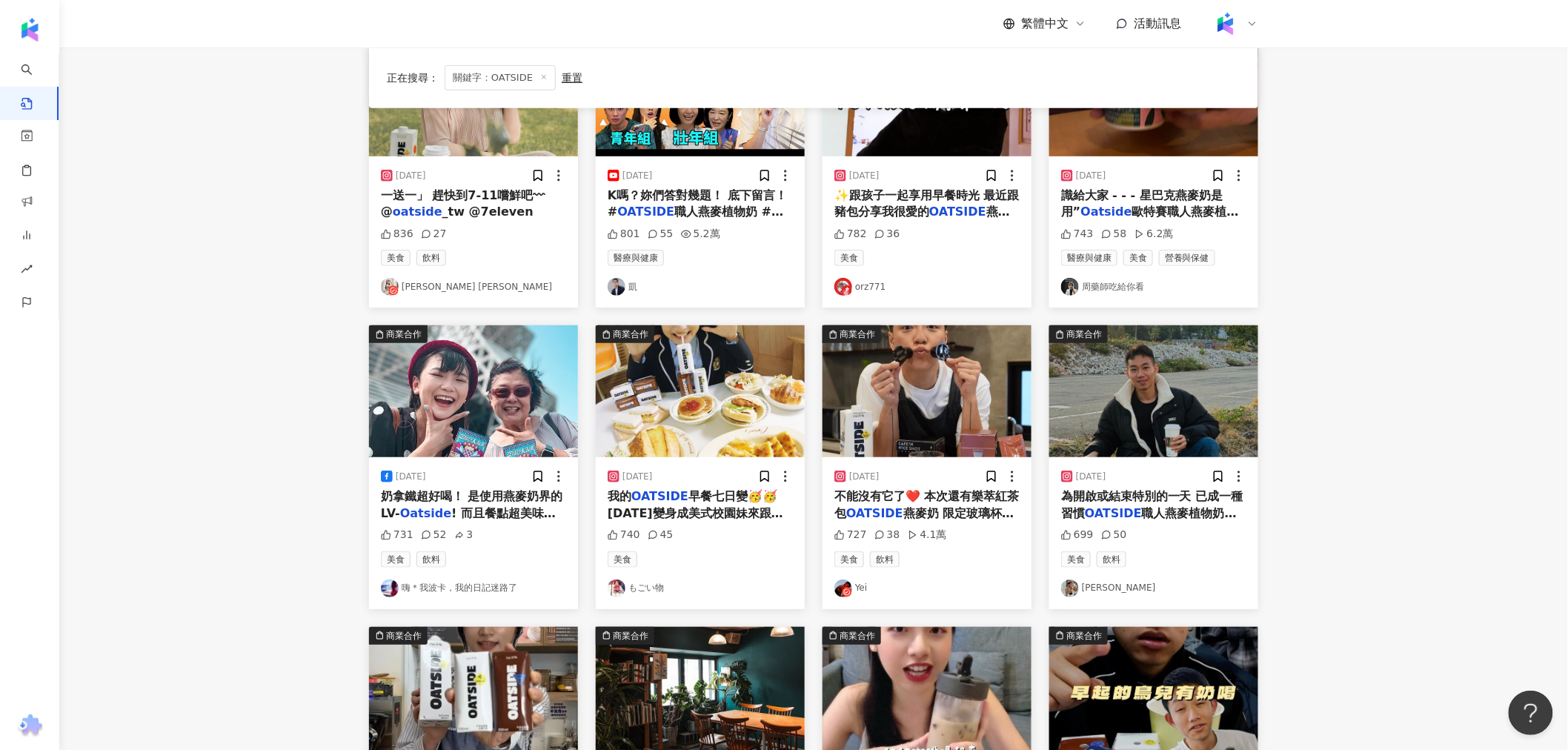
scroll to position [216, 0]
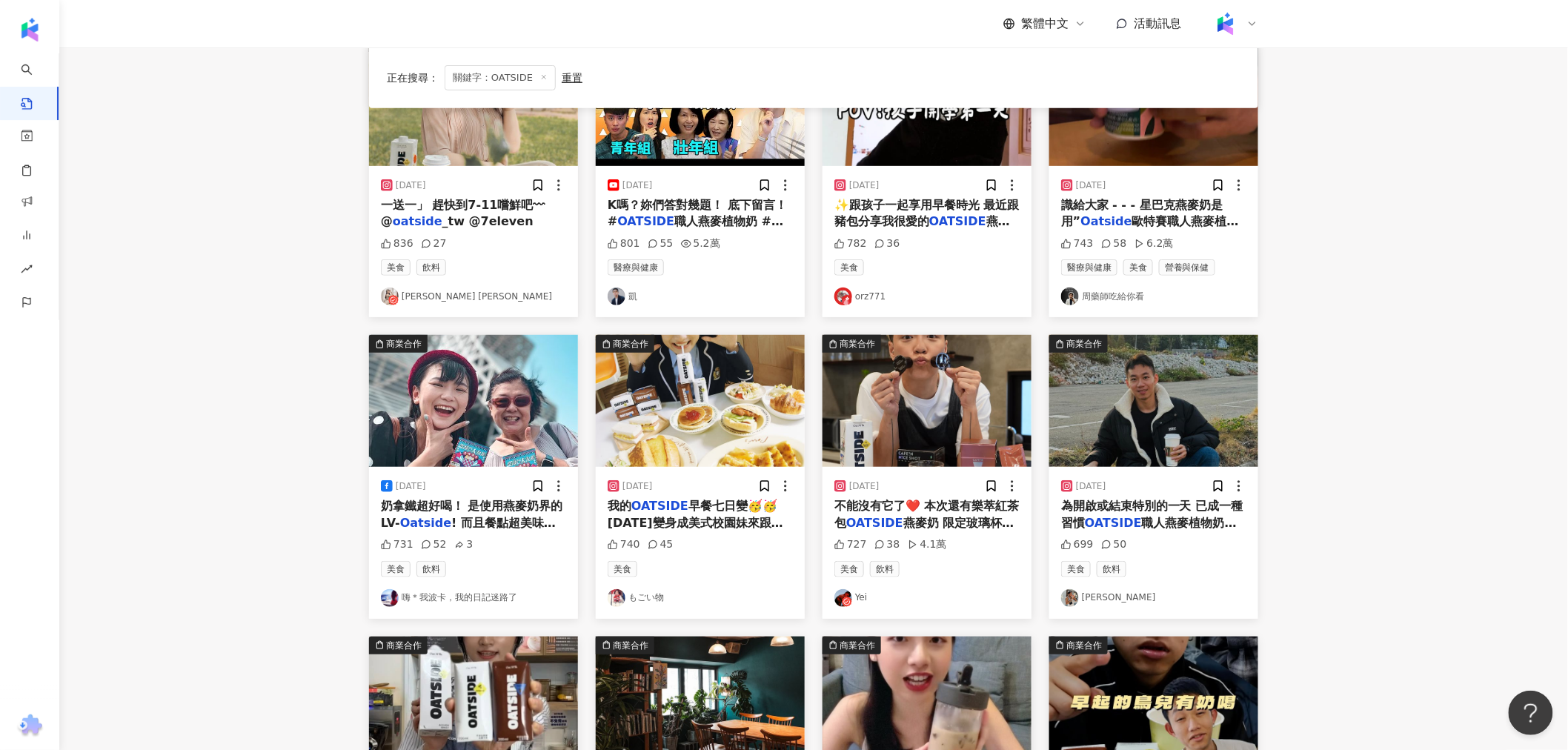
click at [500, 427] on img "button" at bounding box center [473, 401] width 209 height 132
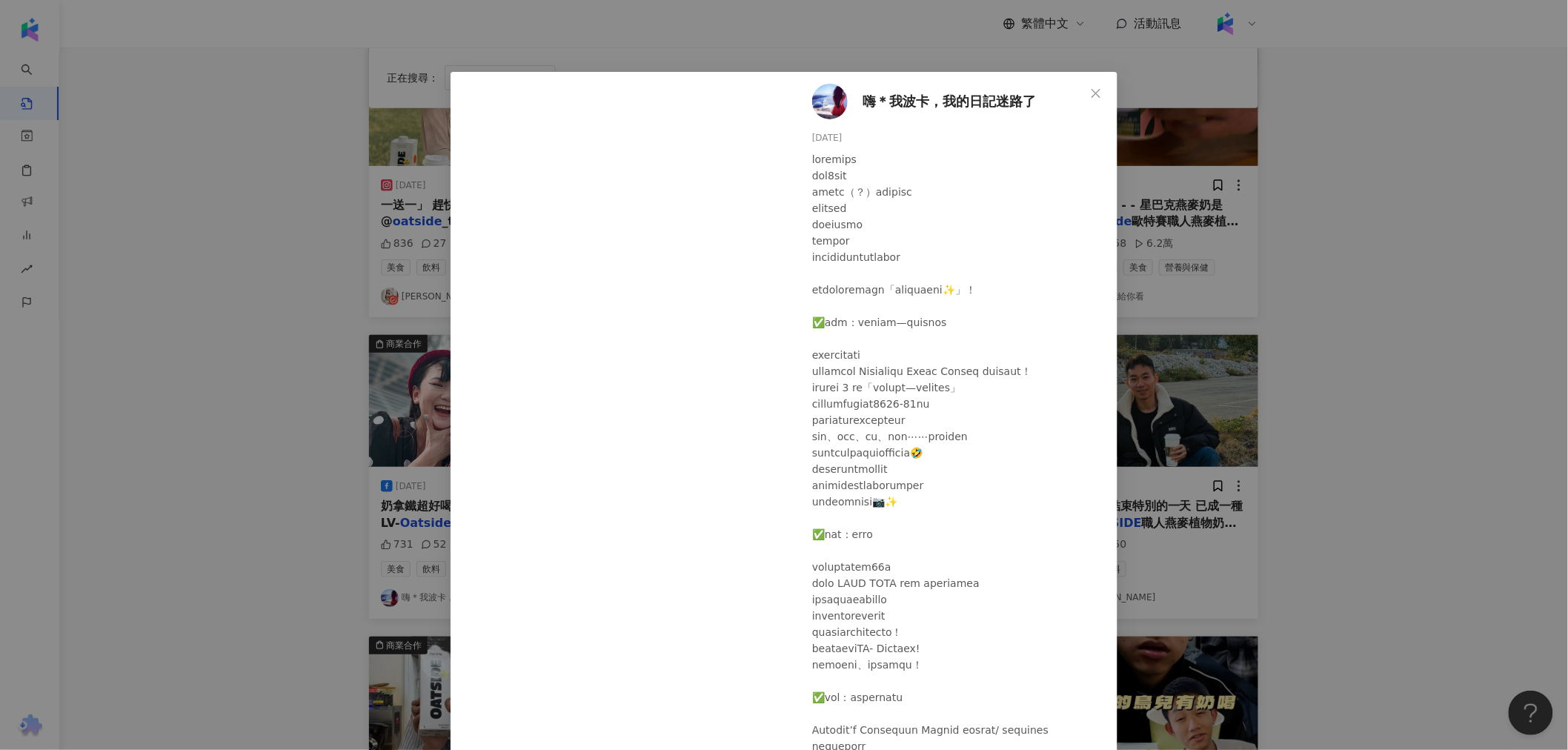
scroll to position [0, 0]
click at [264, 418] on div "嗨＊我波卡，我的日記迷路了 [DATE] 731 52 3 查看原始貼文" at bounding box center [784, 375] width 1568 height 750
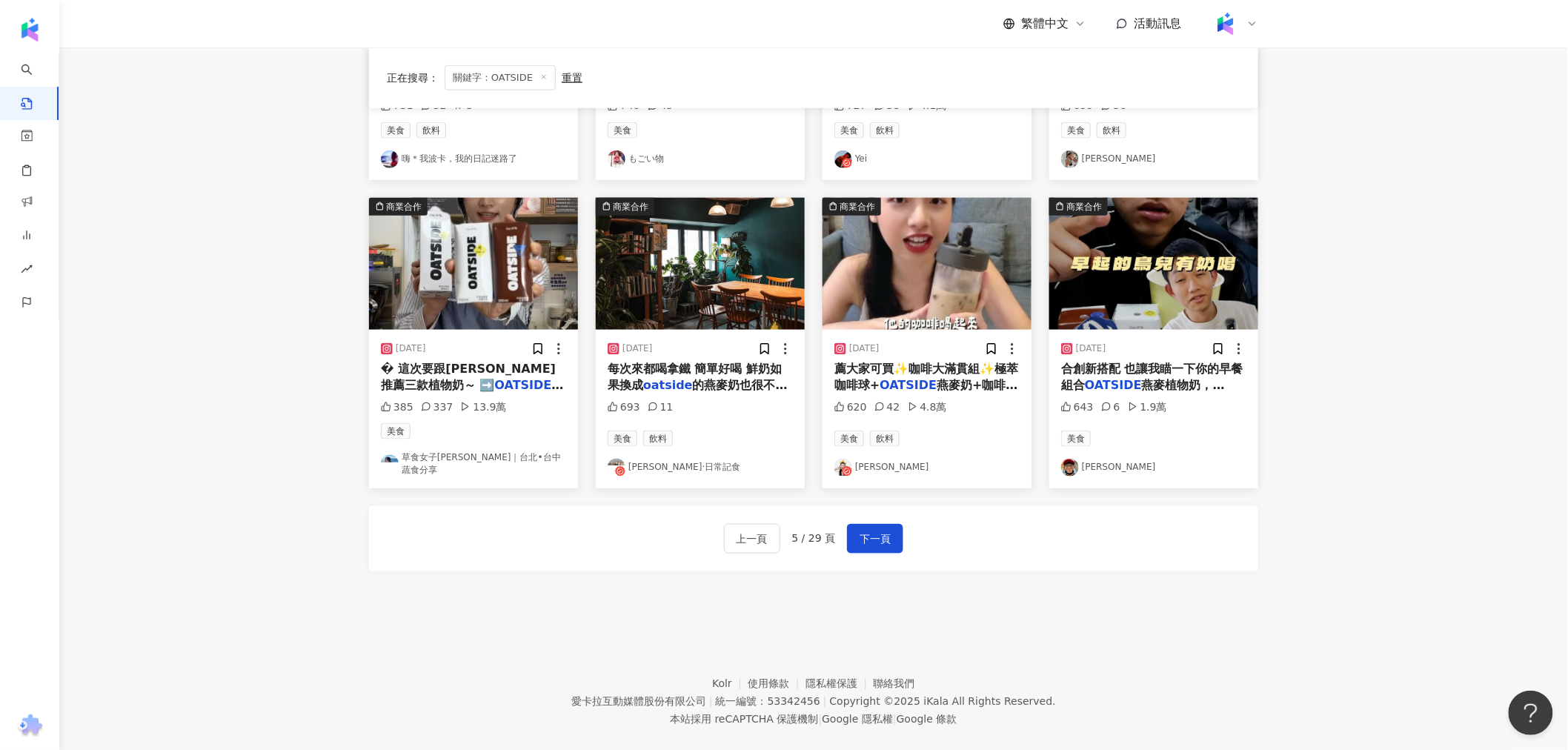
scroll to position [658, 0]
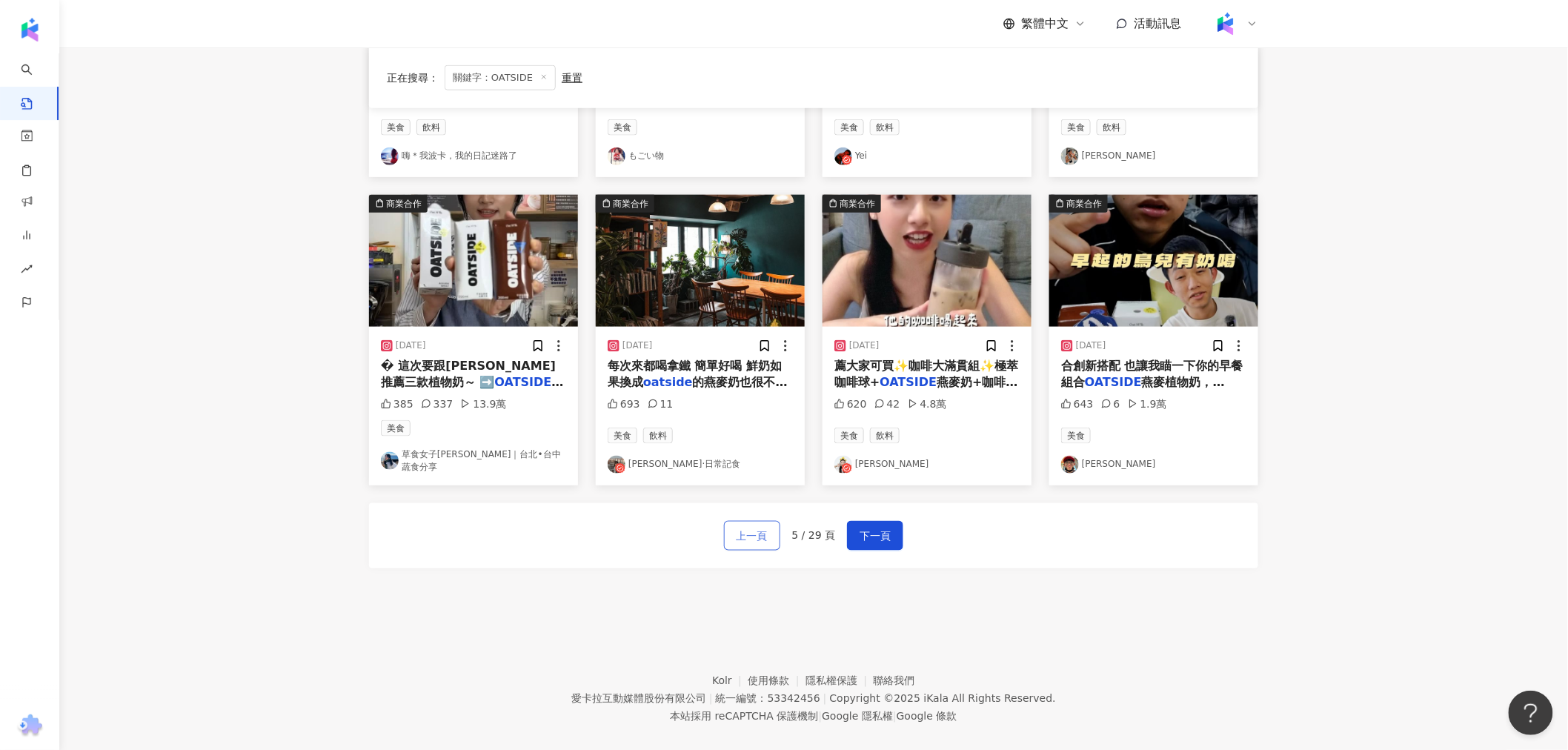
click at [566, 539] on button "上一頁" at bounding box center [752, 535] width 56 height 30
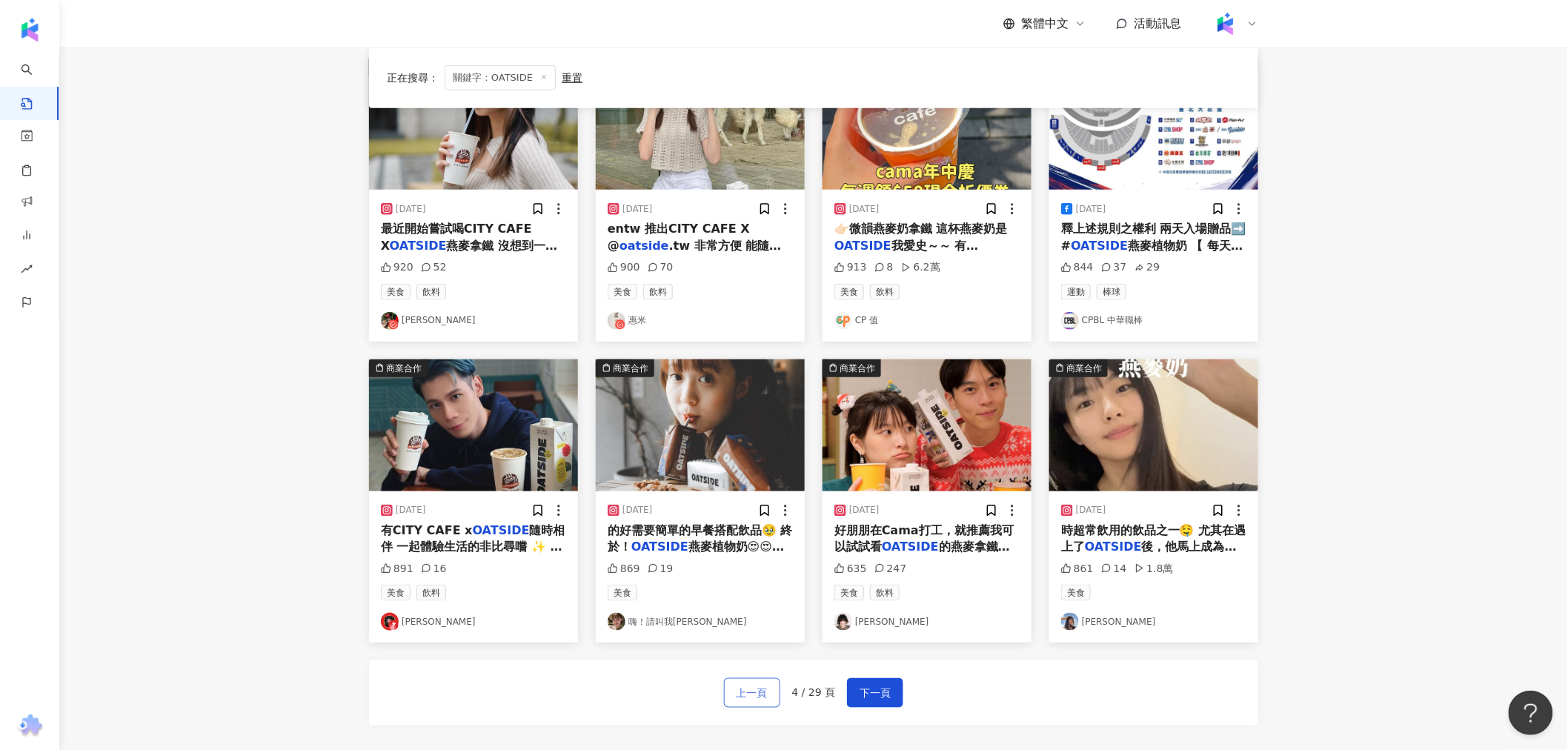
scroll to position [575, 0]
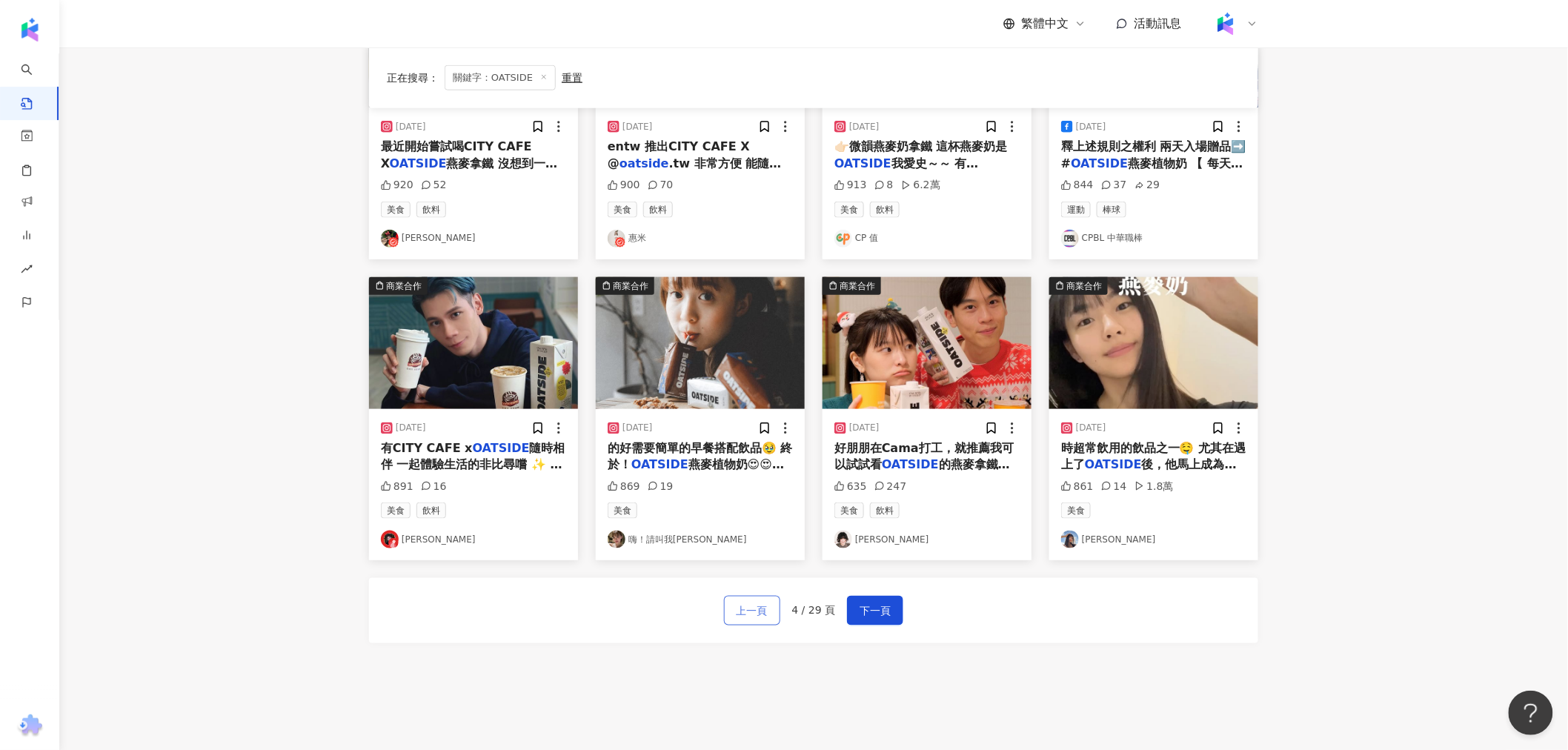
drag, startPoint x: 743, startPoint y: 583, endPoint x: 743, endPoint y: 618, distance: 35.0
click at [566, 618] on span "上一頁" at bounding box center [752, 611] width 31 height 17
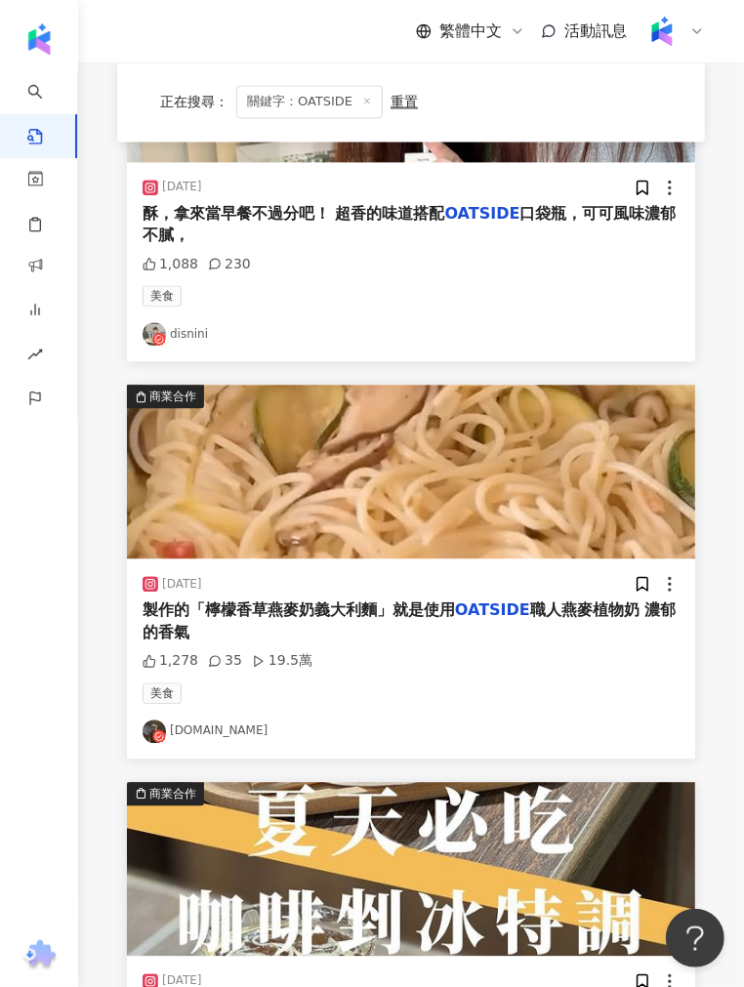
scroll to position [2125, 0]
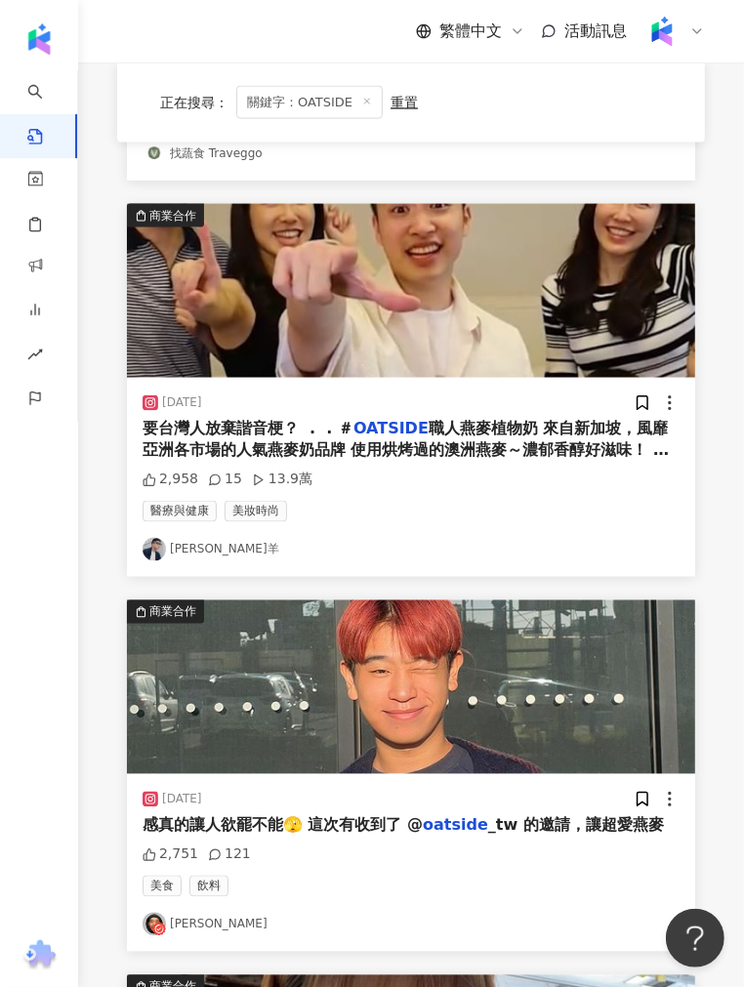
scroll to position [1193, 0]
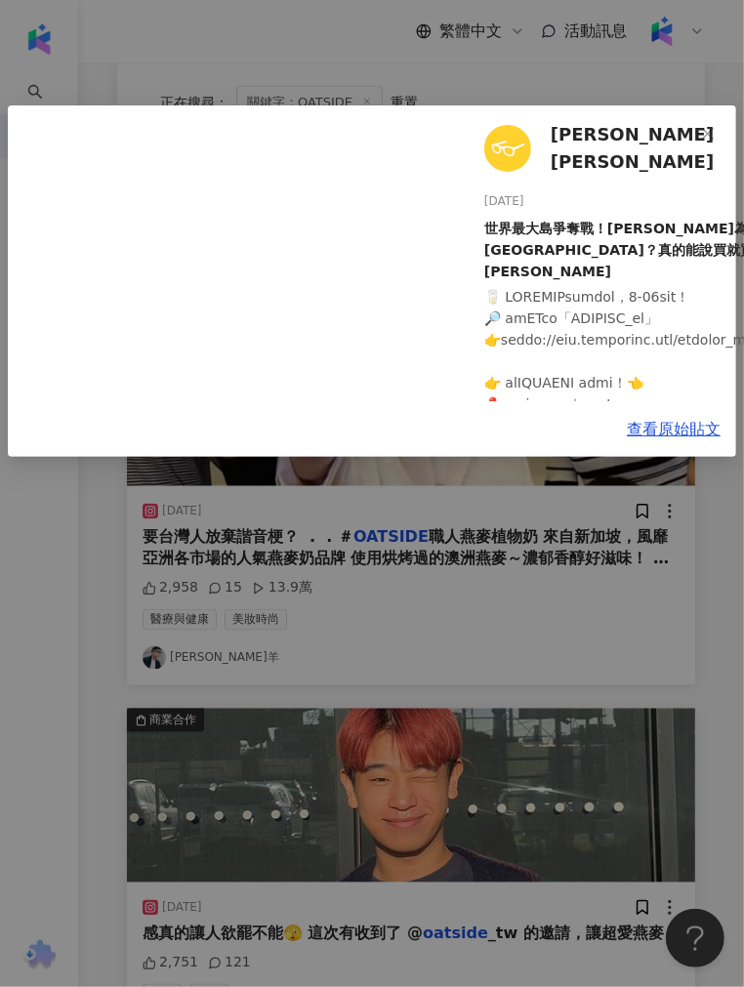
click at [69, 586] on div "[PERSON_NAME]七七 [DATE] 世界最大島爭奪戰！[PERSON_NAME]為何想買下[GEOGRAPHIC_DATA]？真的能說買就買嗎？｜[…" at bounding box center [372, 493] width 744 height 987
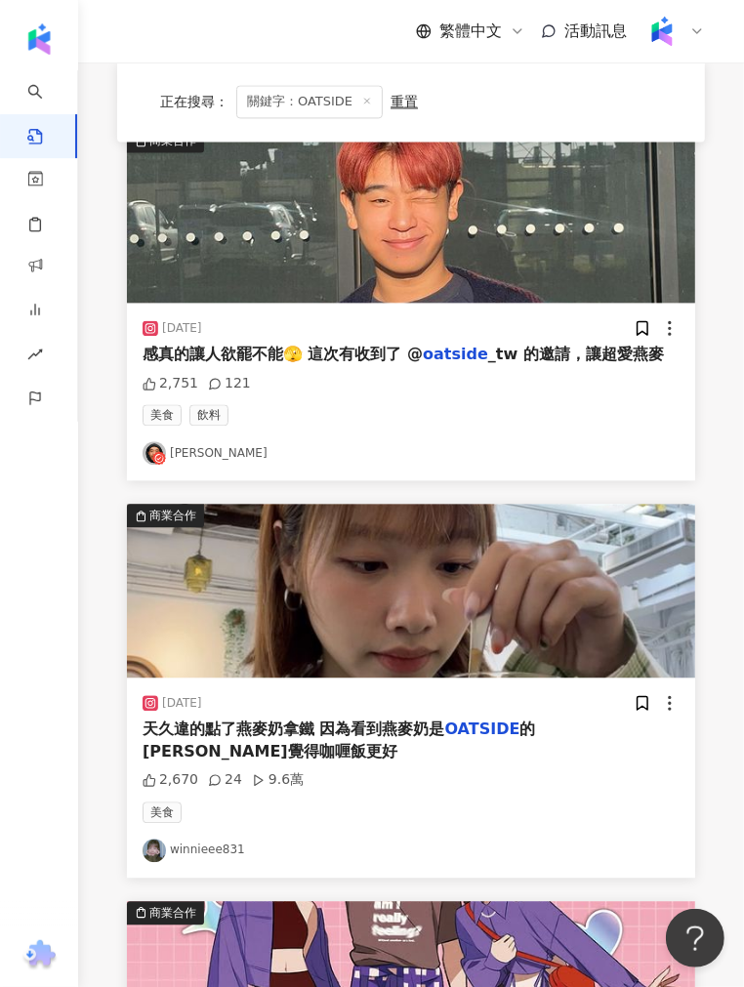
scroll to position [1735, 0]
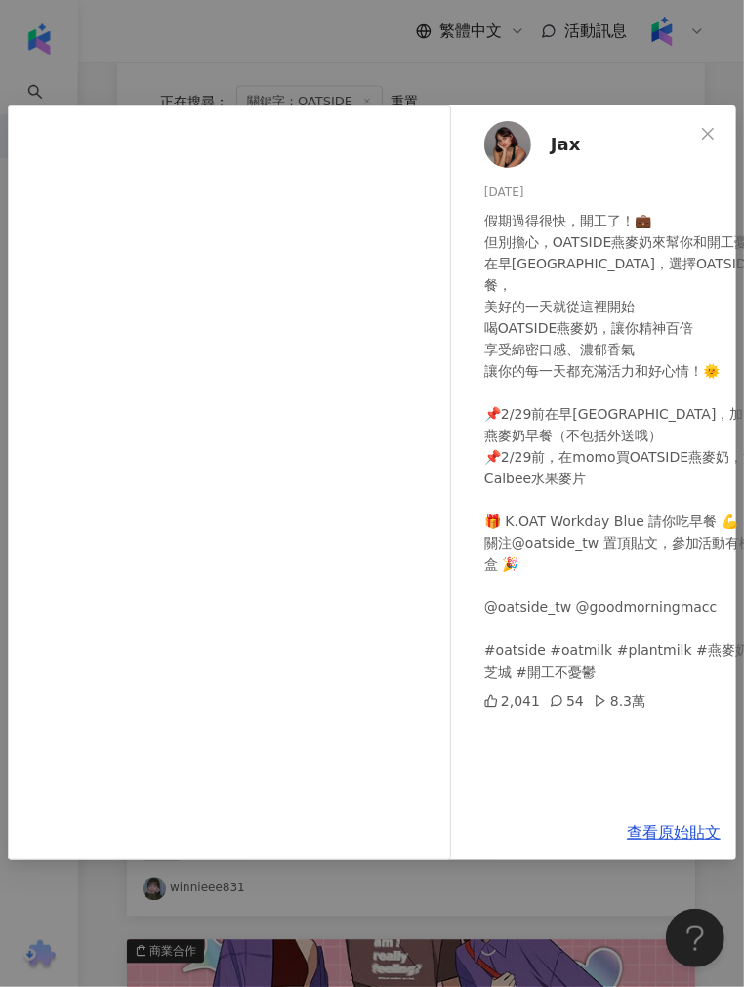
click at [466, 66] on div "Jax [DATE] 假期過得很快，開工了！💼 但別擔心，OATSIDE燕麥奶來幫你和開工憂鬱說拜拜 👋 在早[GEOGRAPHIC_DATA]，選擇OATS…" at bounding box center [372, 493] width 744 height 987
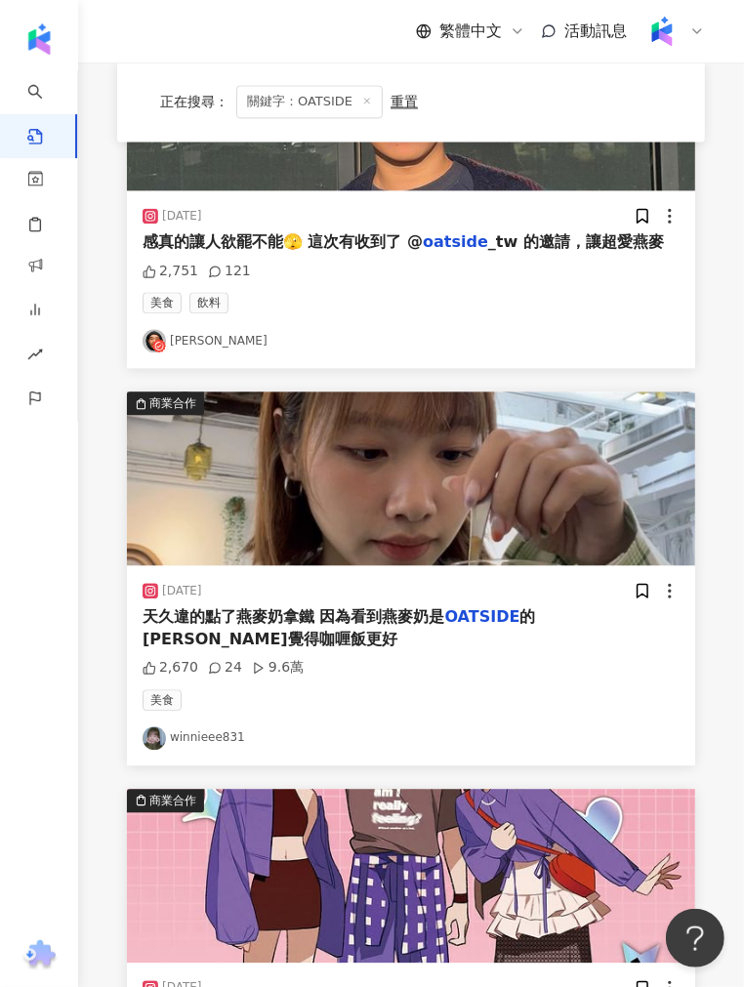
scroll to position [2061, 0]
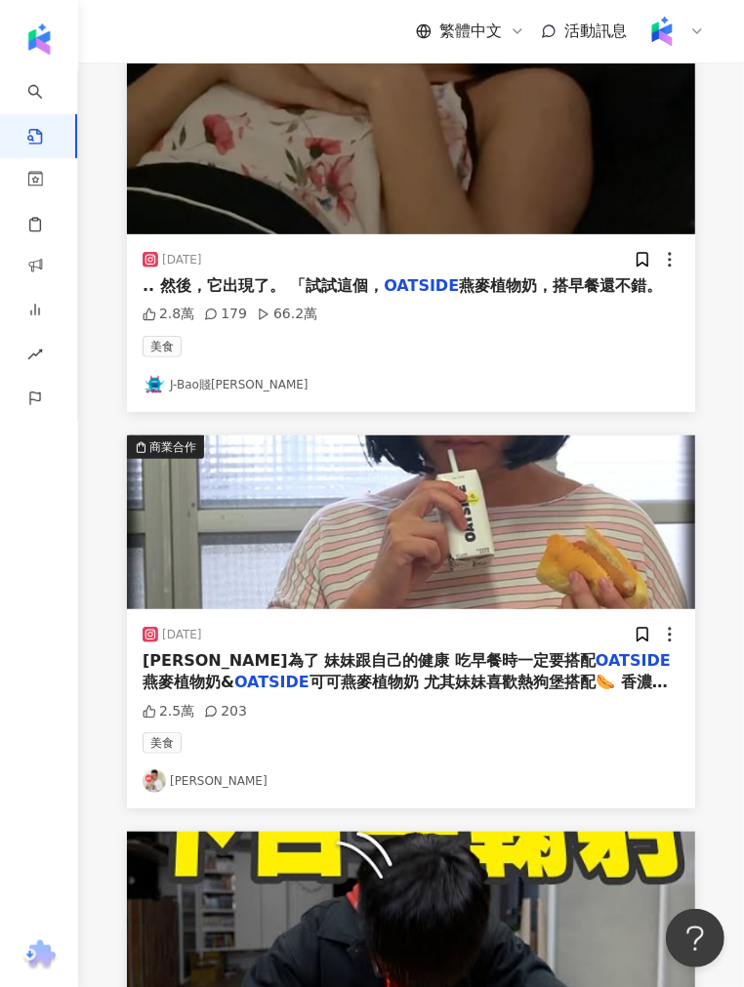
scroll to position [0, 0]
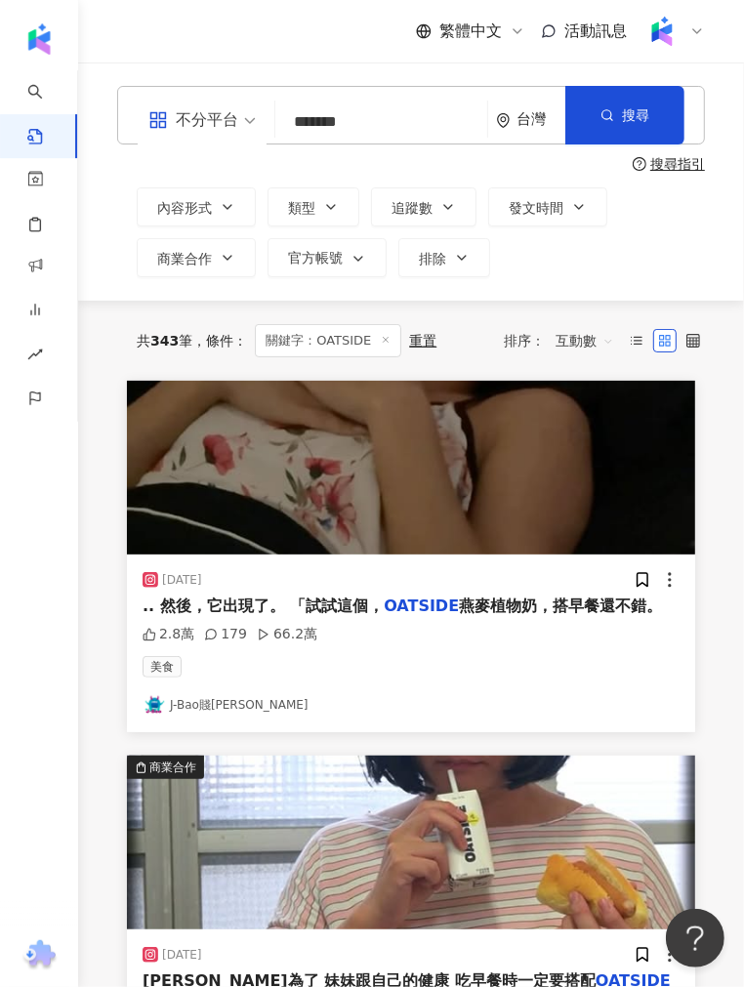
click at [265, 484] on img "button" at bounding box center [411, 468] width 568 height 174
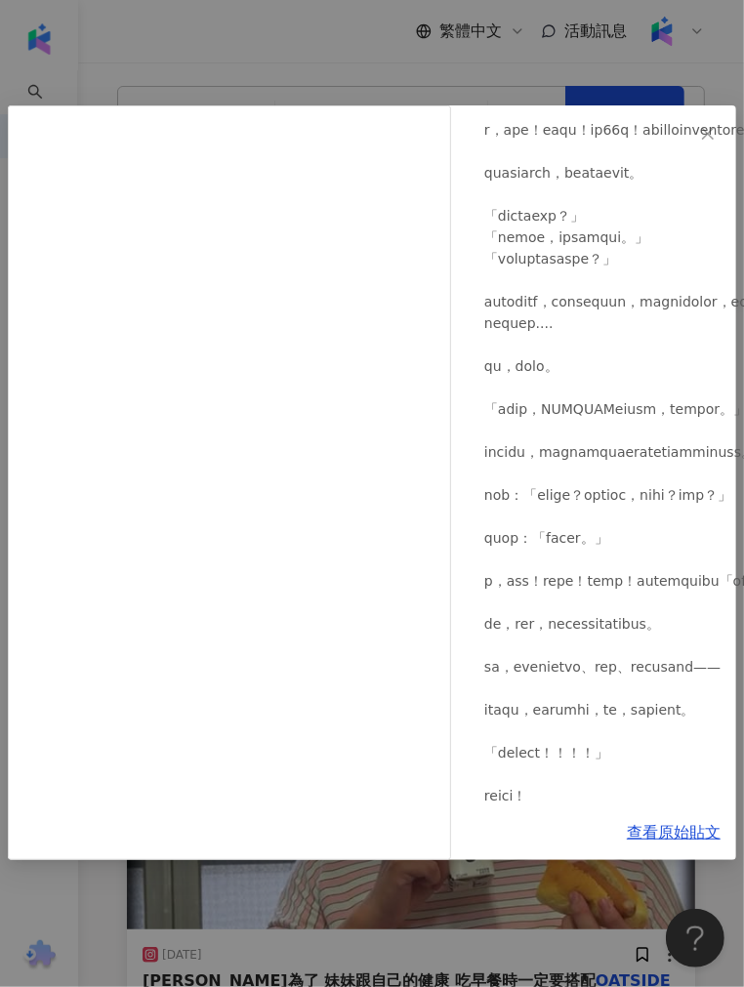
scroll to position [650, 0]
click at [283, 85] on div "J-Bao賤葆 [DATE] 2.8萬 179 66.2萬 查看原始貼文" at bounding box center [372, 493] width 744 height 987
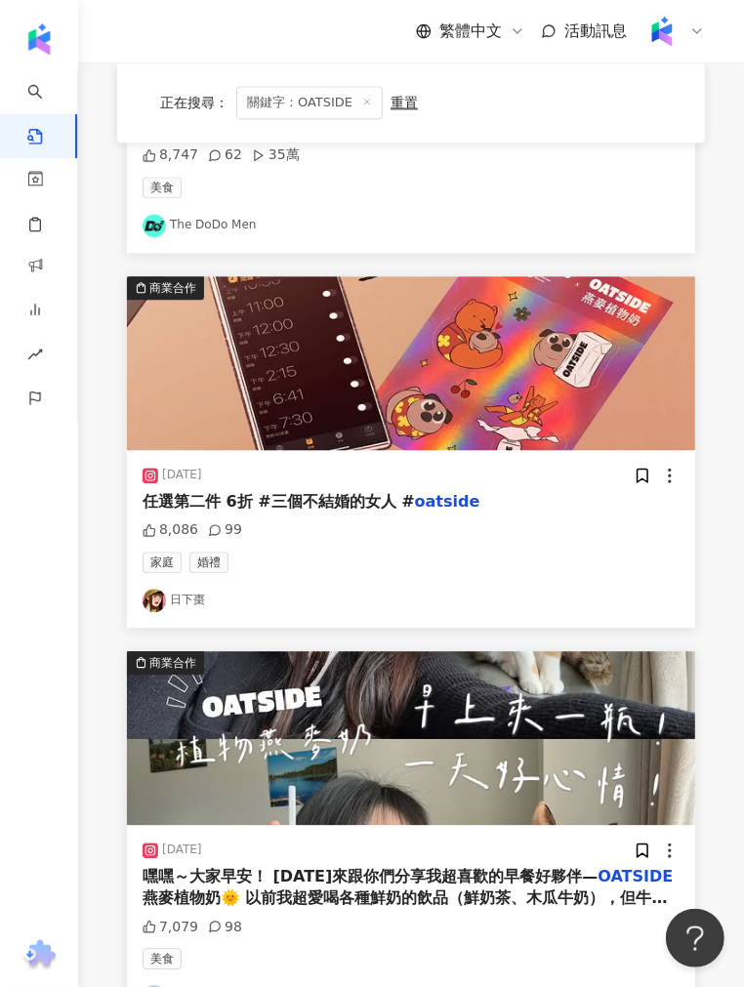
scroll to position [2125, 0]
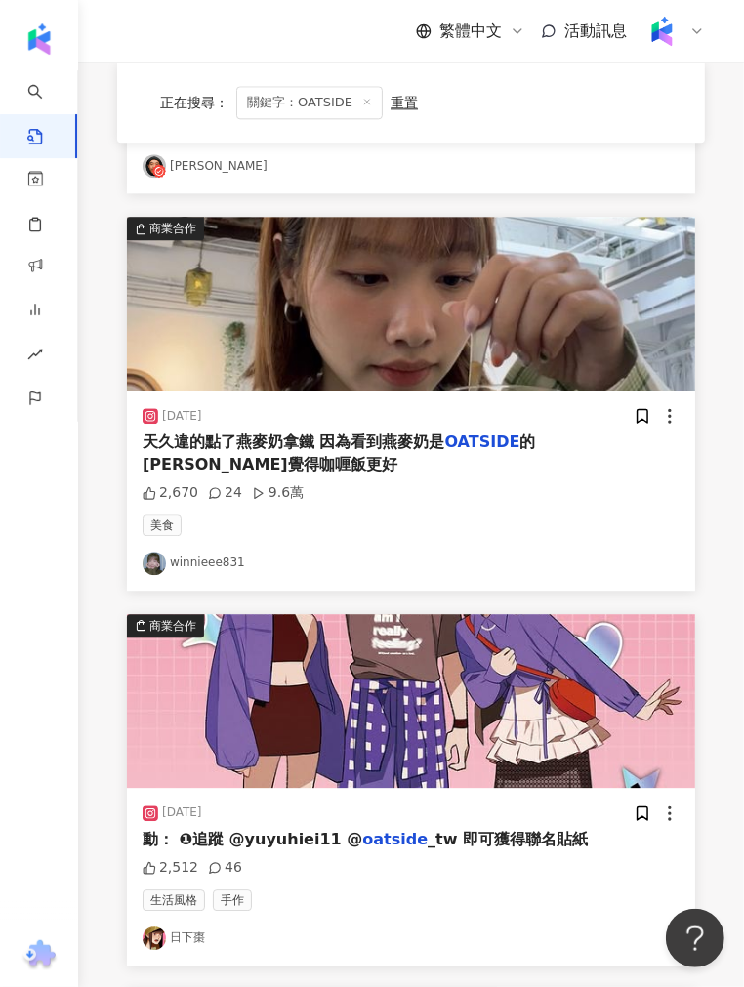
scroll to position [2061, 0]
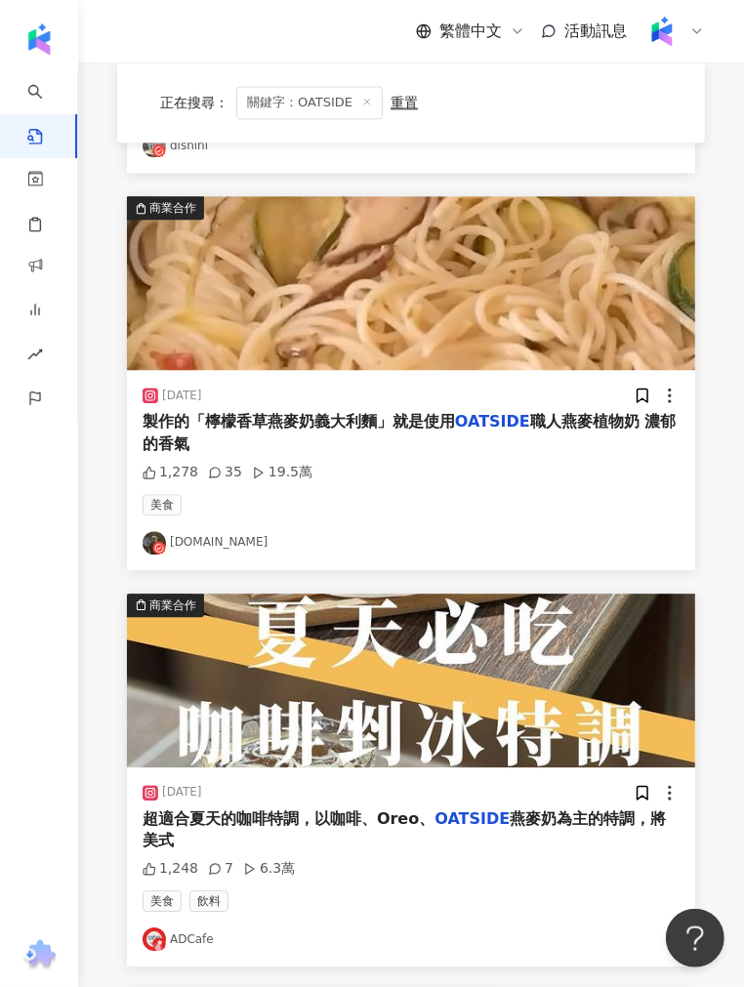
scroll to position [2125, 0]
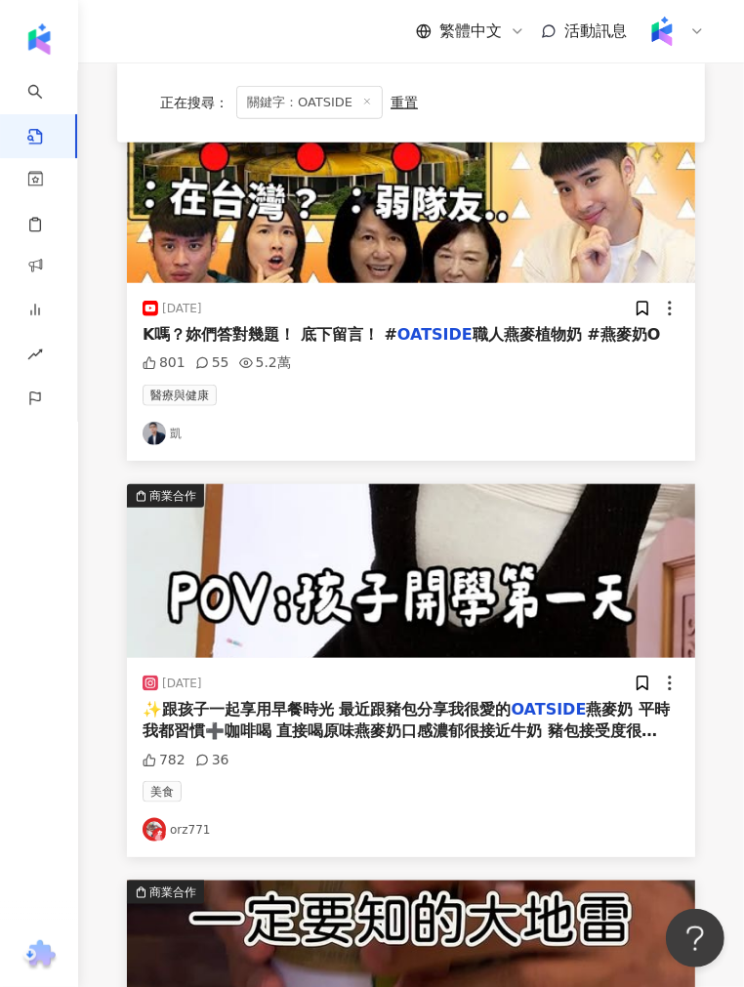
scroll to position [607, 0]
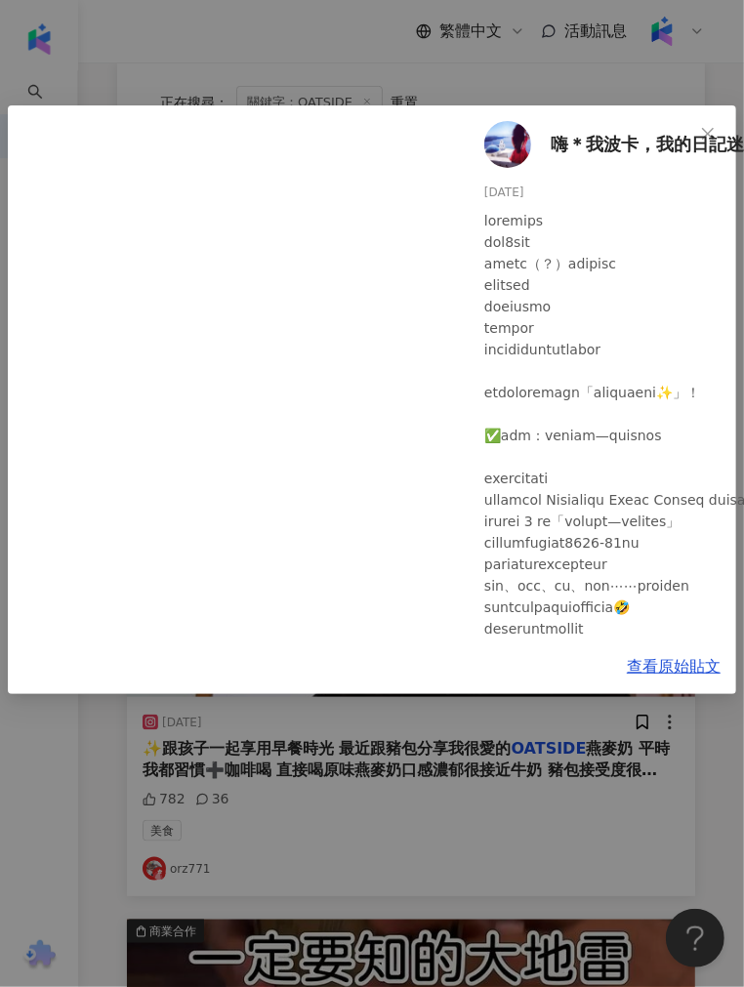
click at [372, 50] on div "嗨＊我波卡，我的日記迷路了 [DATE] 731 52 3 查看原始貼文" at bounding box center [372, 493] width 744 height 987
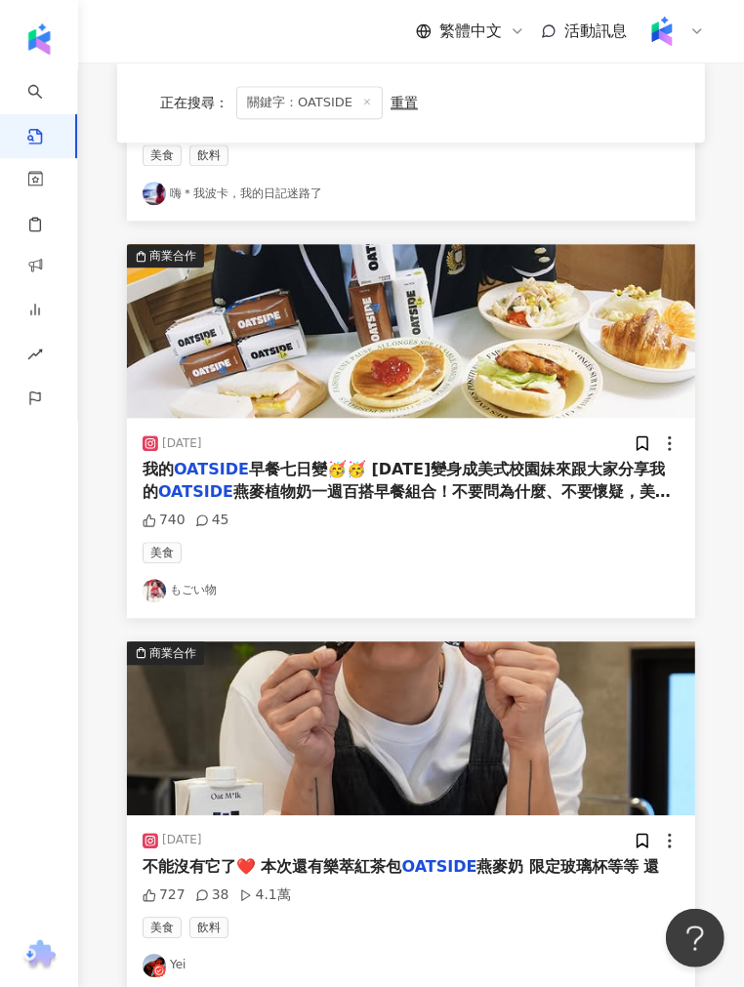
scroll to position [2125, 0]
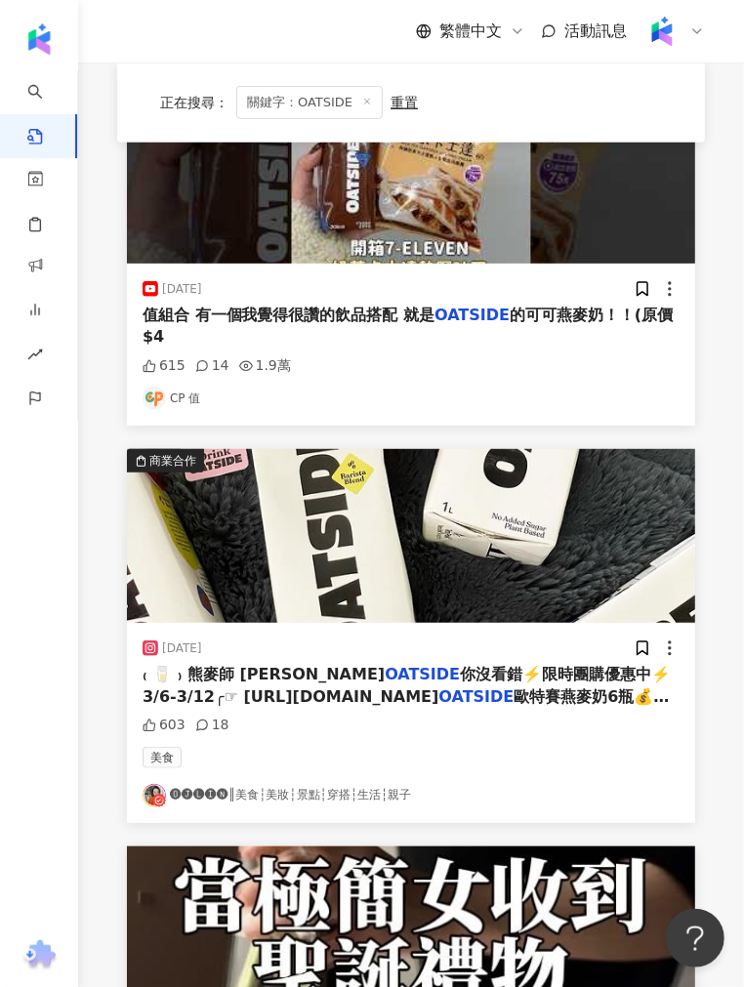
scroll to position [183, 0]
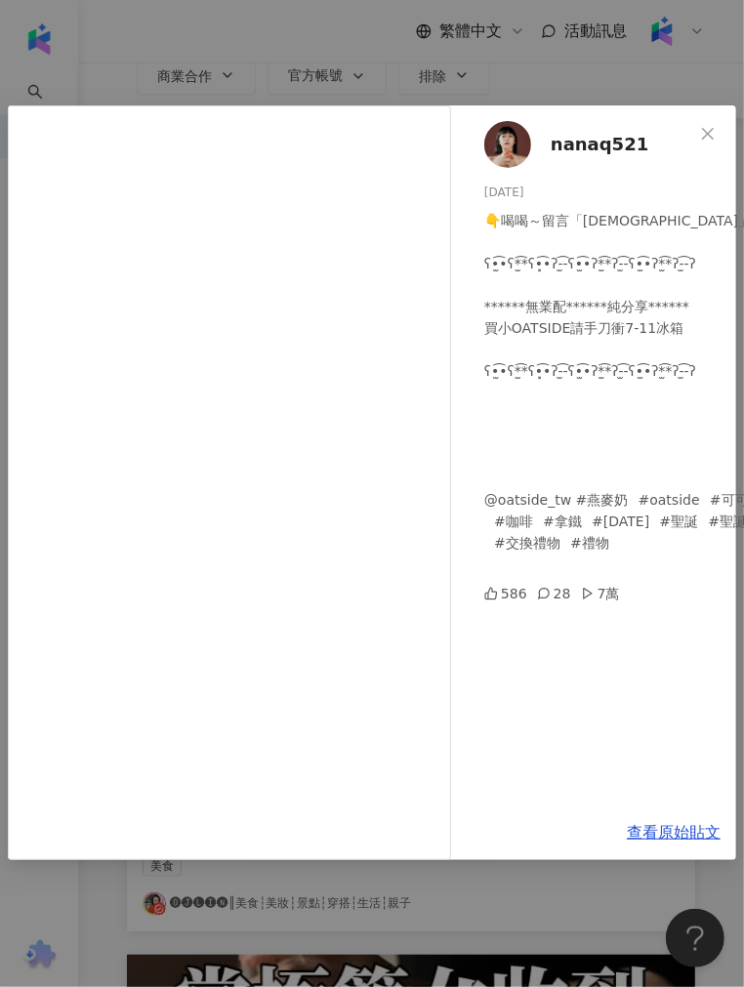
click at [206, 42] on div "nanaq521 [DATE] 👇喝喝～留言「[DEMOGRAPHIC_DATA]」今年有效脫單🎄⠀ ⠀ ʕ•̫͡•ʕ*̫͡*ʕ•͓͡•ʔ-̫͡-ʕ•̫͡•ʔ…" at bounding box center [372, 493] width 744 height 987
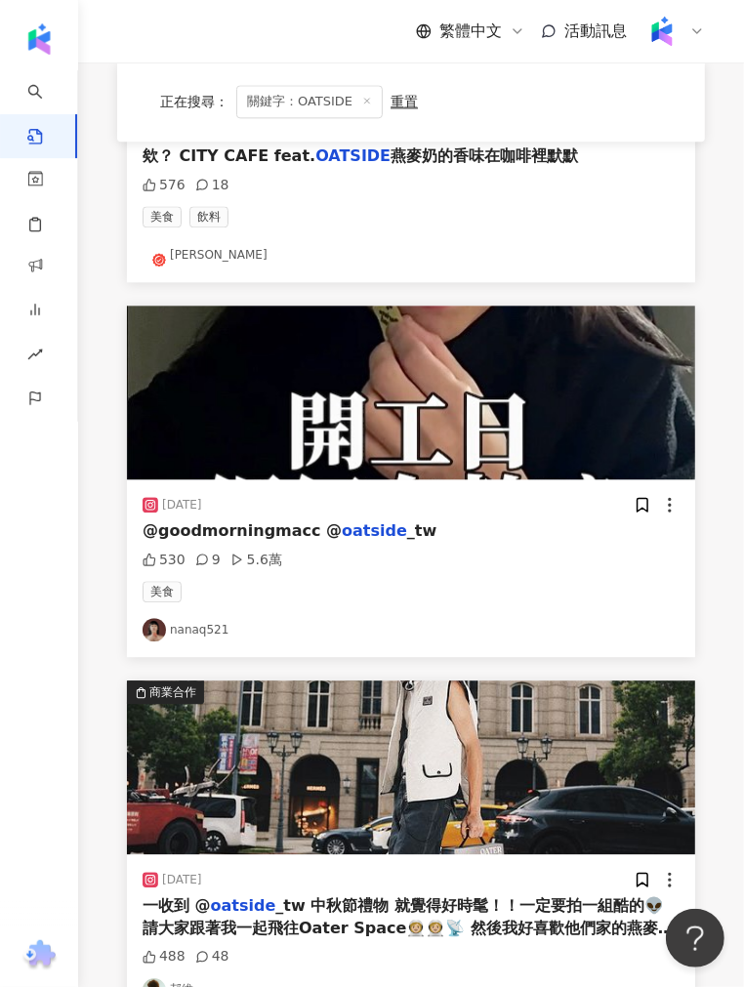
scroll to position [2135, 0]
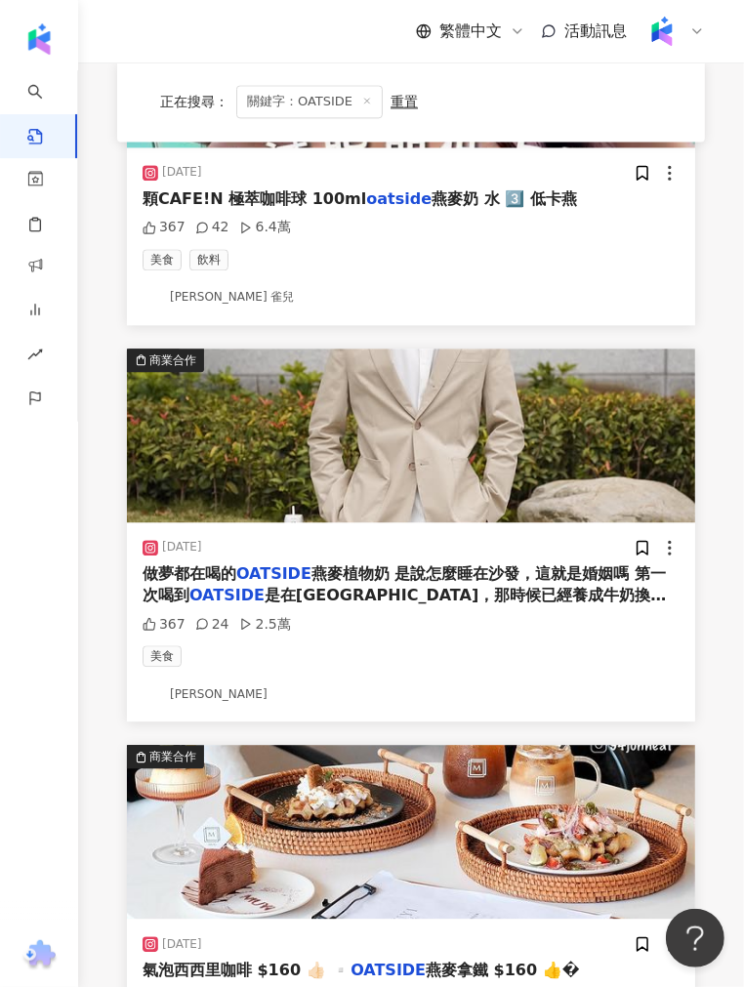
scroll to position [1583, 0]
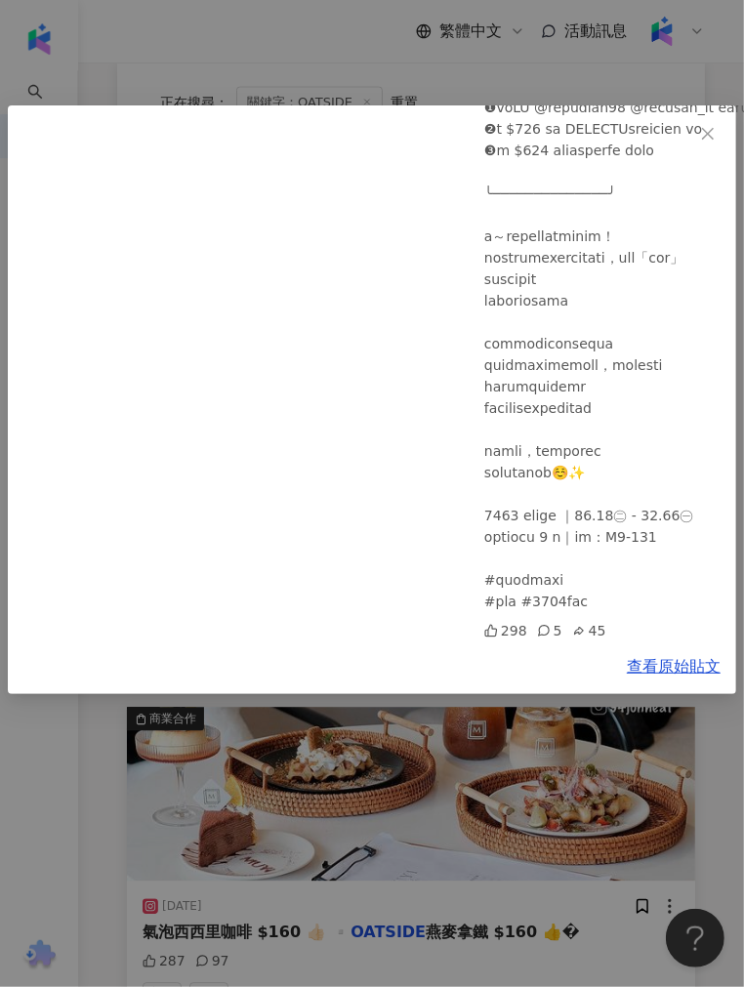
scroll to position [2017, 0]
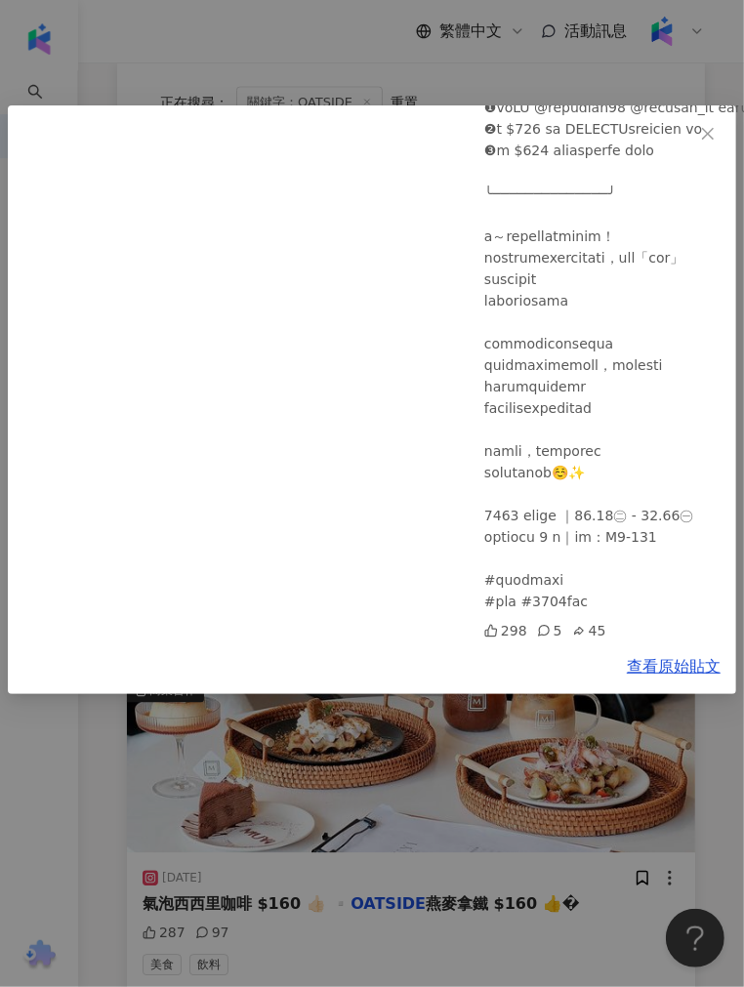
click at [348, 742] on div "日下棗 [DATE] 298 5 45 查看原始貼文" at bounding box center [372, 493] width 744 height 987
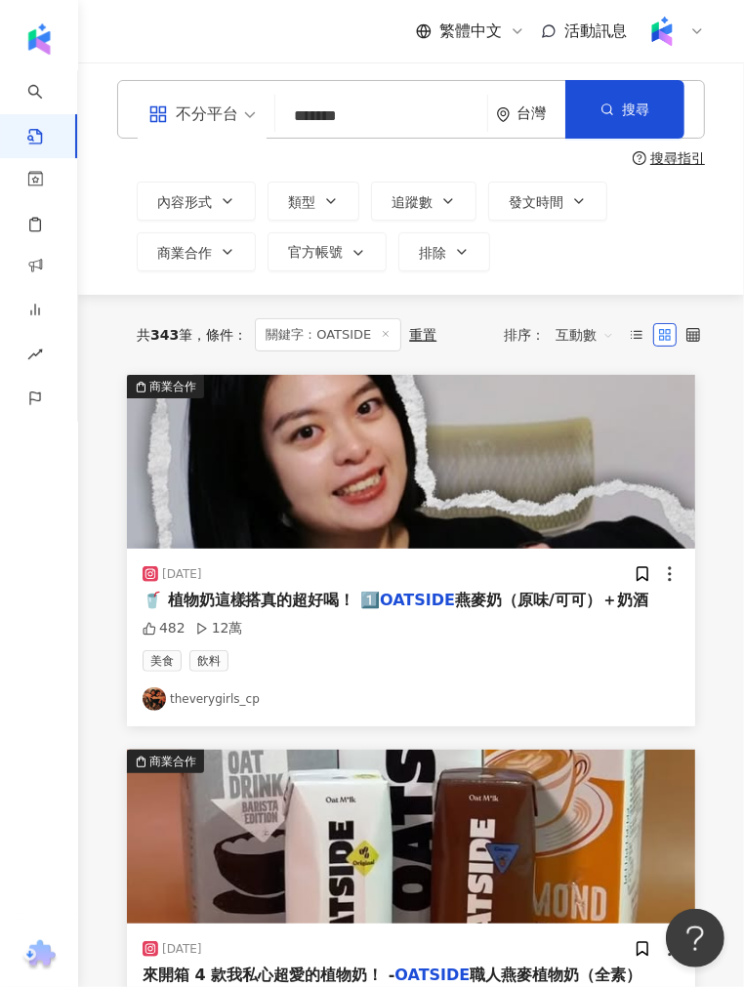
scroll to position [0, 0]
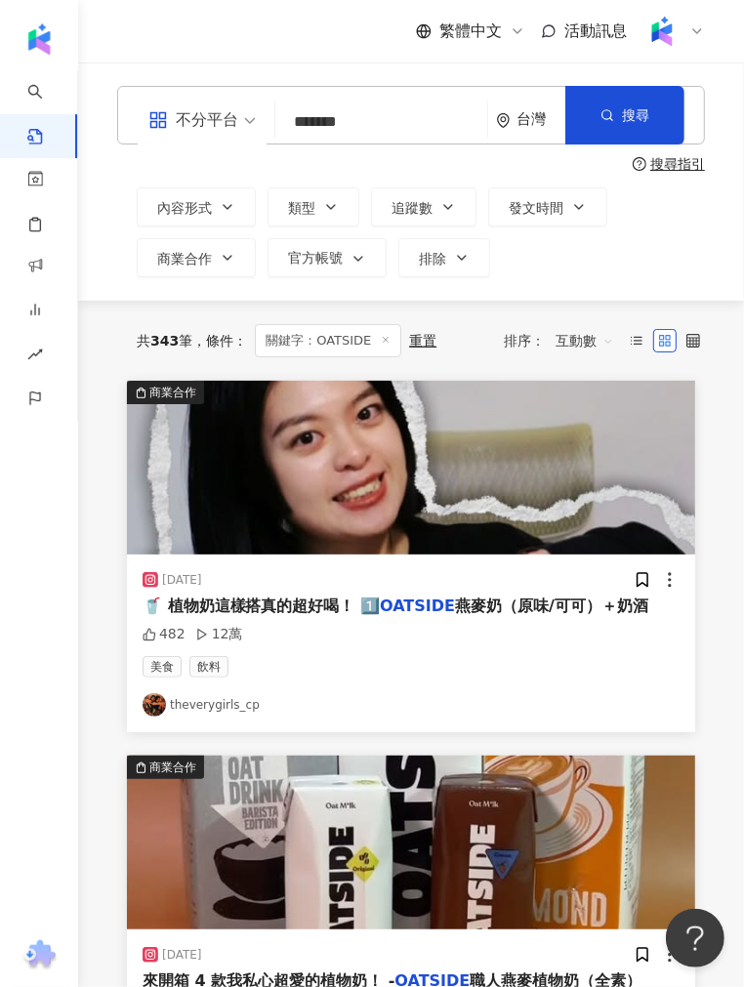
click at [298, 539] on img "button" at bounding box center [411, 468] width 568 height 174
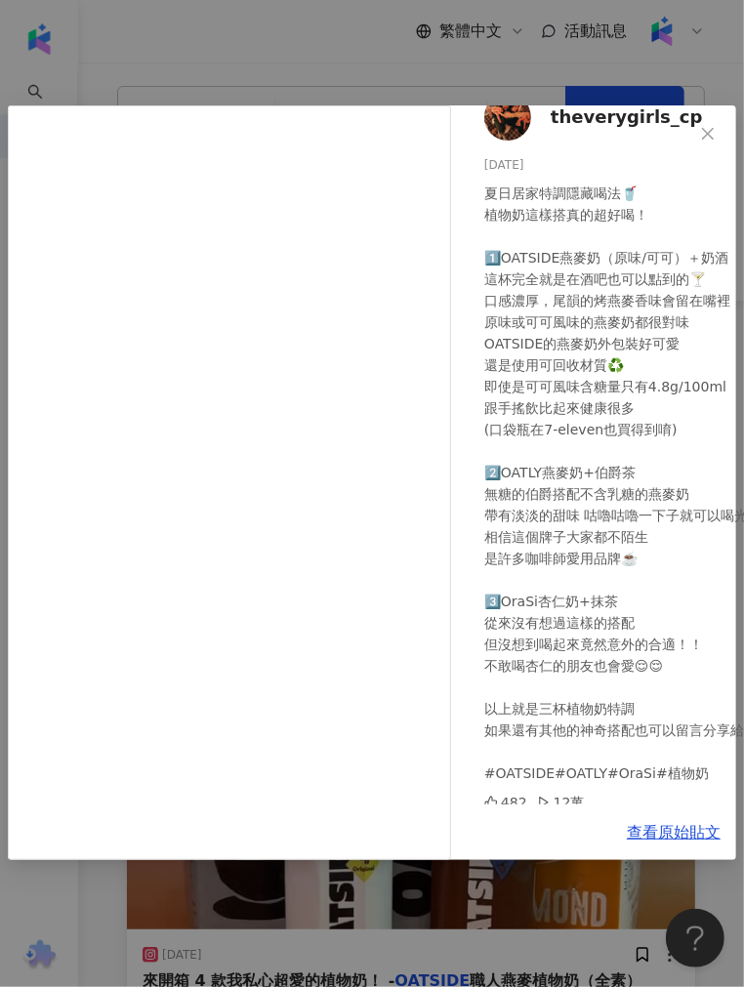
scroll to position [35, 0]
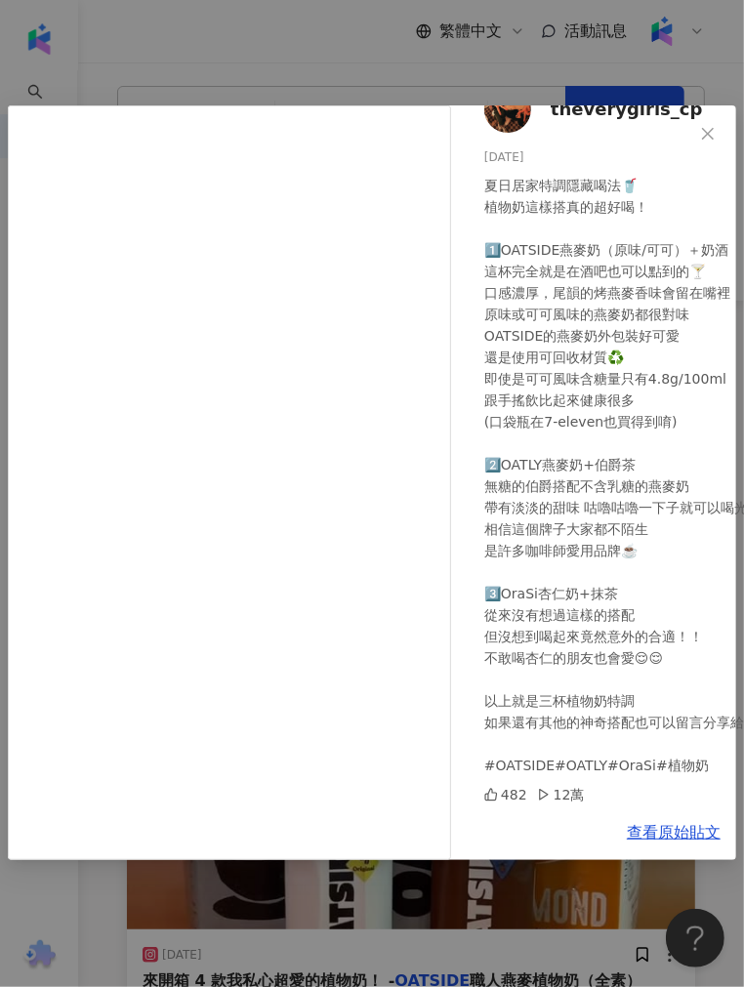
click at [337, 867] on div "theverygirls_cp [DATE] 夏日居家特調隱藏喝法🥤 植物奶這樣搭真的超好喝！ 1️⃣OATSIDE燕麥奶（原味/可可）＋奶酒 這杯完全就是在…" at bounding box center [372, 493] width 744 height 987
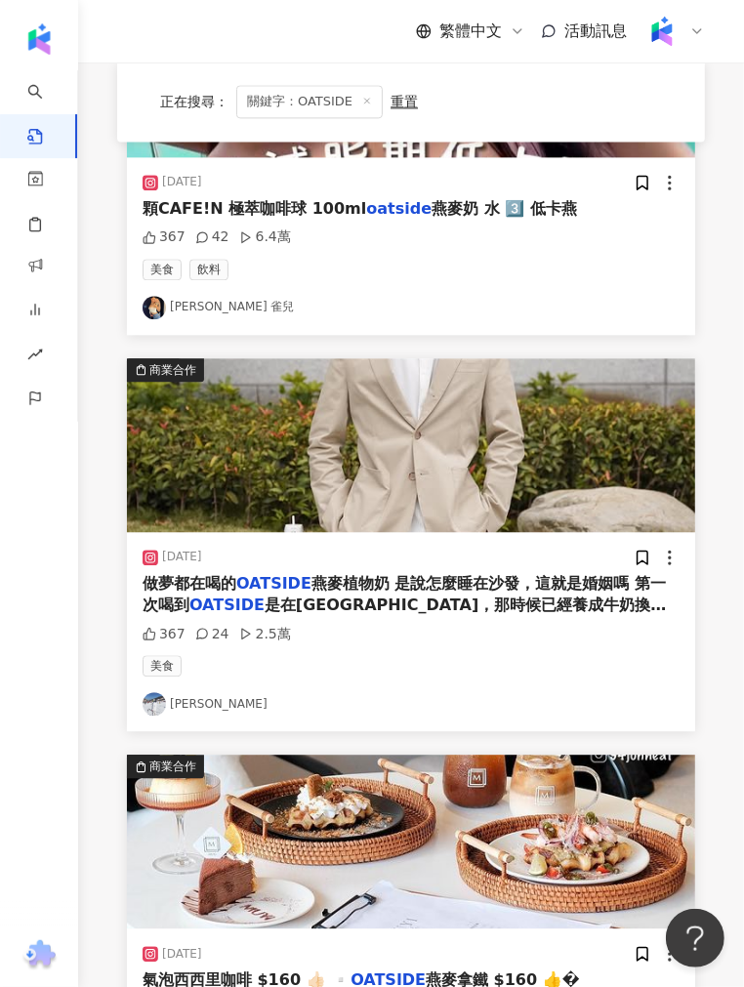
scroll to position [1948, 0]
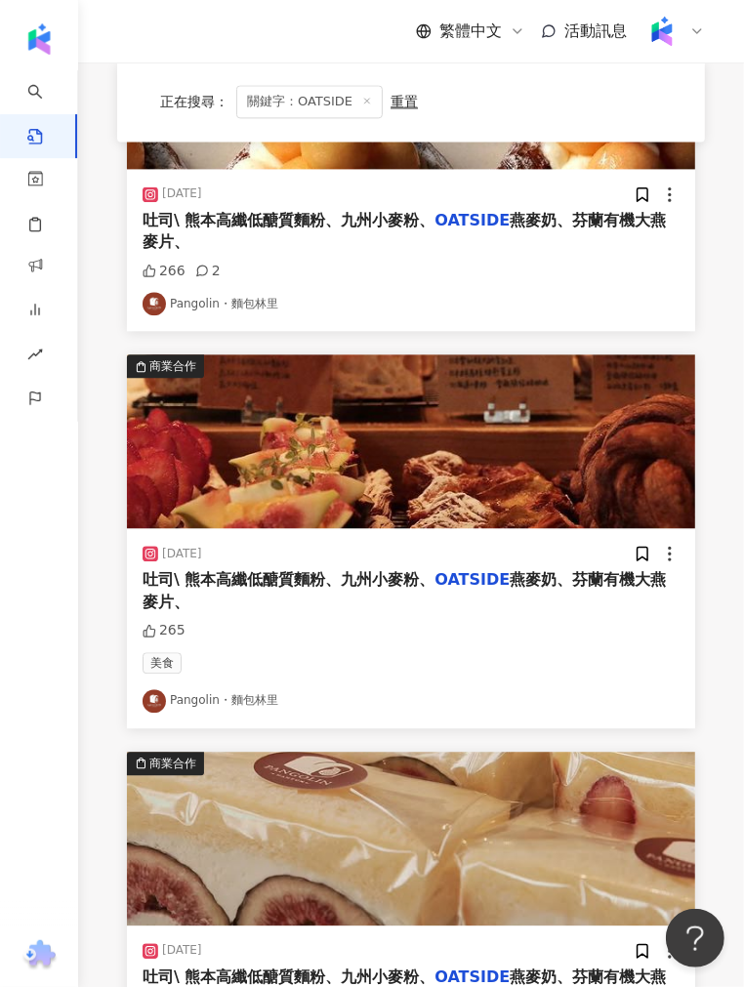
scroll to position [1840, 0]
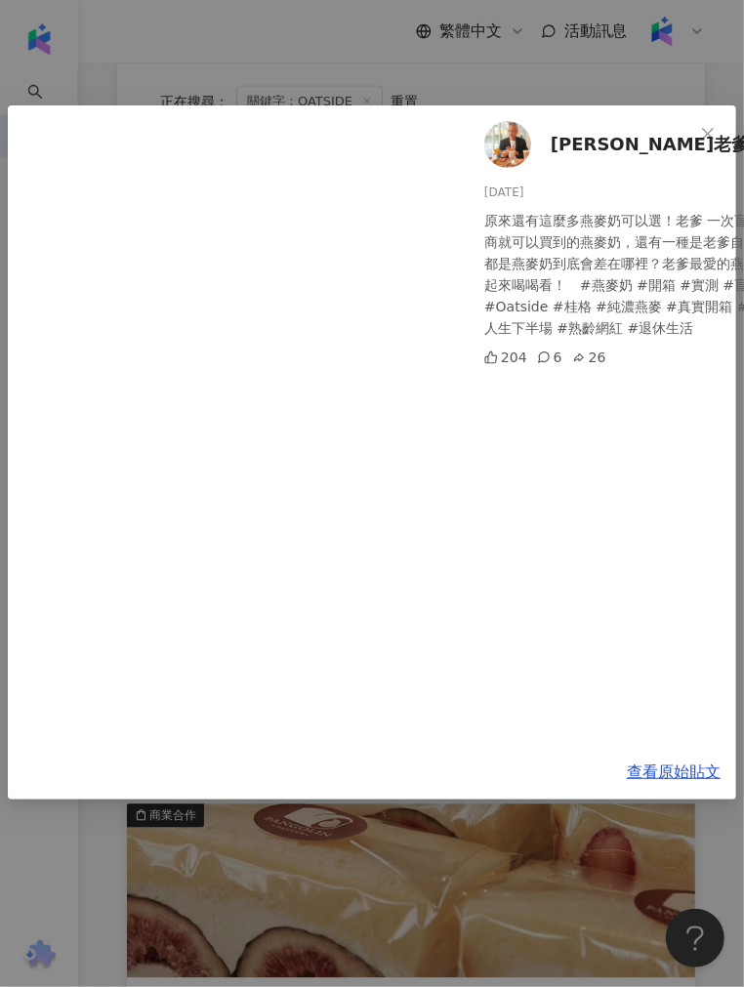
click at [359, 73] on div "[PERSON_NAME]老爹 [DATE] 原來還有這麼多燕麥奶可以選！老爹 一次盲測四種在全聯、超商就可以買到的燕麥奶，還有一種是老爹自己在網路上找到的。…" at bounding box center [372, 493] width 744 height 987
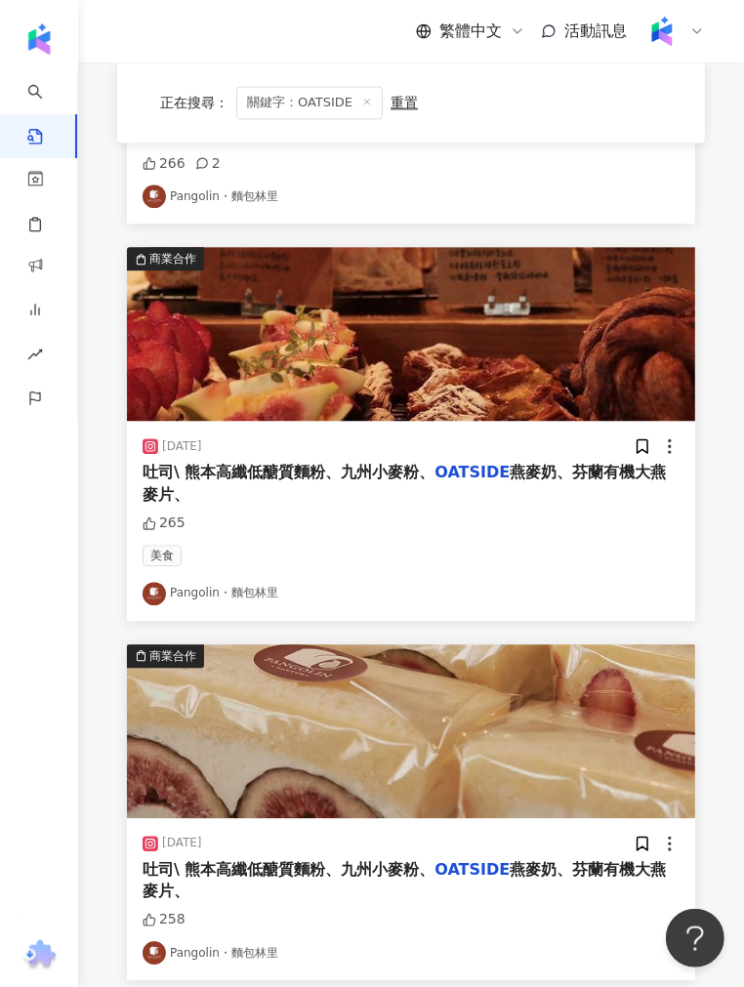
scroll to position [2057, 0]
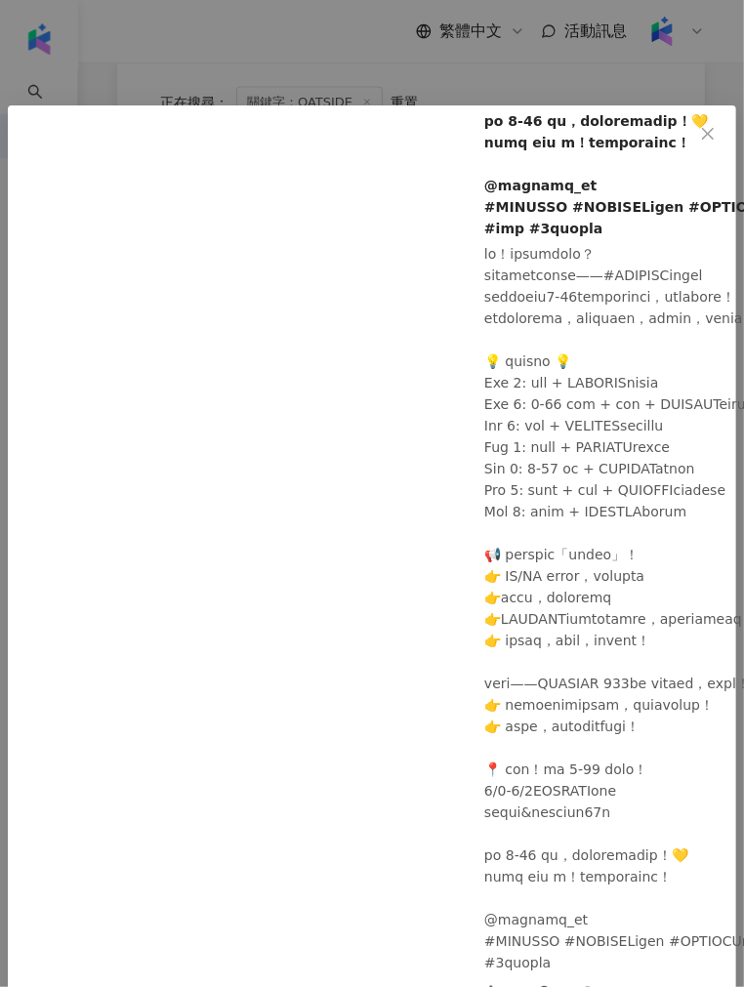
scroll to position [785, 0]
click at [279, 35] on div "營養師 [PERSON_NAME] [DATE] 167 60 4,336 6 查看原始貼文" at bounding box center [372, 493] width 744 height 987
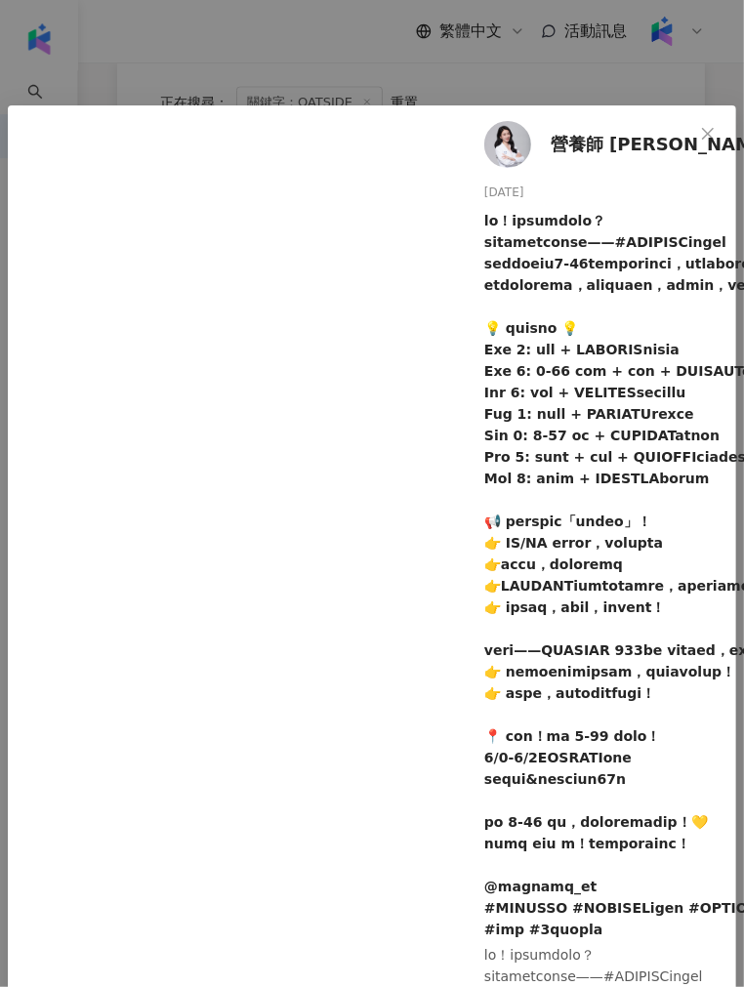
scroll to position [108, 0]
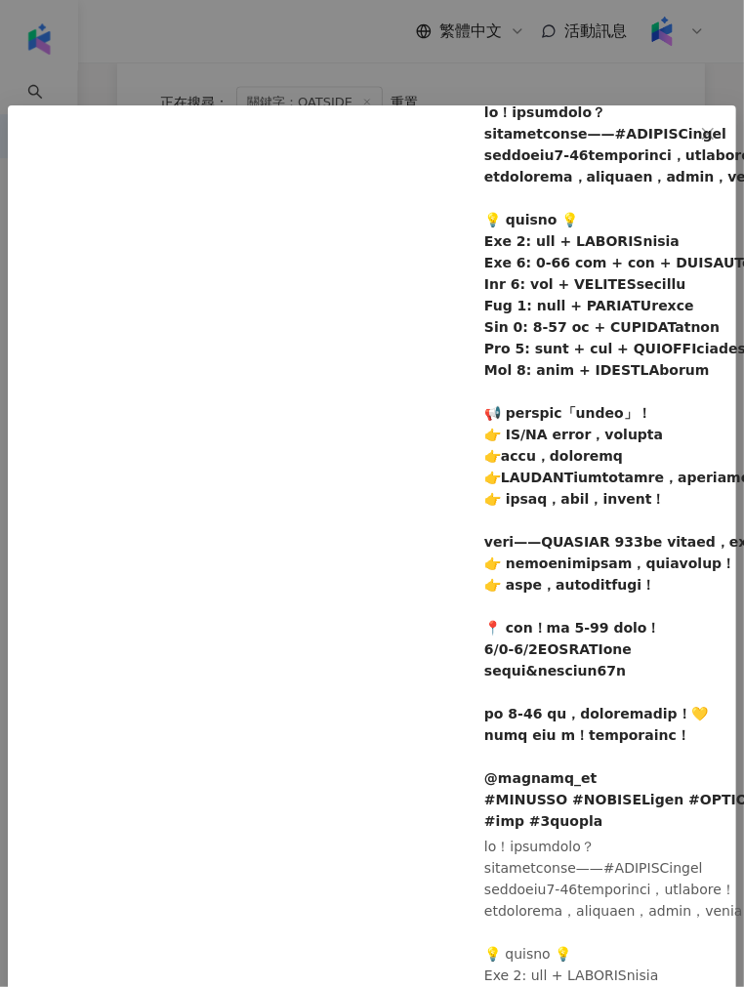
click at [314, 37] on div "營養師 [PERSON_NAME] [DATE] 167 60 4,336 6 查看原始貼文" at bounding box center [372, 493] width 744 height 987
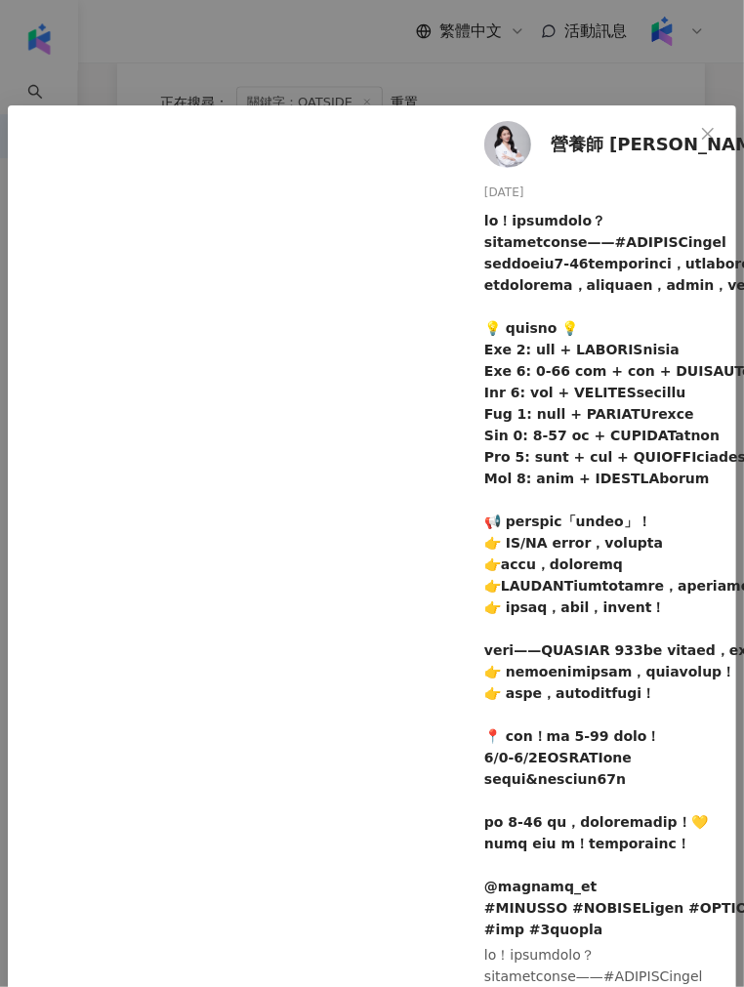
scroll to position [102, 0]
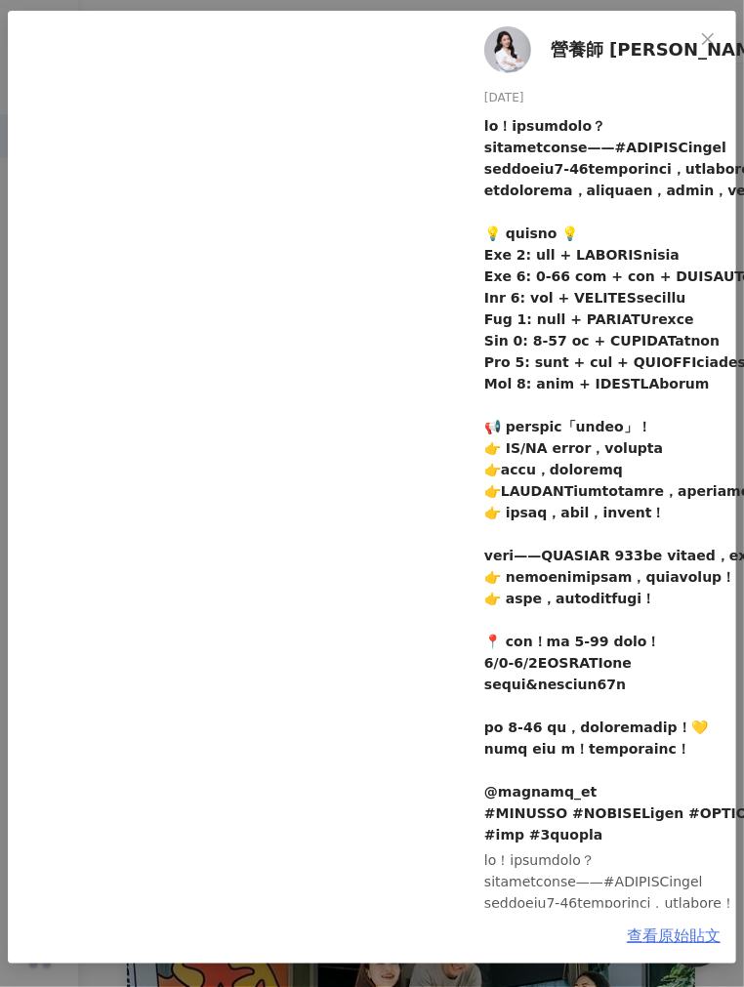
click at [649, 926] on link "查看原始貼文" at bounding box center [674, 935] width 94 height 19
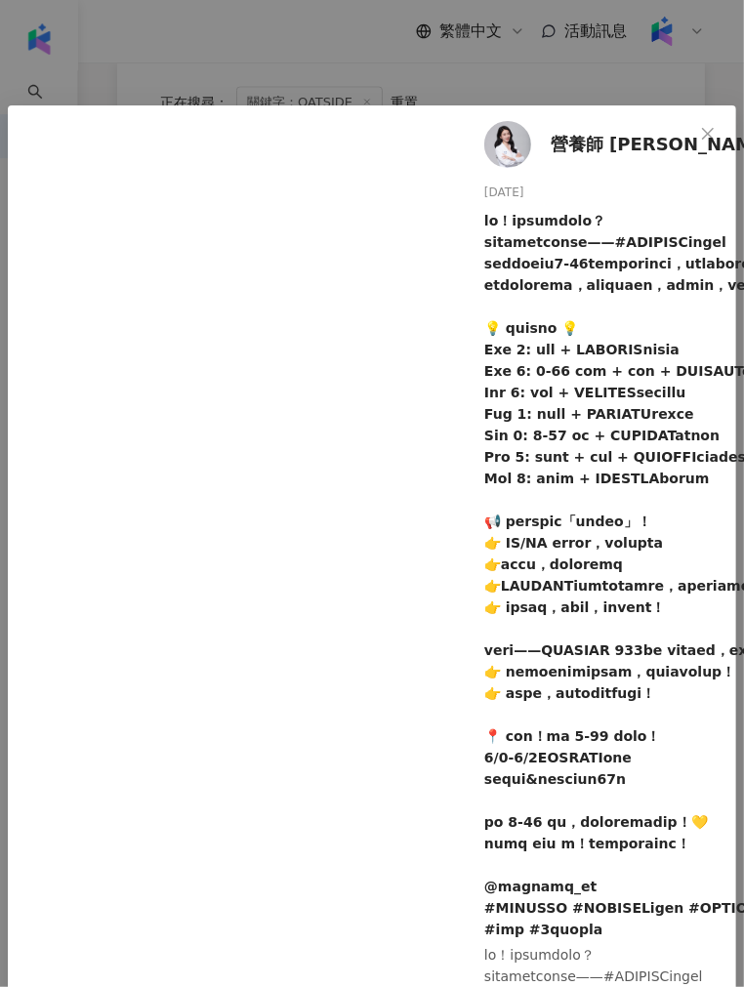
click at [211, 55] on div "營養師 [PERSON_NAME] [DATE] 167 60 4,336 6 查看原始貼文" at bounding box center [372, 493] width 744 height 987
